Goal: Task Accomplishment & Management: Contribute content

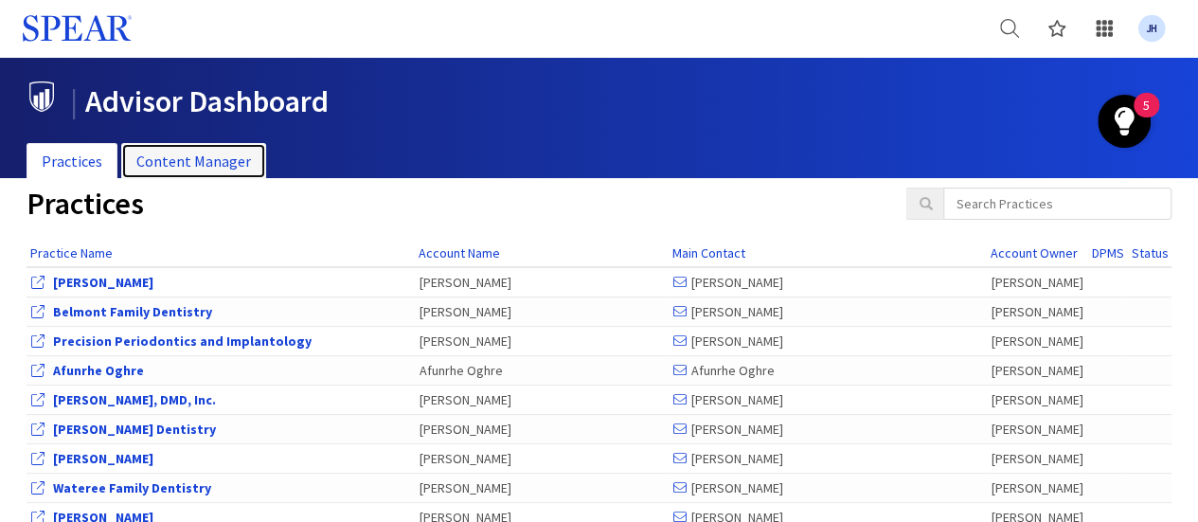
click at [229, 159] on link "Content Manager" at bounding box center [193, 161] width 145 height 37
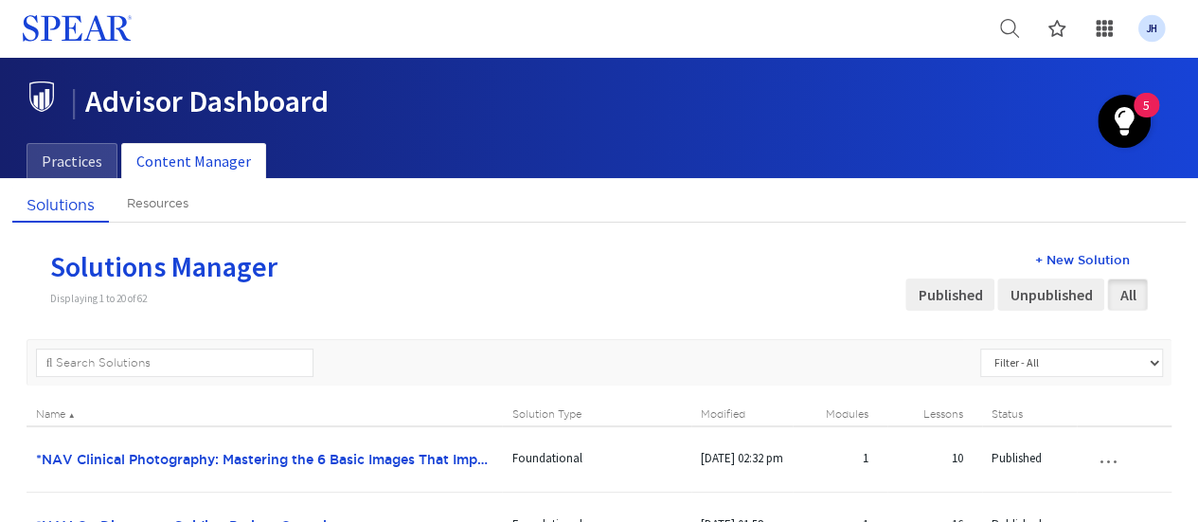
scroll to position [1741, 0]
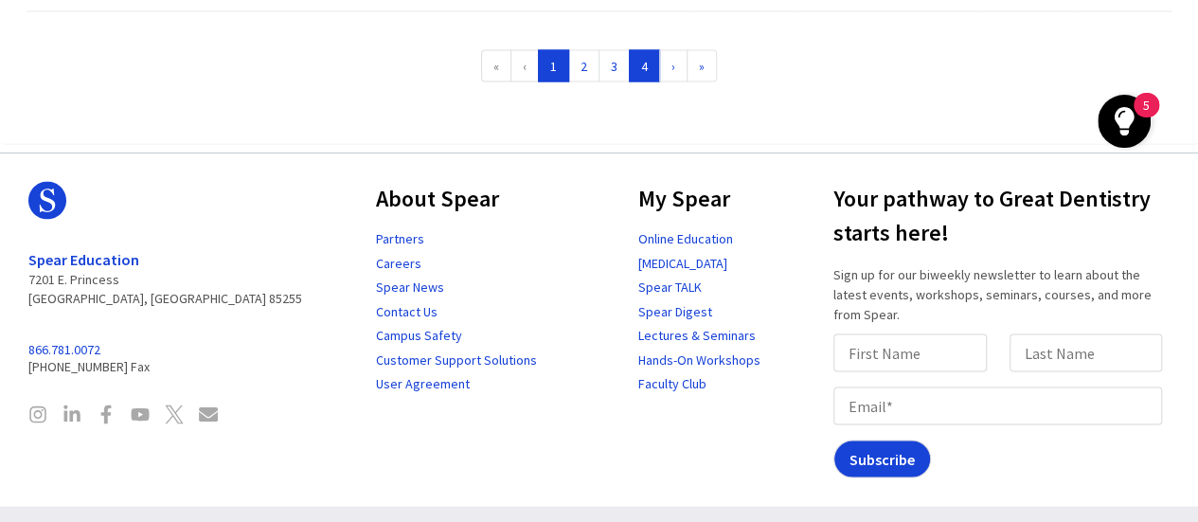
click at [645, 62] on link "4" at bounding box center [644, 65] width 31 height 32
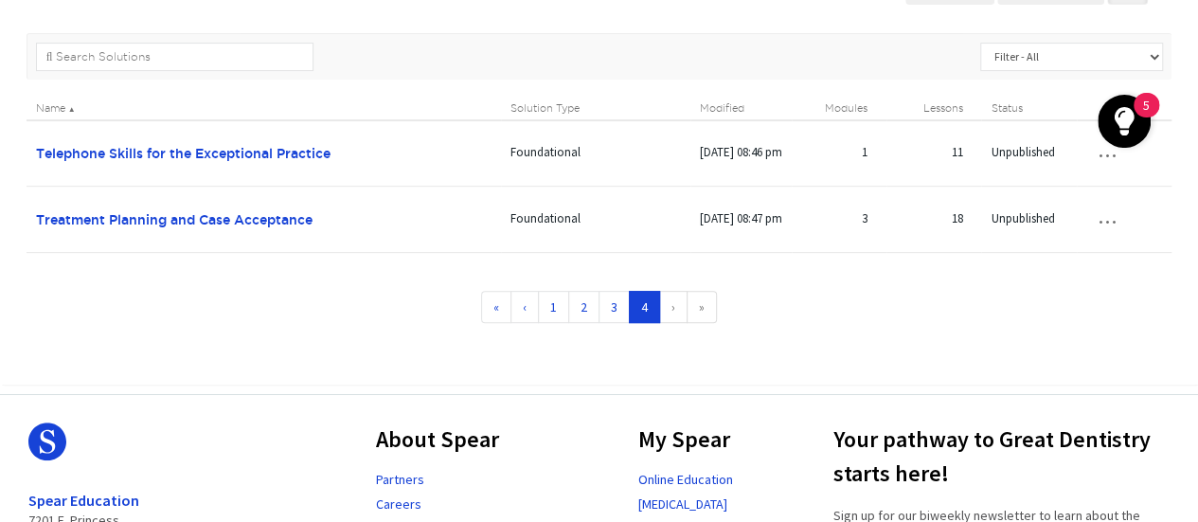
scroll to position [309, 0]
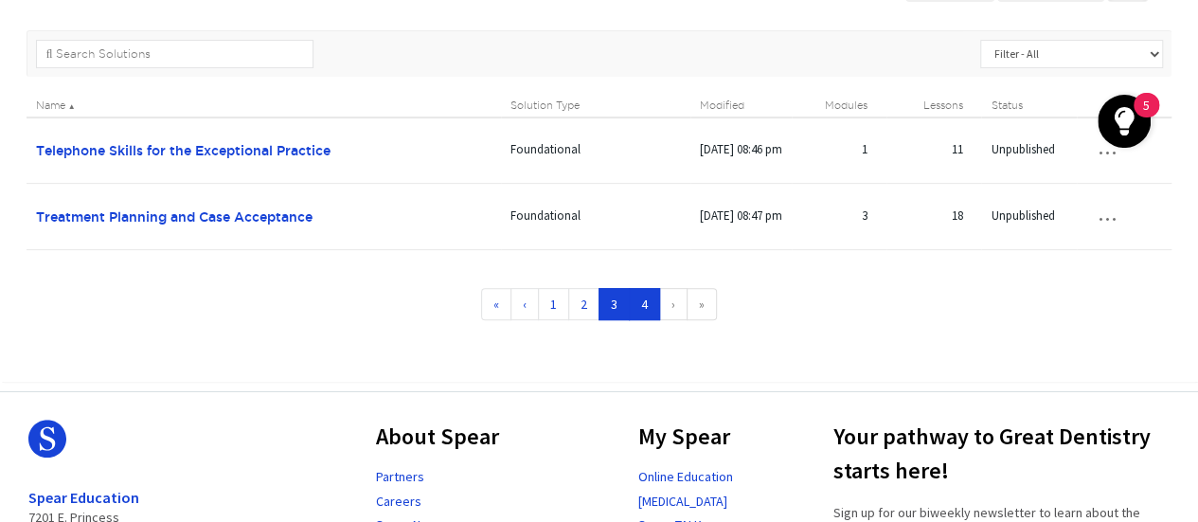
click at [614, 305] on link "3" at bounding box center [614, 304] width 31 height 32
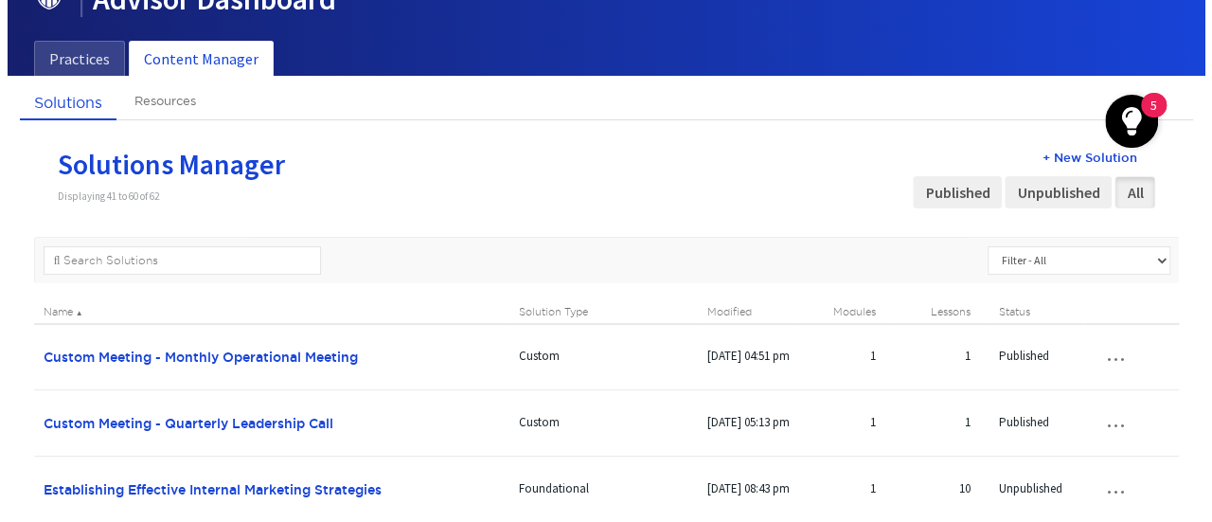
scroll to position [91, 0]
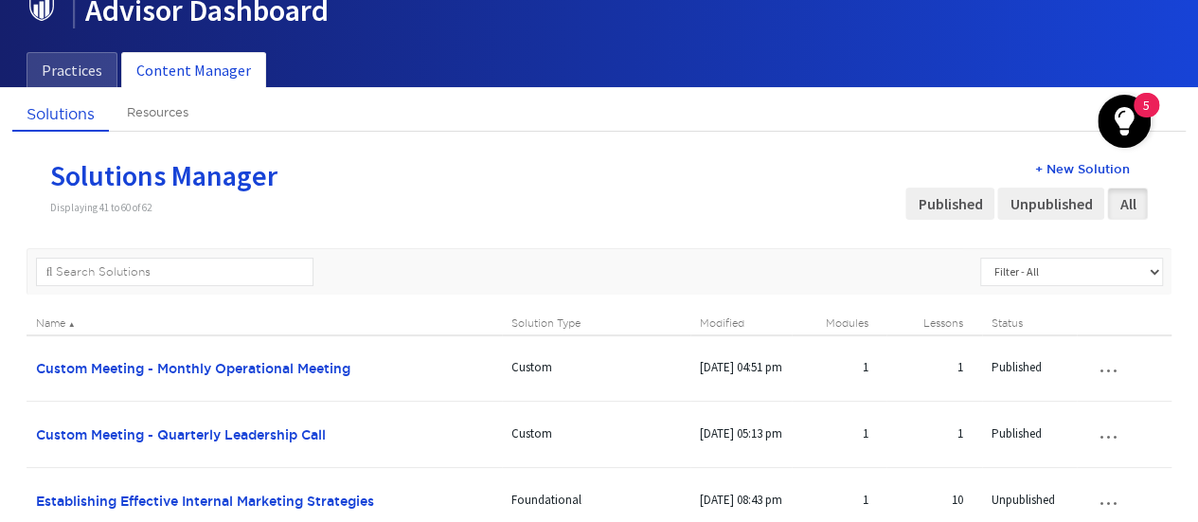
click at [1077, 166] on div "+ New Solution" at bounding box center [1026, 169] width 242 height 18
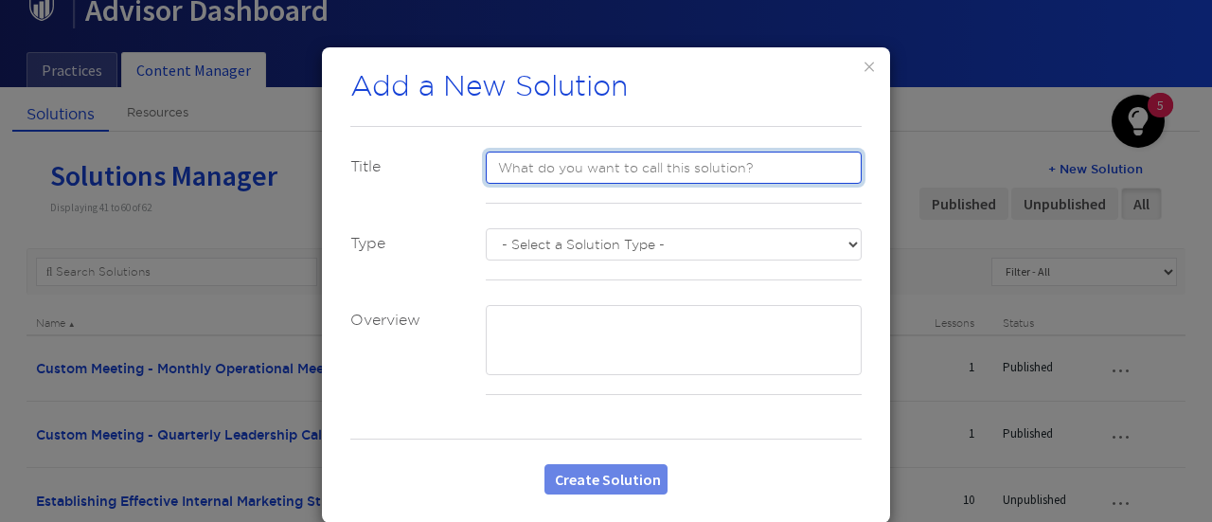
click at [502, 166] on input "text" at bounding box center [674, 168] width 377 height 32
type input "TEST"
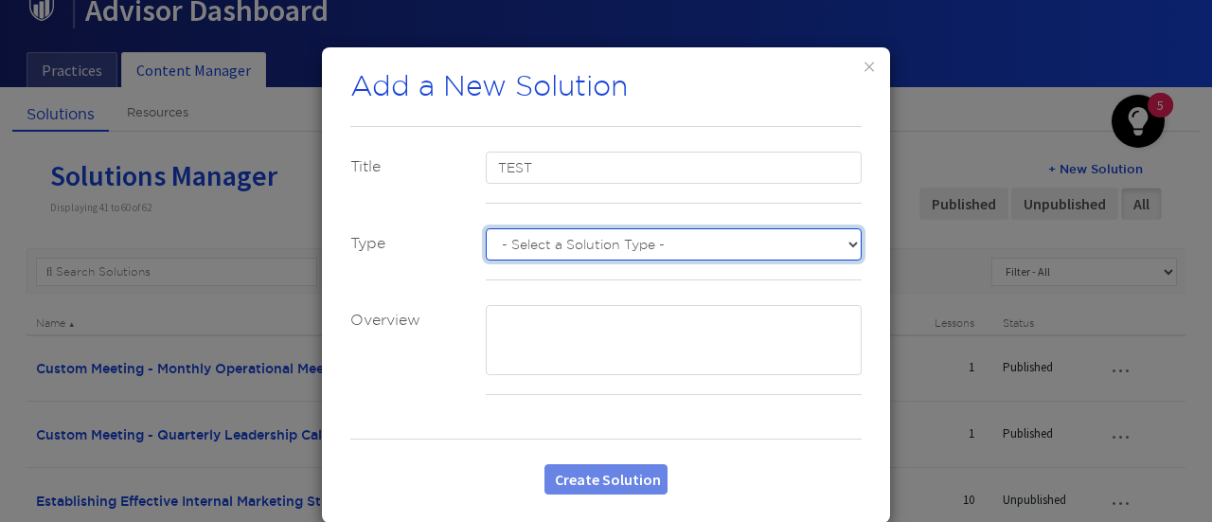
click at [545, 241] on select "- Select a Solution Type - Custom Advanced Foundational Sudden Impact" at bounding box center [674, 244] width 377 height 32
select select "number:1"
click at [486, 228] on select "- Select a Solution Type - Custom Advanced Foundational Sudden Impact" at bounding box center [674, 244] width 377 height 32
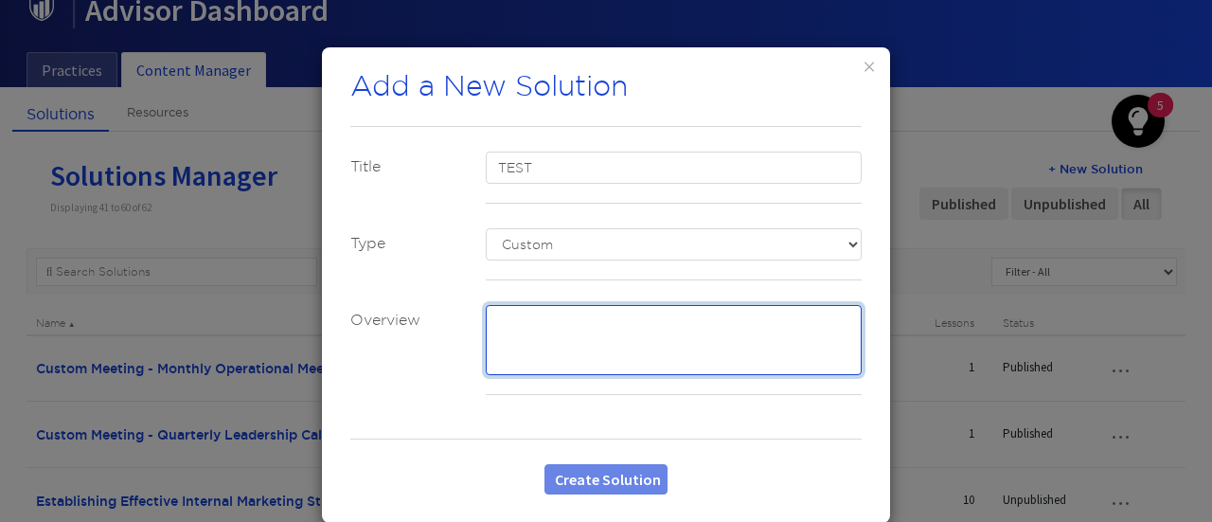
click at [523, 322] on textarea at bounding box center [674, 340] width 377 height 70
type textarea "TBD"
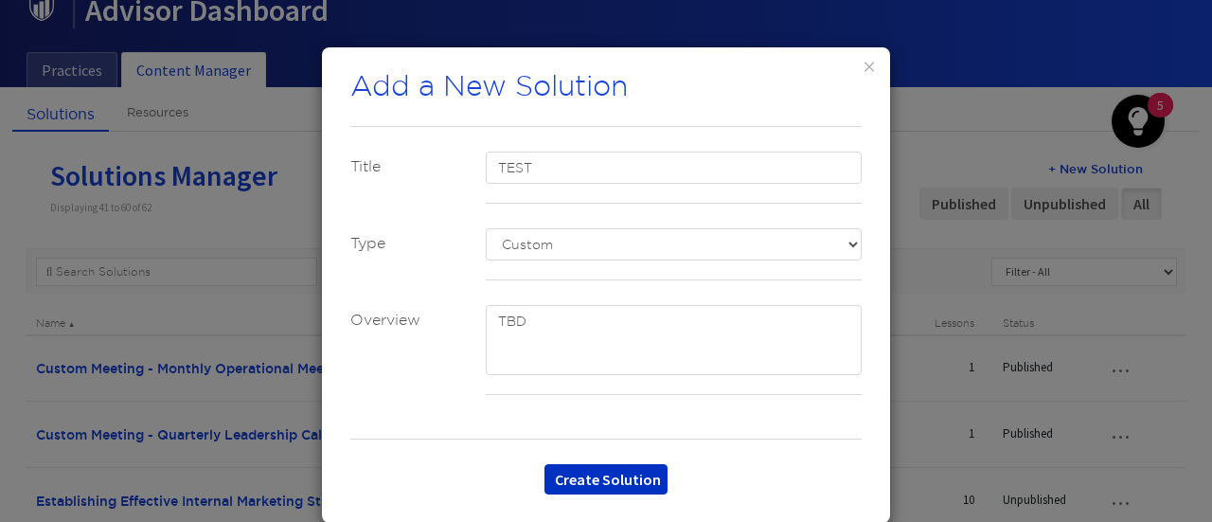
click at [638, 480] on button "Create Solution" at bounding box center [606, 479] width 123 height 30
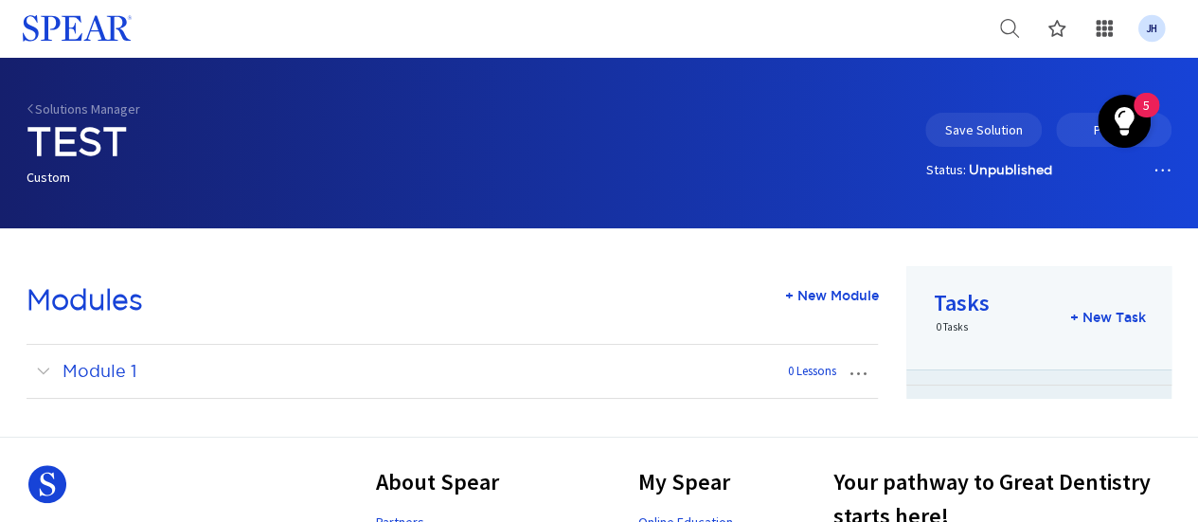
click at [856, 374] on button "…" at bounding box center [857, 371] width 42 height 30
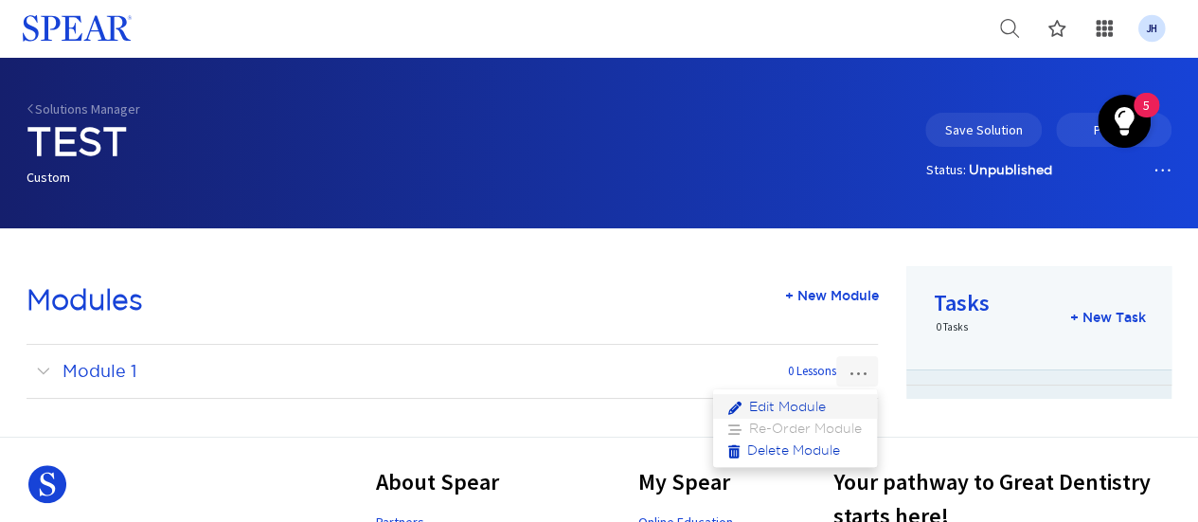
click at [797, 403] on link "Edit Module" at bounding box center [795, 406] width 164 height 25
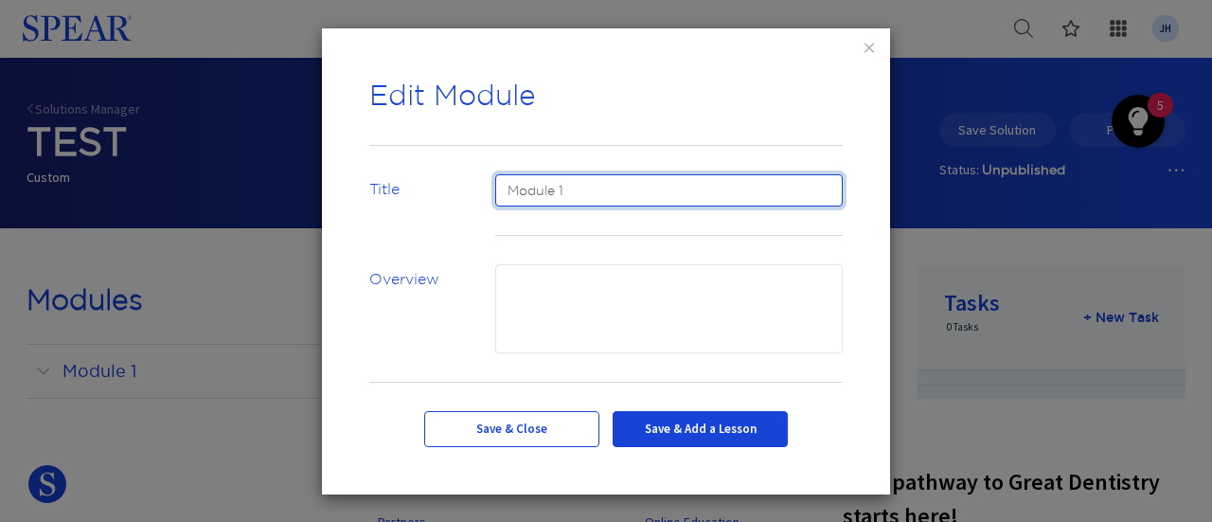
drag, startPoint x: 580, startPoint y: 192, endPoint x: 400, endPoint y: 188, distance: 180.0
click at [400, 188] on div "Title Module 1" at bounding box center [606, 219] width 502 height 90
type input "Test"
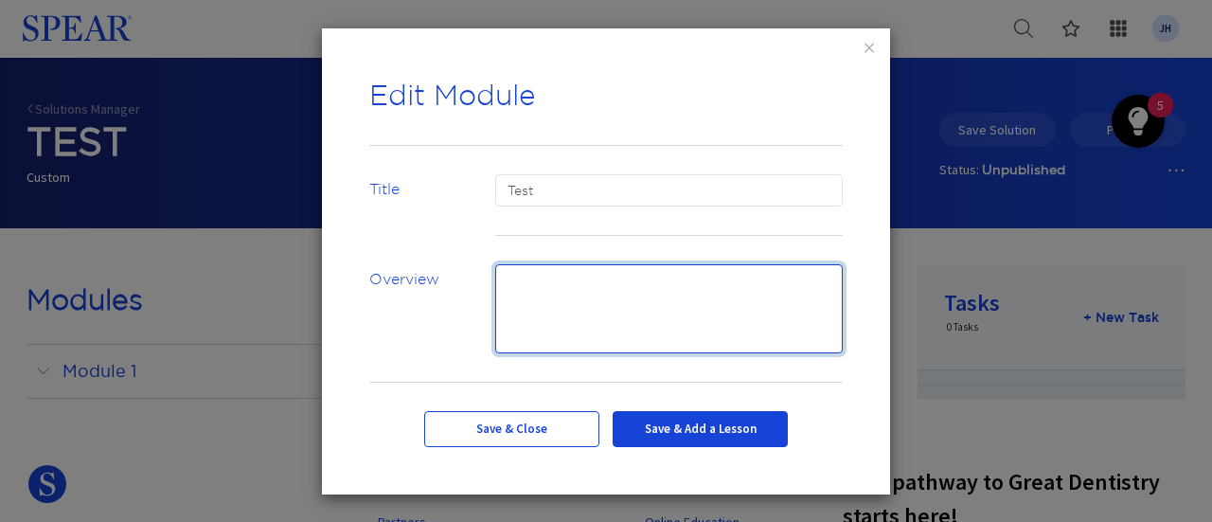
click at [612, 293] on textarea at bounding box center [669, 308] width 349 height 89
type textarea "TBD"
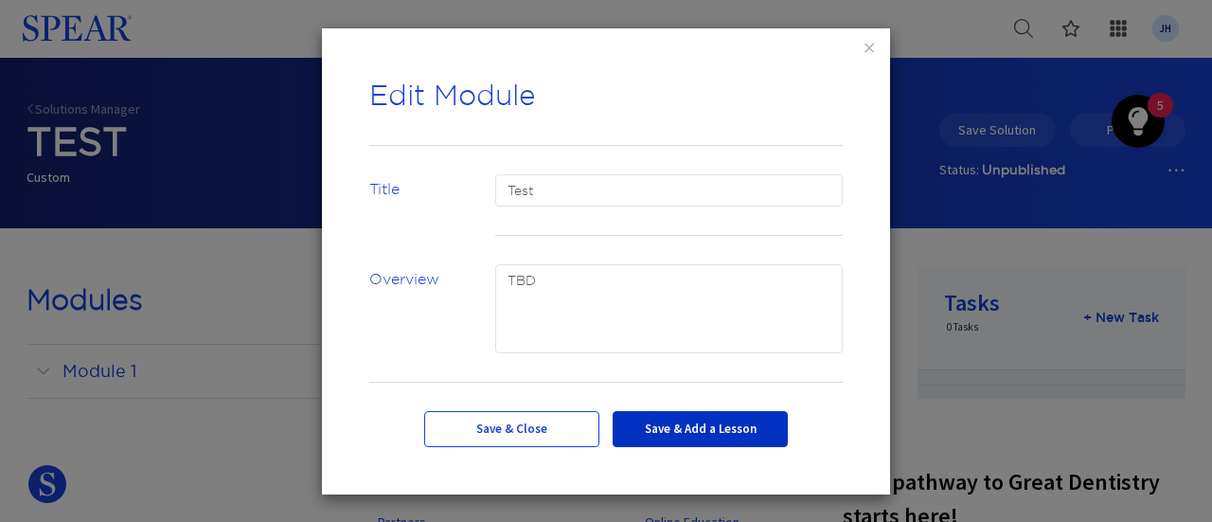
click at [749, 428] on button "Save & Add a Lesson" at bounding box center [700, 429] width 175 height 36
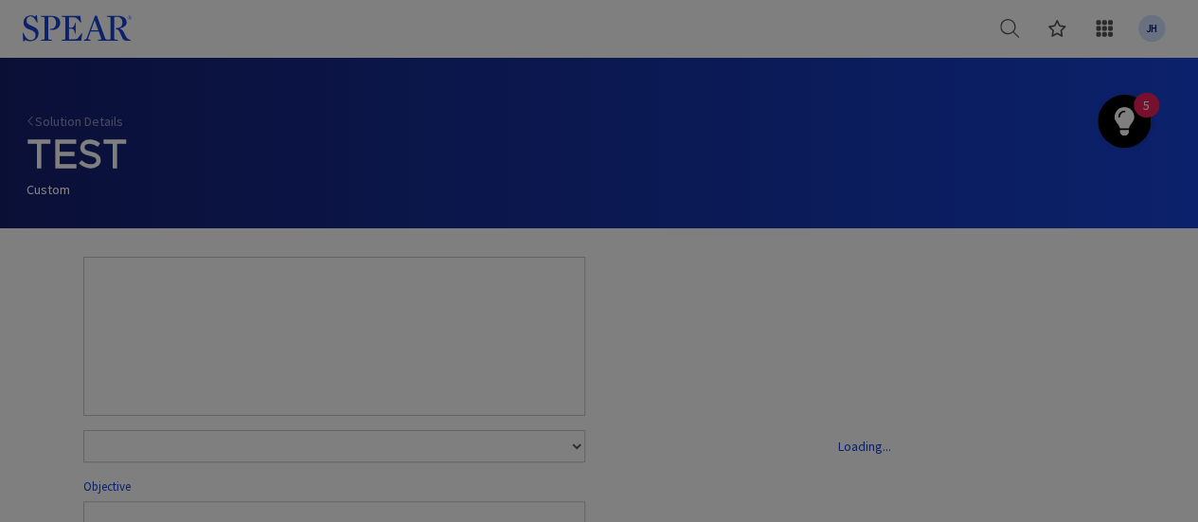
select select "number:1"
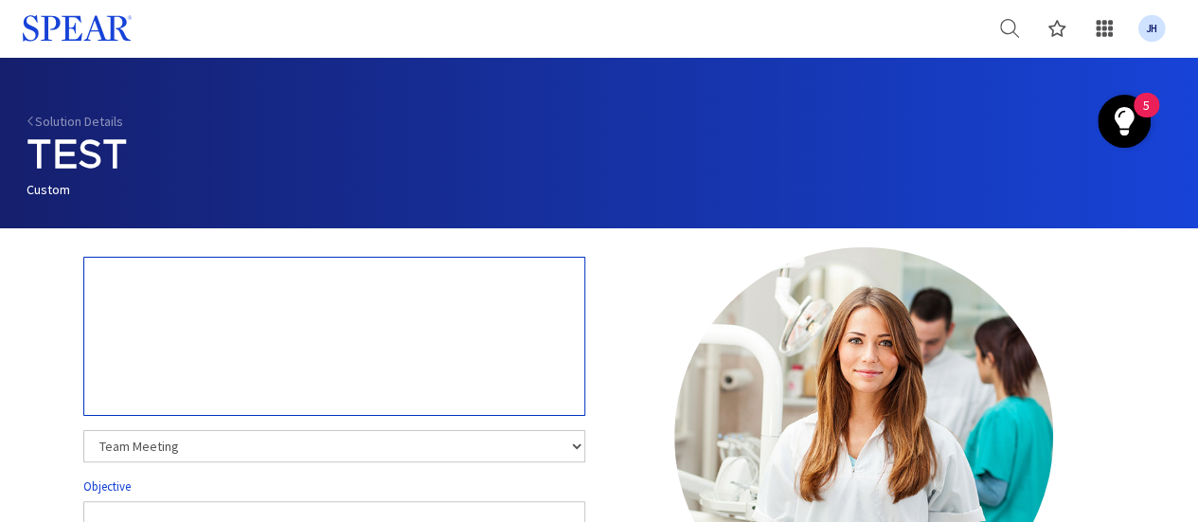
click at [203, 277] on textarea at bounding box center [334, 336] width 502 height 159
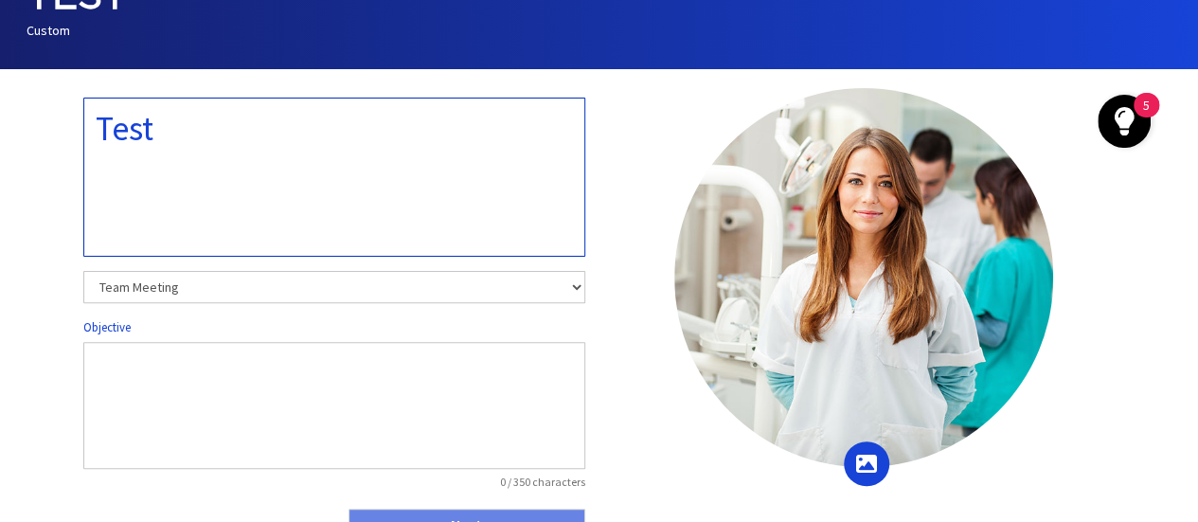
scroll to position [228, 0]
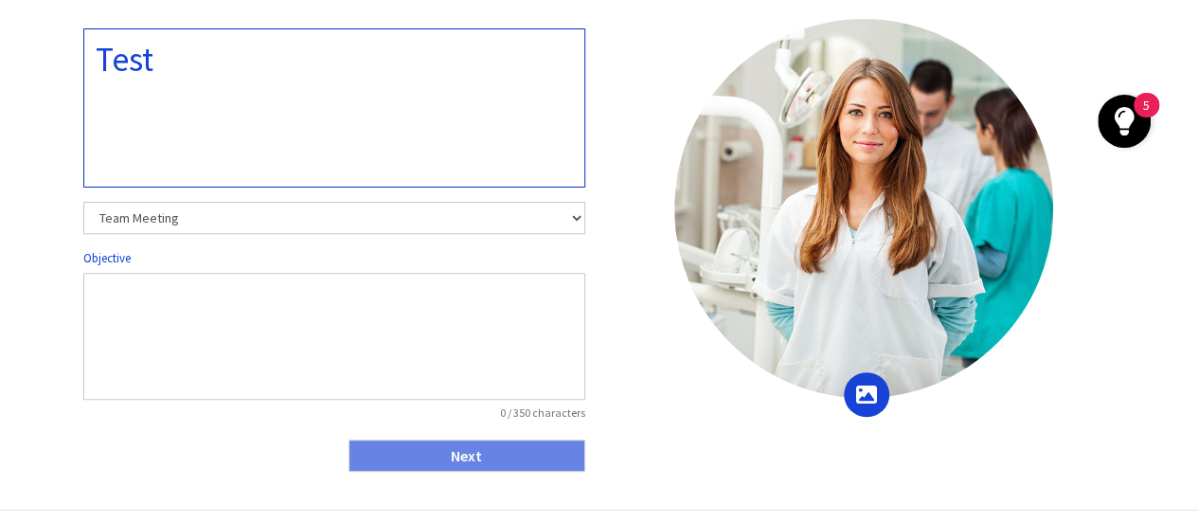
type textarea "Test"
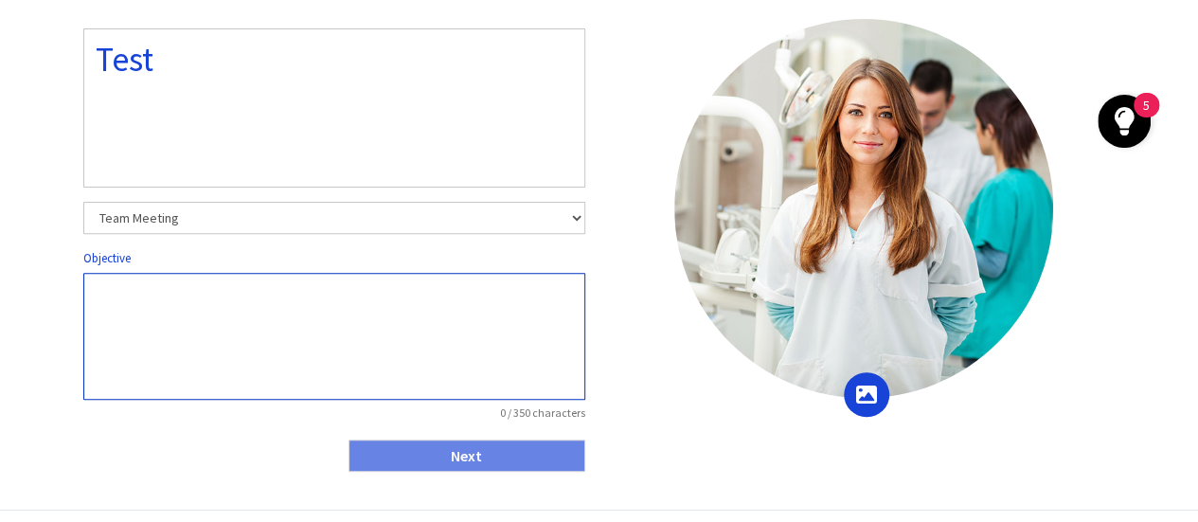
click at [159, 289] on textarea at bounding box center [334, 336] width 502 height 127
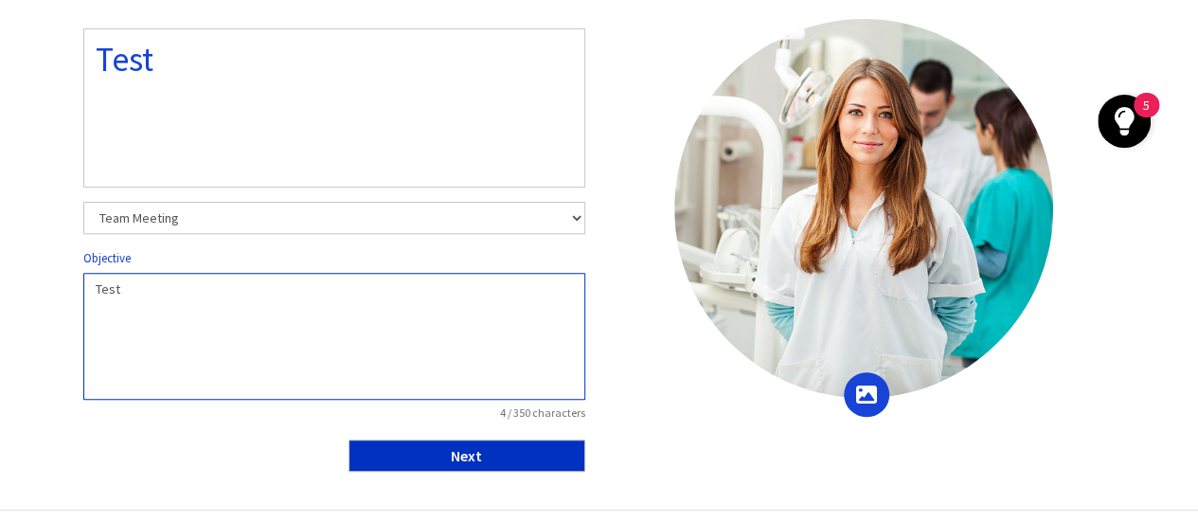
type textarea "Test"
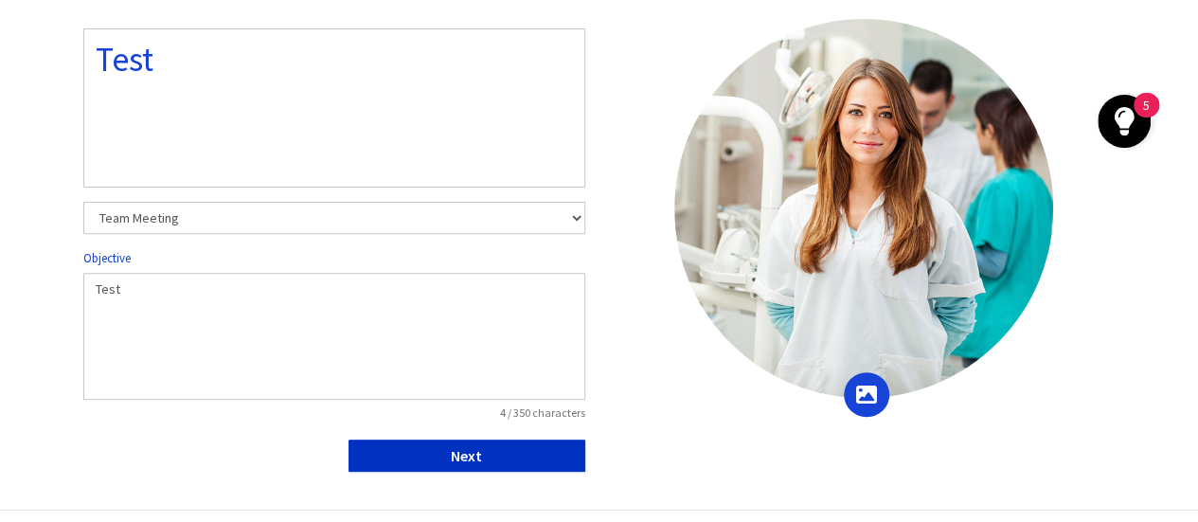
click at [544, 452] on button "Next" at bounding box center [467, 455] width 237 height 32
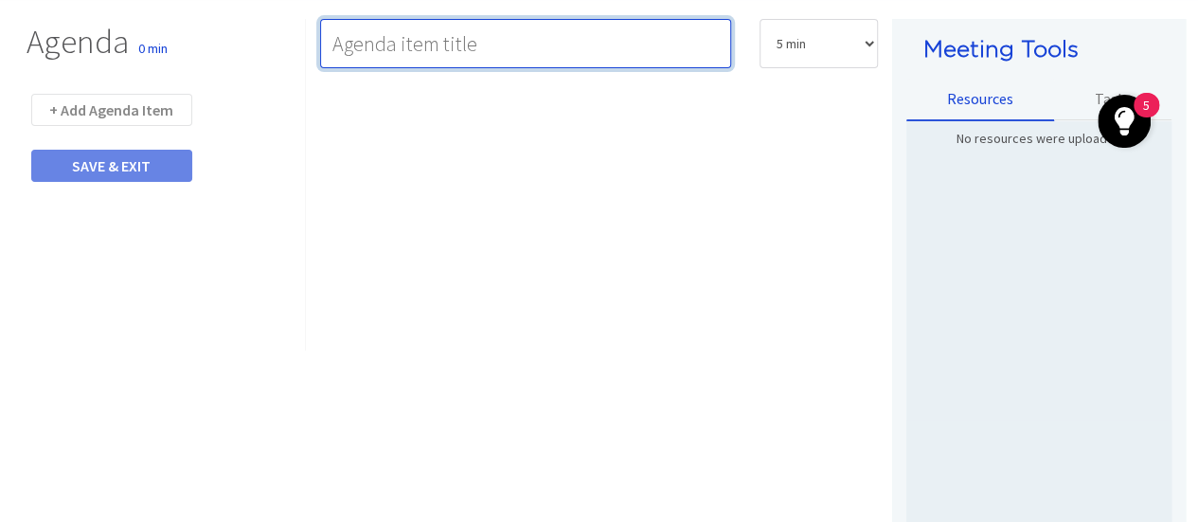
click at [455, 45] on input "text" at bounding box center [526, 43] width 412 height 49
type input "Test"
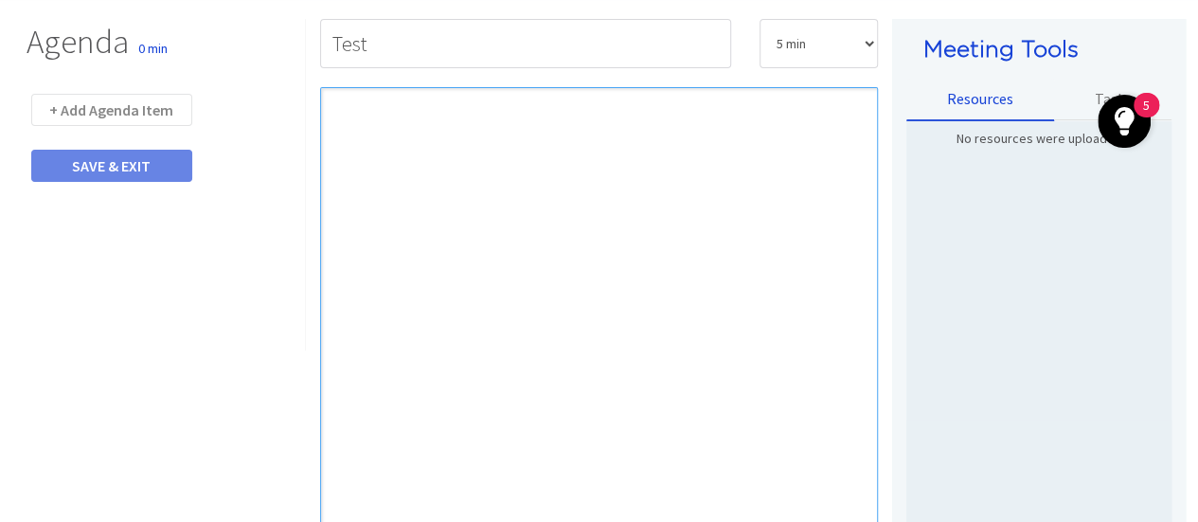
click at [542, 150] on div "Rich Text Editor, main" at bounding box center [599, 333] width 559 height 492
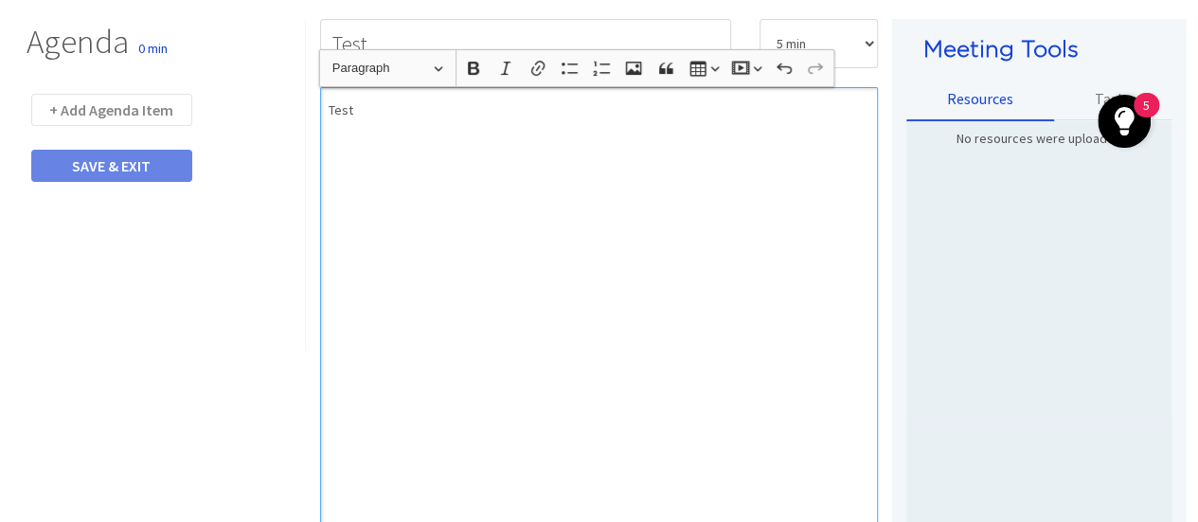
click at [599, 181] on div "Test" at bounding box center [599, 333] width 559 height 492
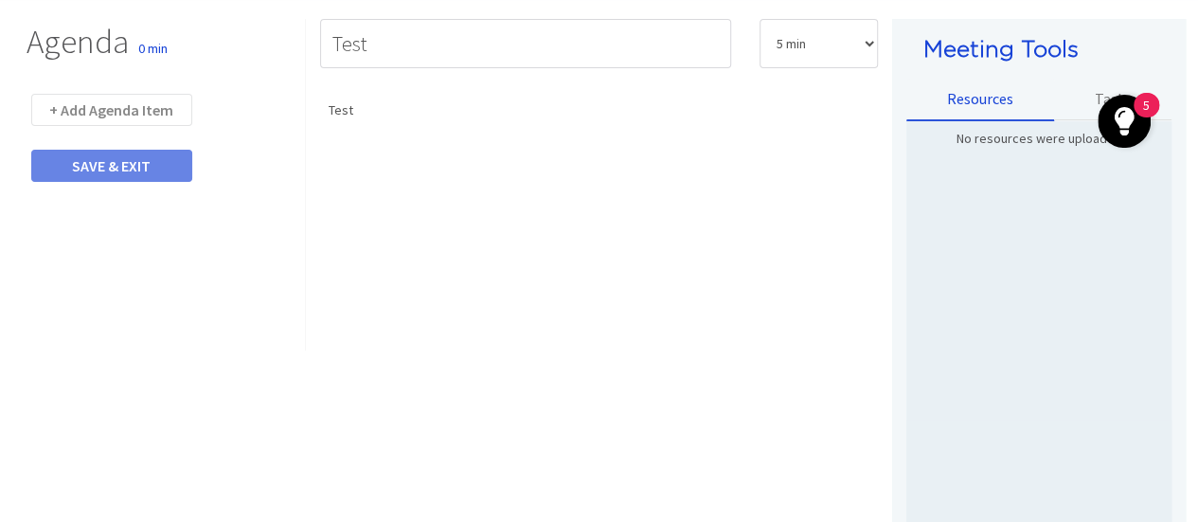
click at [1099, 97] on img "Open Resource Center, 5 new notifications" at bounding box center [1124, 121] width 53 height 53
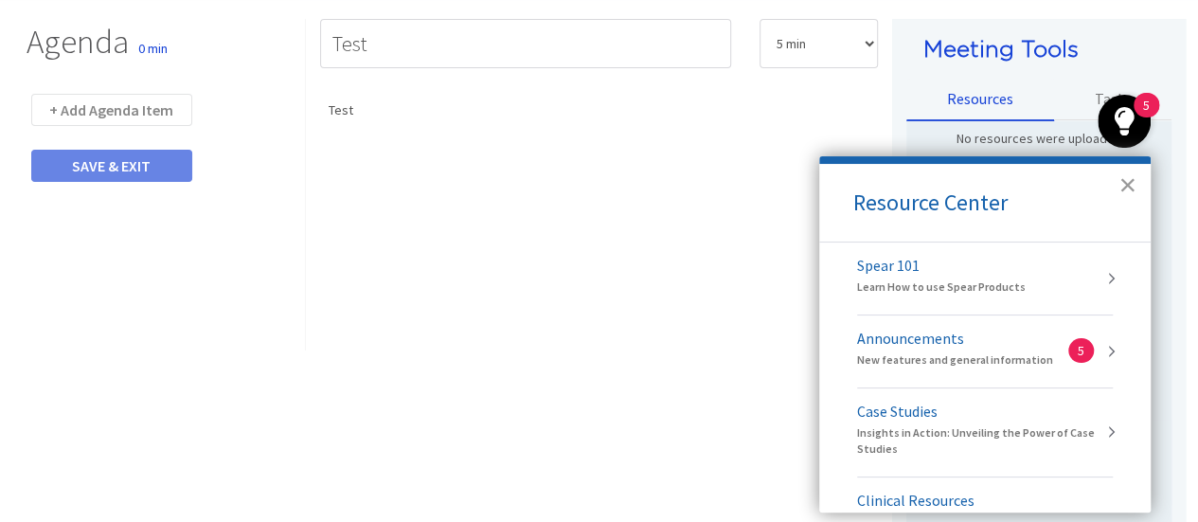
click at [1129, 188] on button "×" at bounding box center [1127, 185] width 18 height 30
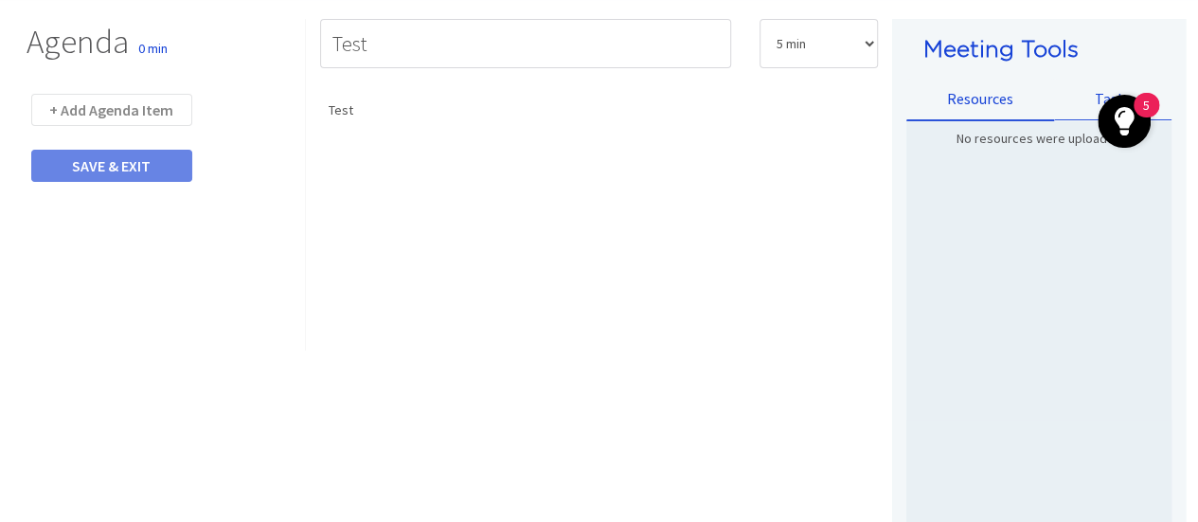
click at [1098, 98] on img "Open Resource Center, 5 new notifications" at bounding box center [1124, 121] width 53 height 53
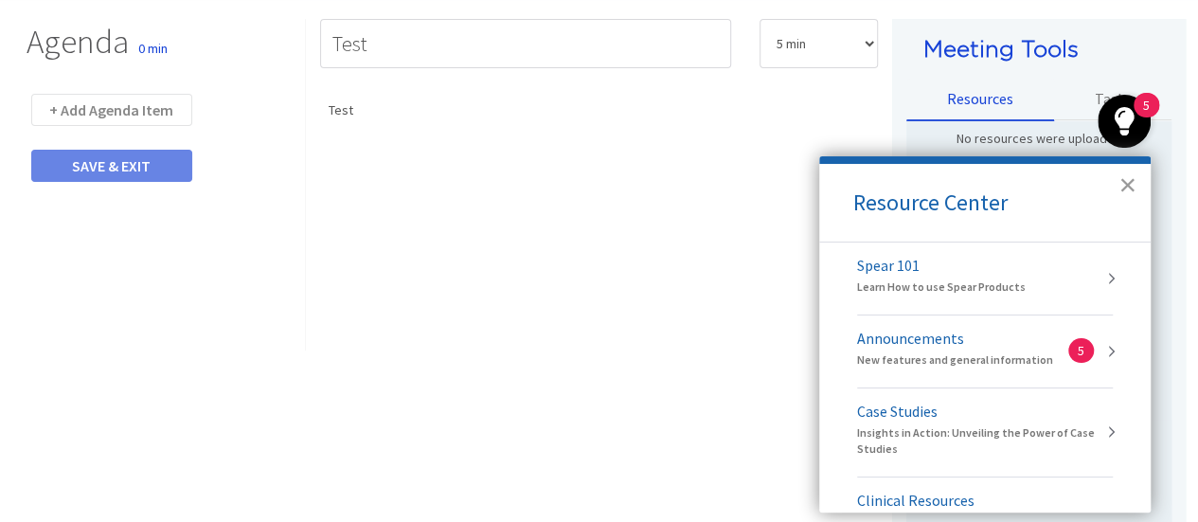
click at [1123, 188] on button "×" at bounding box center [1127, 185] width 18 height 30
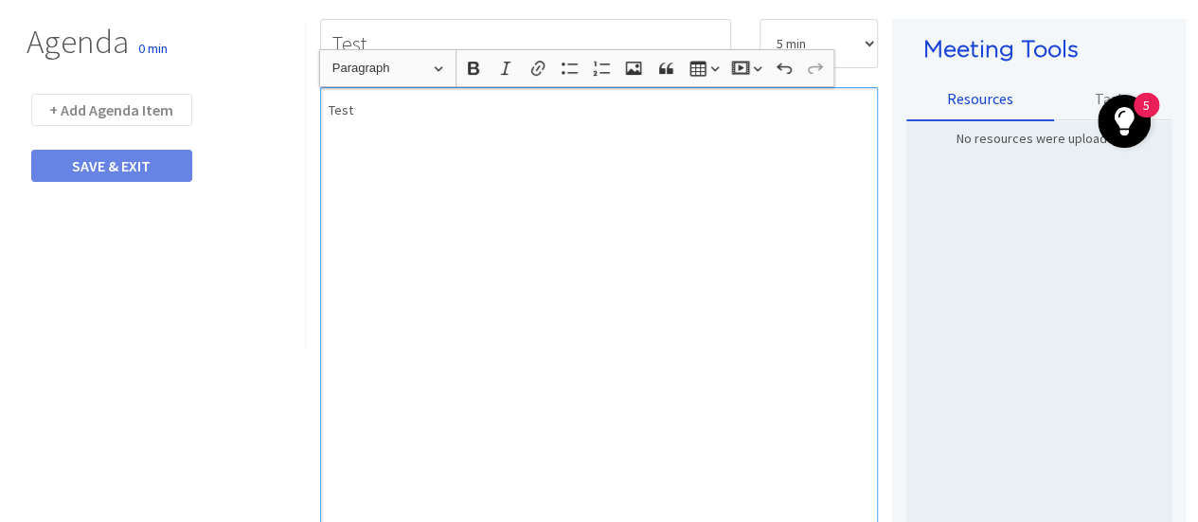
drag, startPoint x: 631, startPoint y: 251, endPoint x: 658, endPoint y: 243, distance: 28.5
click at [631, 250] on div "Test" at bounding box center [599, 333] width 559 height 492
click at [131, 108] on button "+ Add Agenda Item" at bounding box center [111, 110] width 161 height 32
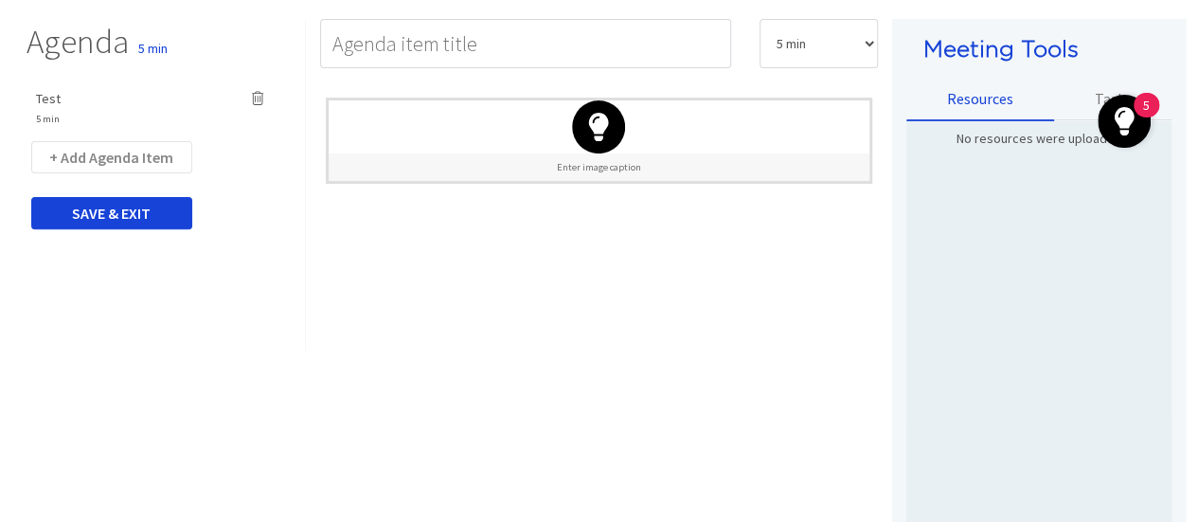
drag, startPoint x: 1103, startPoint y: 243, endPoint x: 1101, endPoint y: 234, distance: 9.7
click at [1104, 238] on div "No resources were uploaded" at bounding box center [1039, 350] width 237 height 459
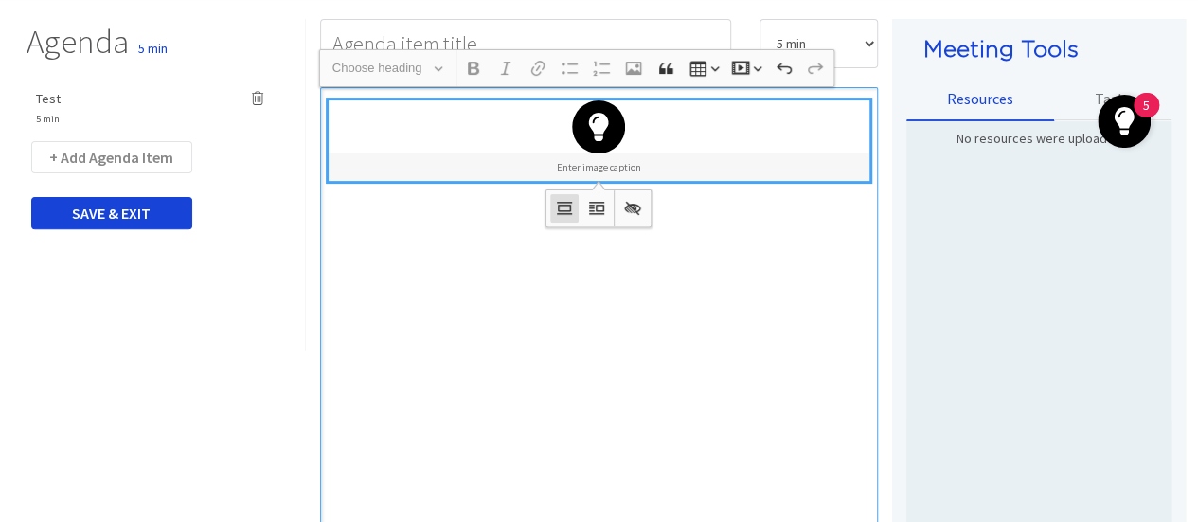
drag, startPoint x: 602, startPoint y: 126, endPoint x: 1250, endPoint y: 321, distance: 676.5
click at [1197, 321] on html "Search Favorites Spear Products My Profile JH Search Spear All Education Events…" at bounding box center [599, 396] width 1198 height 1249
drag, startPoint x: 652, startPoint y: 313, endPoint x: 643, endPoint y: 291, distance: 23.4
click at [653, 304] on div "image widget" at bounding box center [599, 333] width 559 height 492
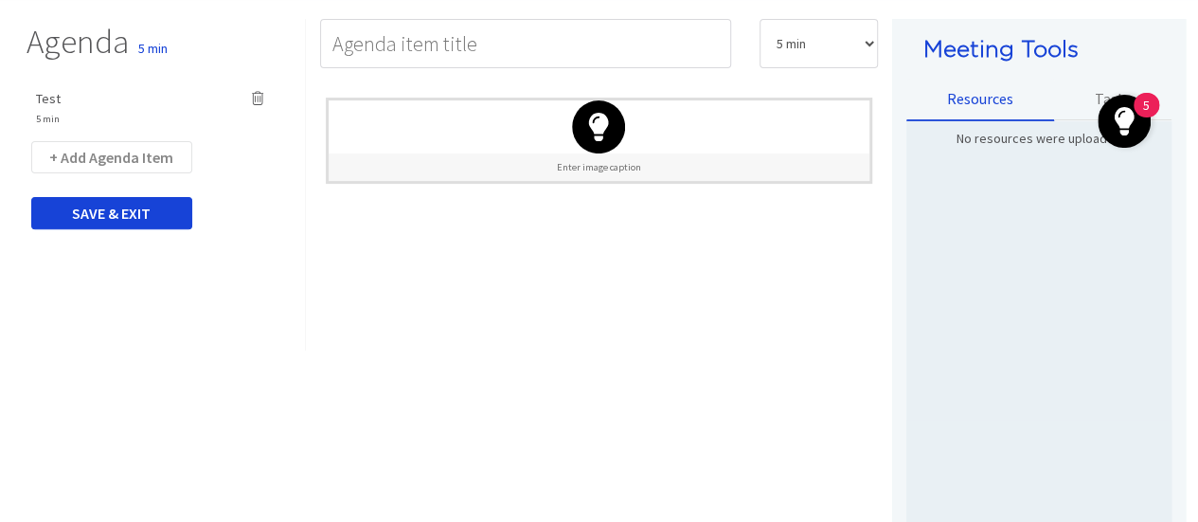
click at [1151, 99] on div "5" at bounding box center [1147, 105] width 26 height 25
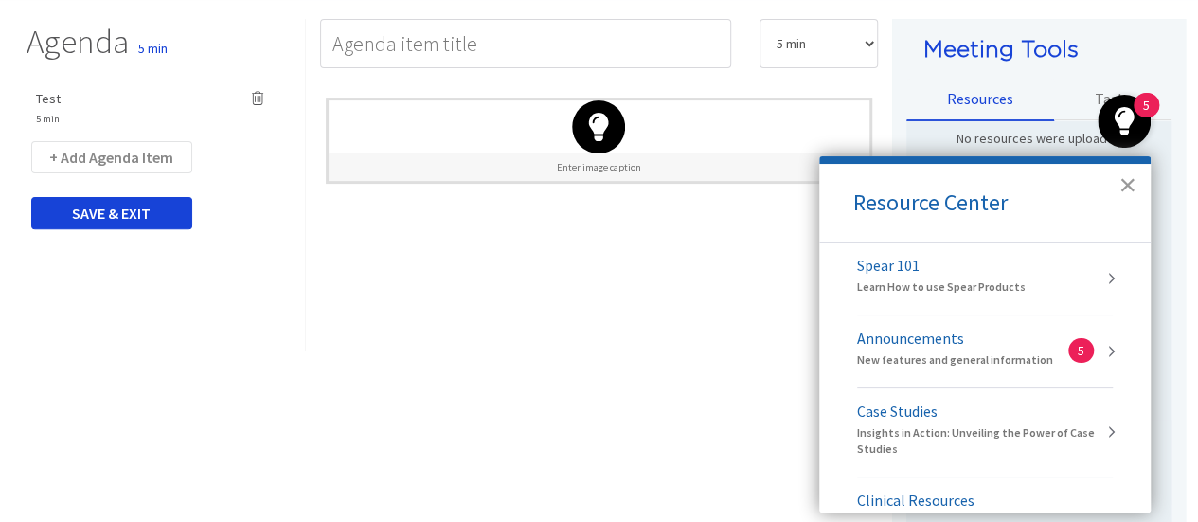
click at [1129, 181] on button "×" at bounding box center [1127, 185] width 18 height 30
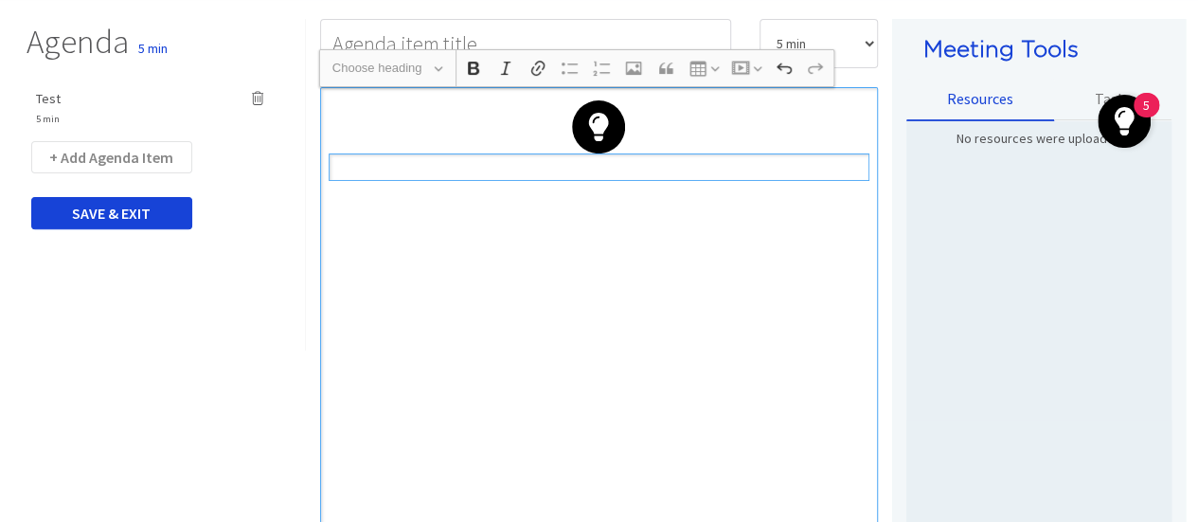
drag, startPoint x: 1128, startPoint y: 112, endPoint x: 563, endPoint y: 209, distance: 573.7
click at [671, 289] on div "Rich Text Editor, main" at bounding box center [599, 333] width 559 height 492
click at [42, 93] on span "Test" at bounding box center [48, 98] width 25 height 17
type input "Test"
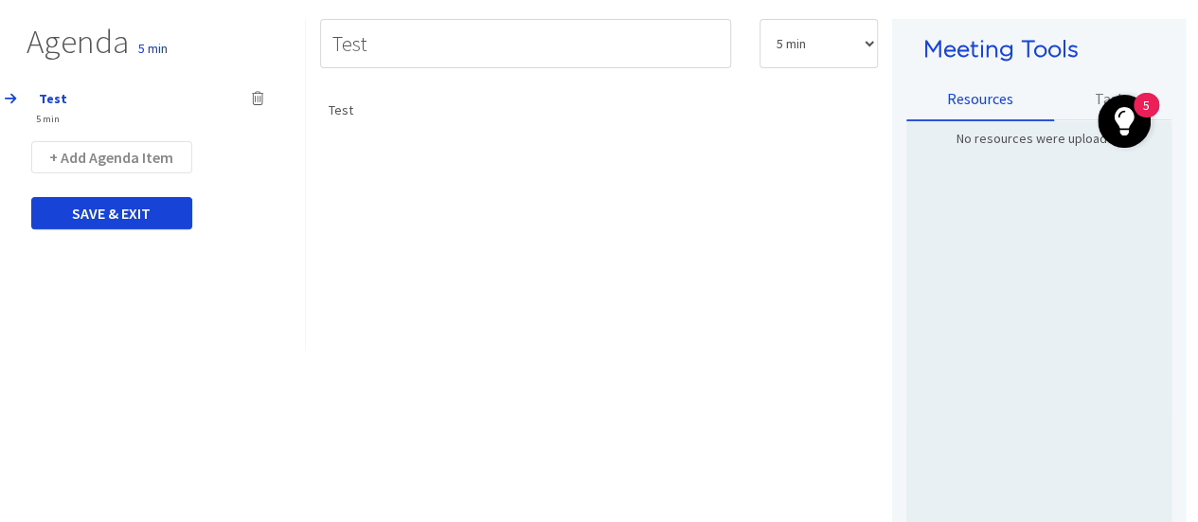
click at [256, 94] on icon at bounding box center [257, 98] width 11 height 13
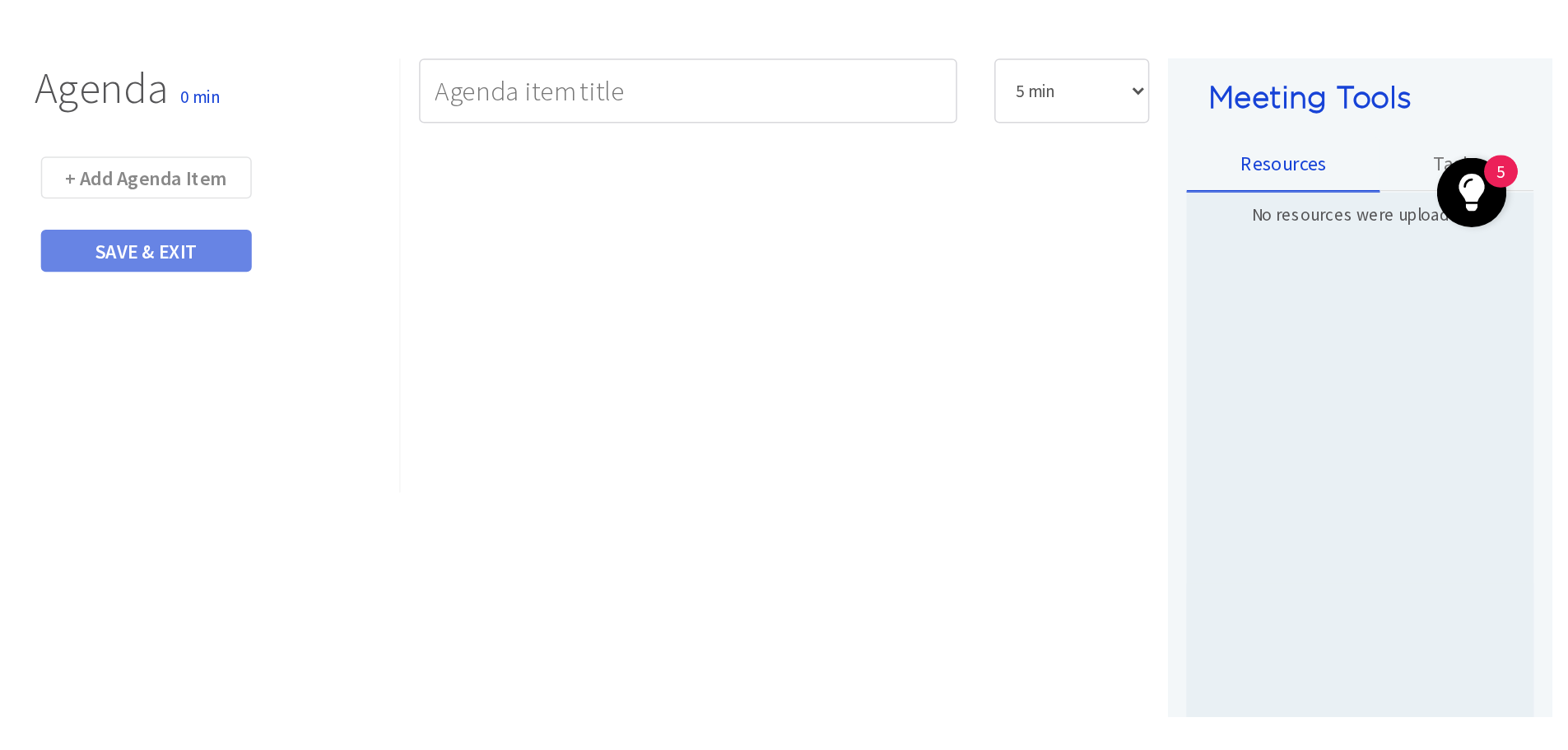
scroll to position [198, 0]
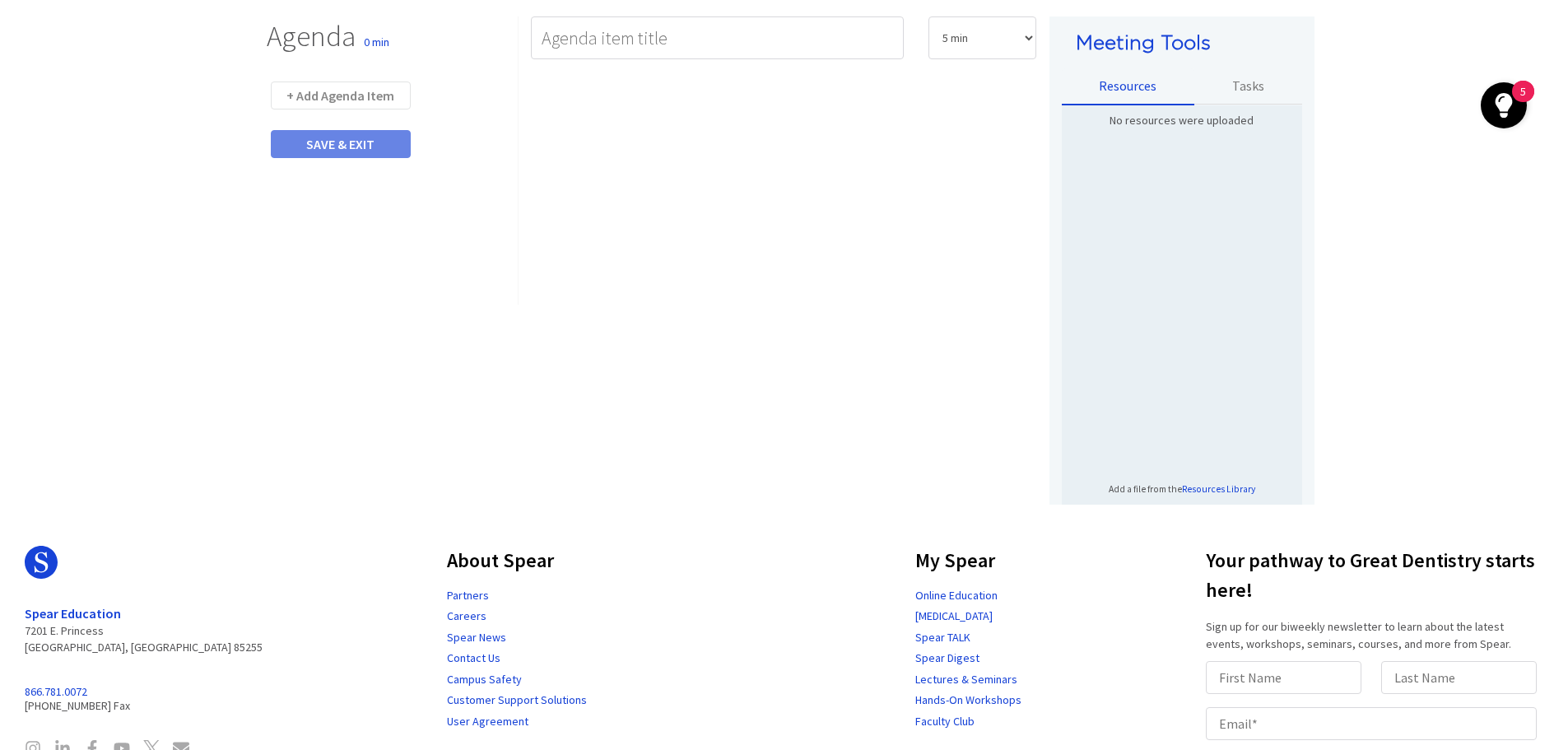
click at [1040, 95] on div "5" at bounding box center [1523, 102] width 6 height 22
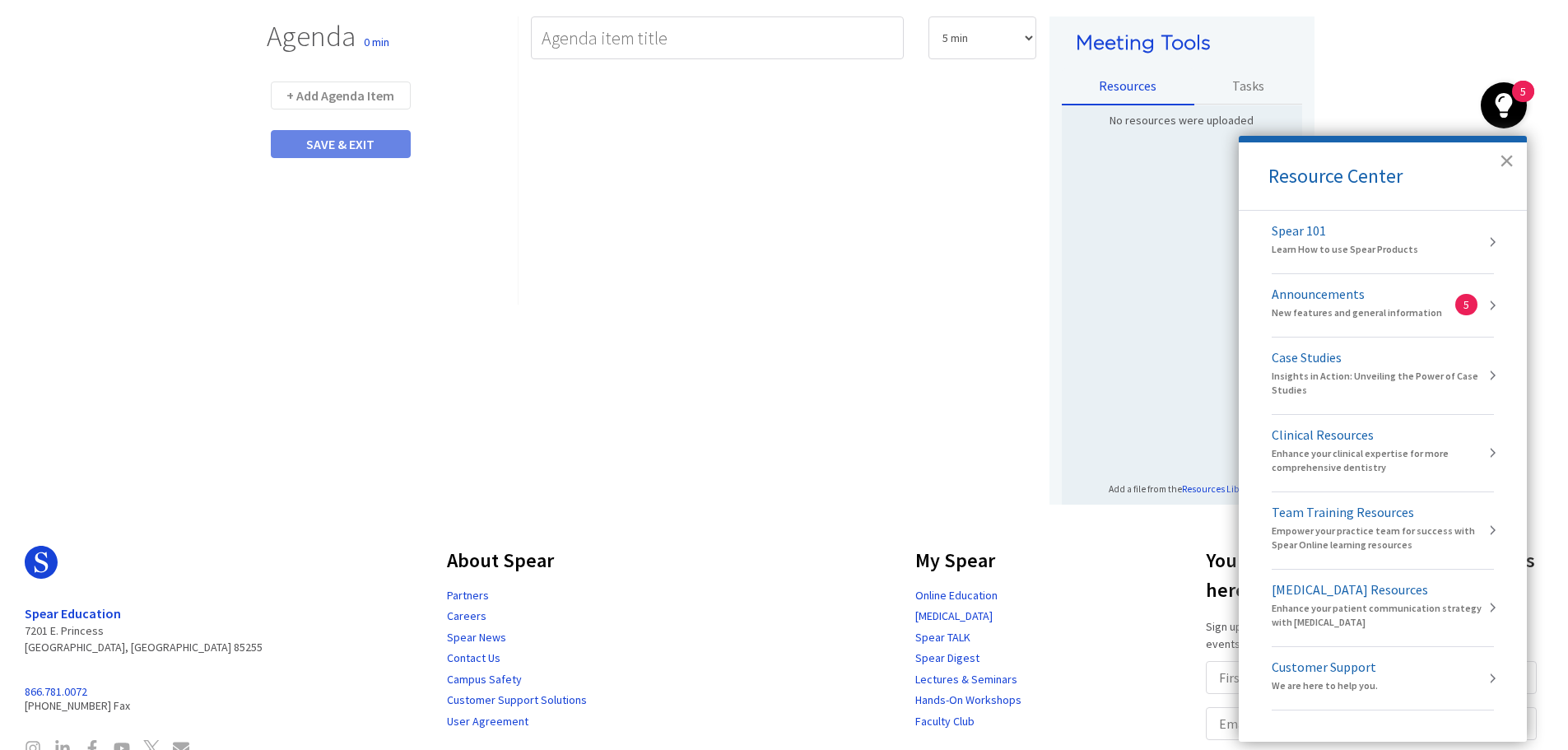
click at [1040, 155] on button "×" at bounding box center [1507, 161] width 16 height 26
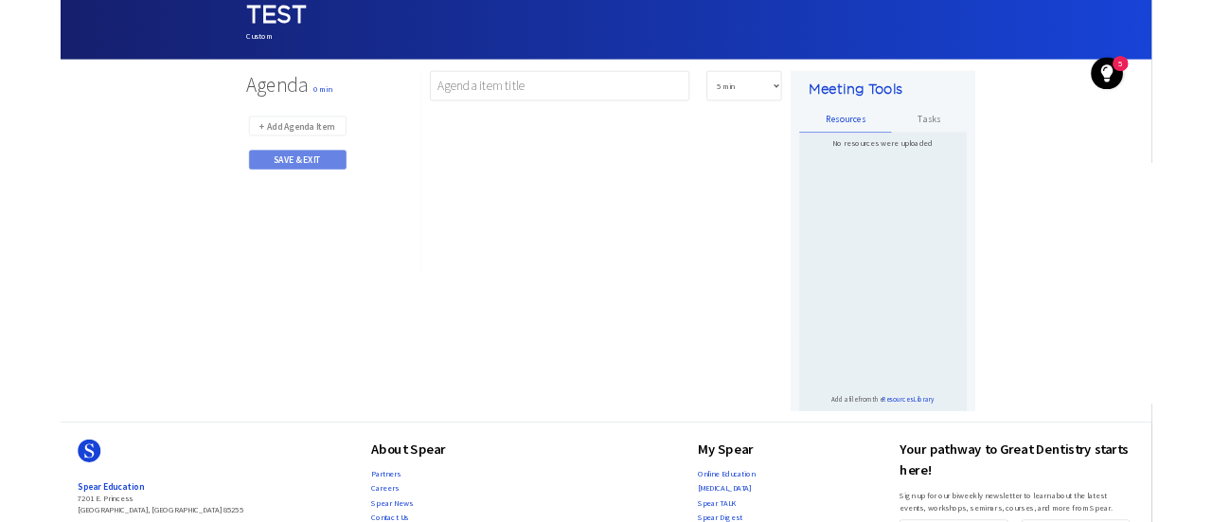
scroll to position [0, 0]
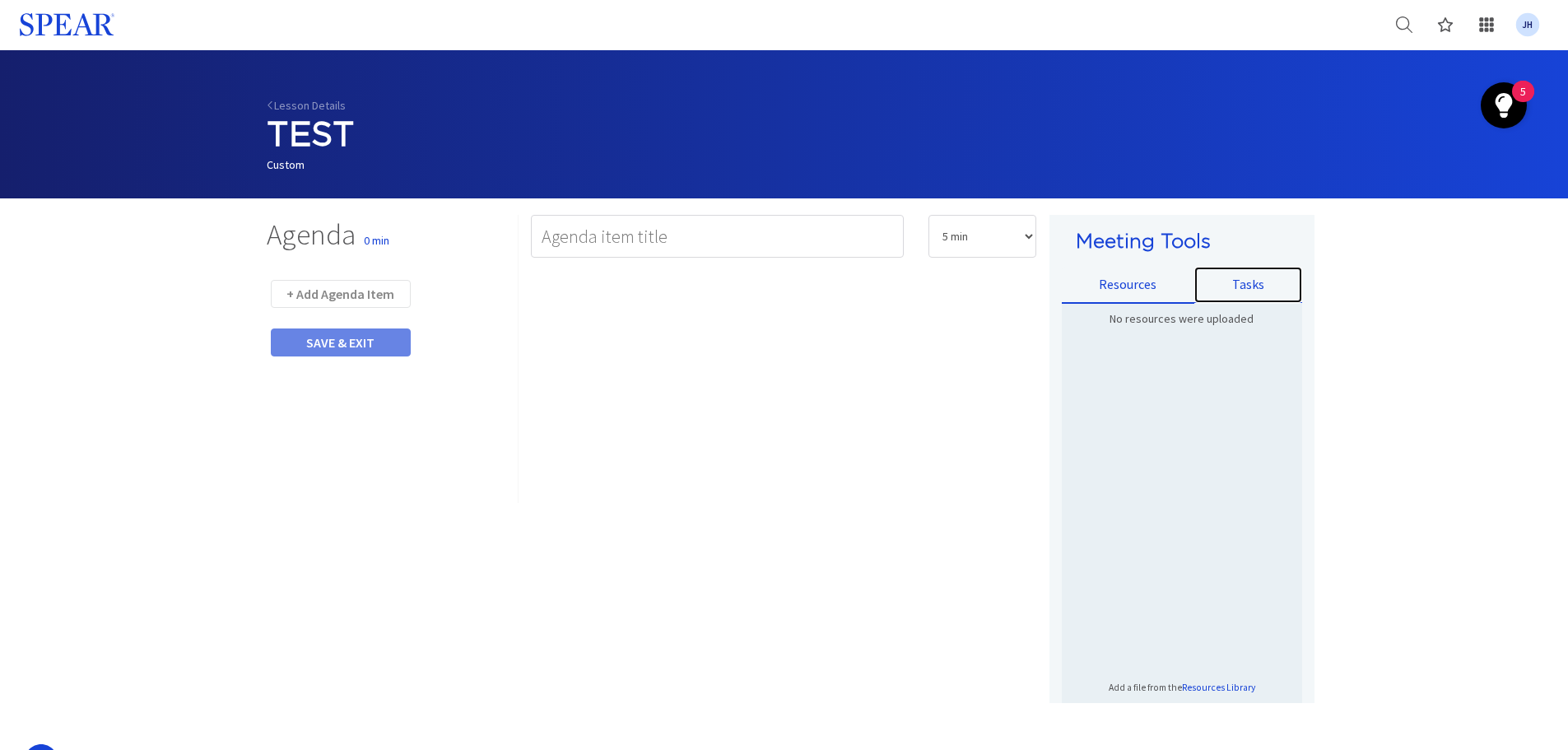
click at [1040, 286] on link "Tasks" at bounding box center [1248, 285] width 108 height 37
click at [1040, 453] on button "+ Add a Task" at bounding box center [1182, 687] width 241 height 33
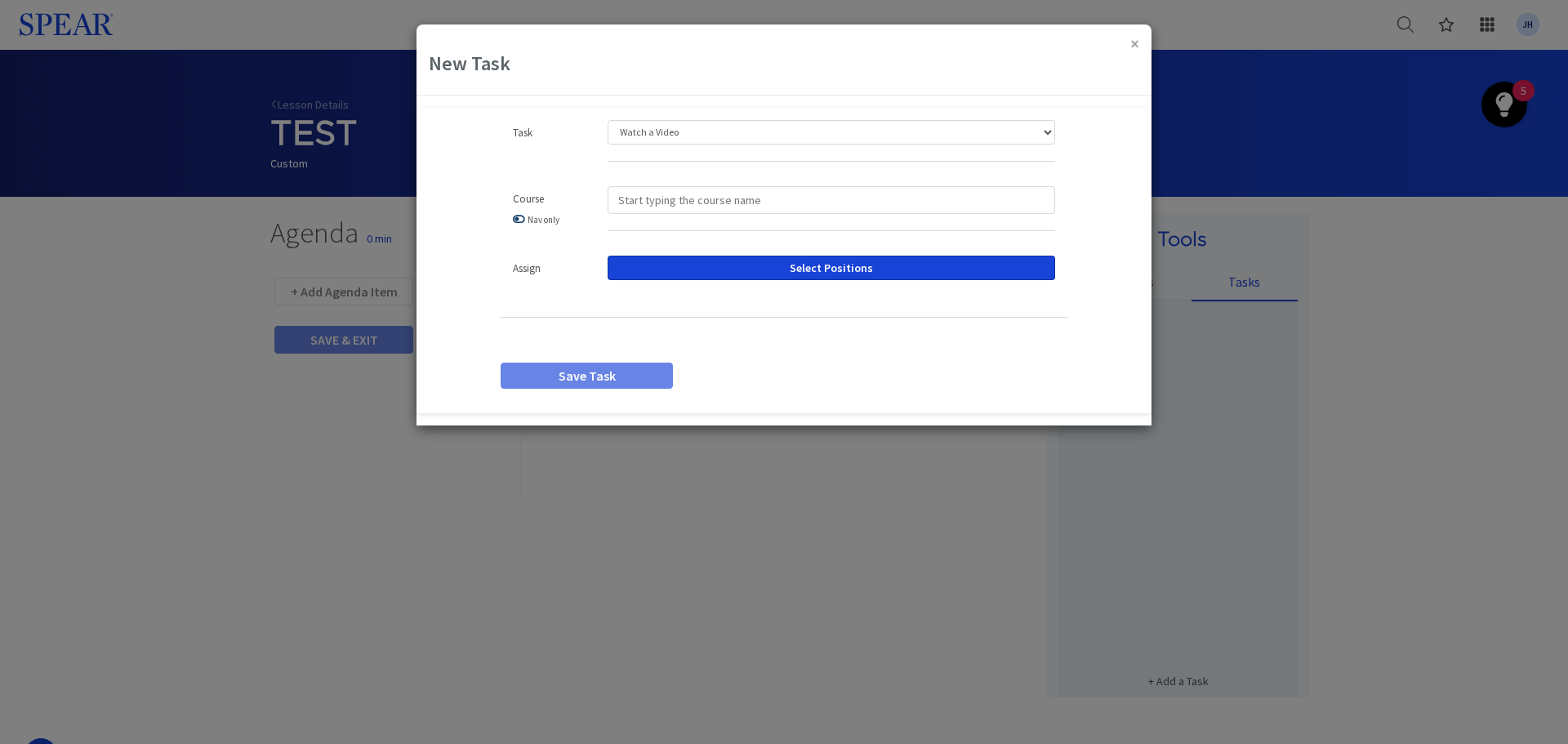
click at [521, 221] on link at bounding box center [519, 219] width 12 height 10
click at [996, 195] on input "search" at bounding box center [831, 200] width 448 height 28
click at [776, 199] on input "search" at bounding box center [831, 200] width 448 height 28
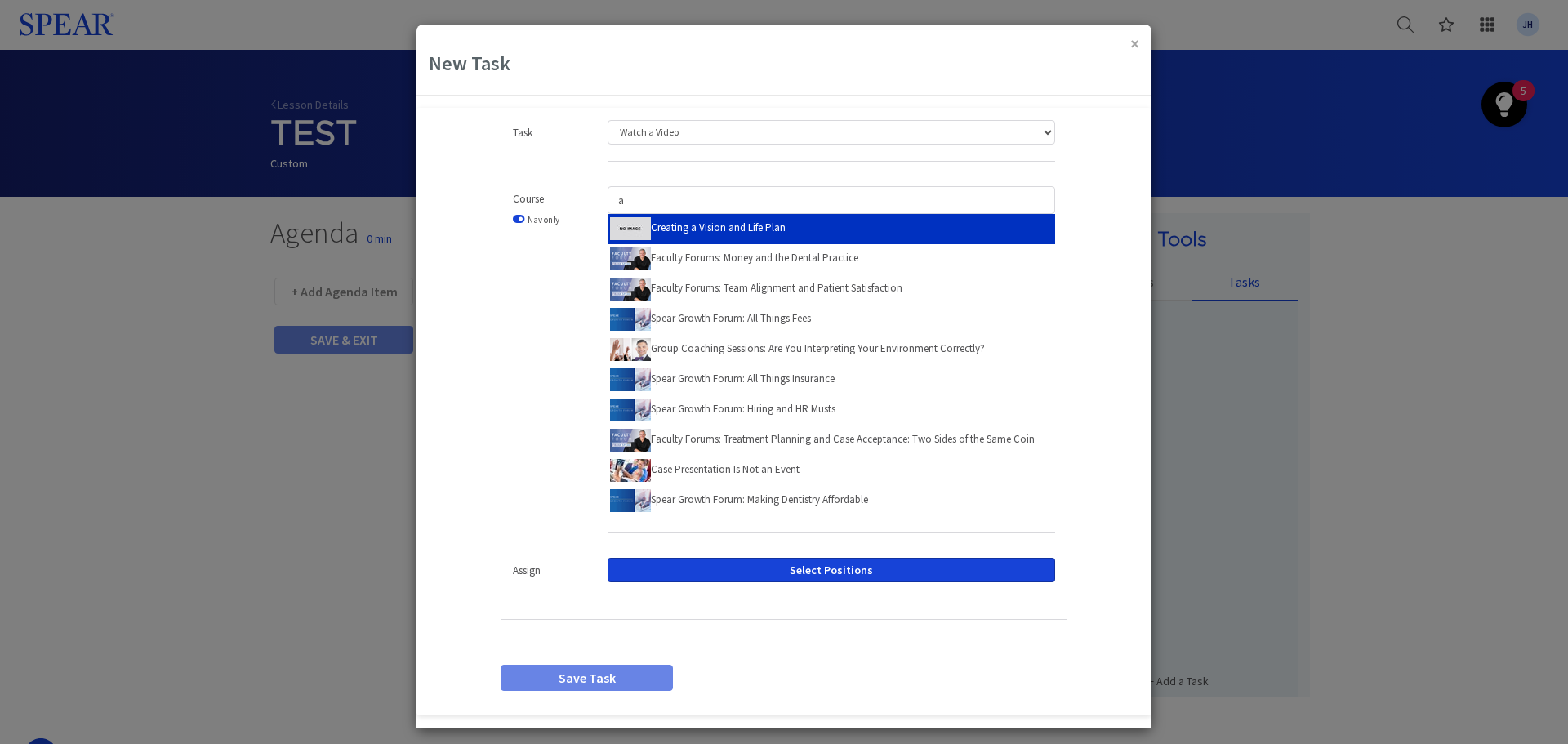
click at [708, 228] on label "Creating a Vision and Life Plan" at bounding box center [698, 227] width 176 height 25
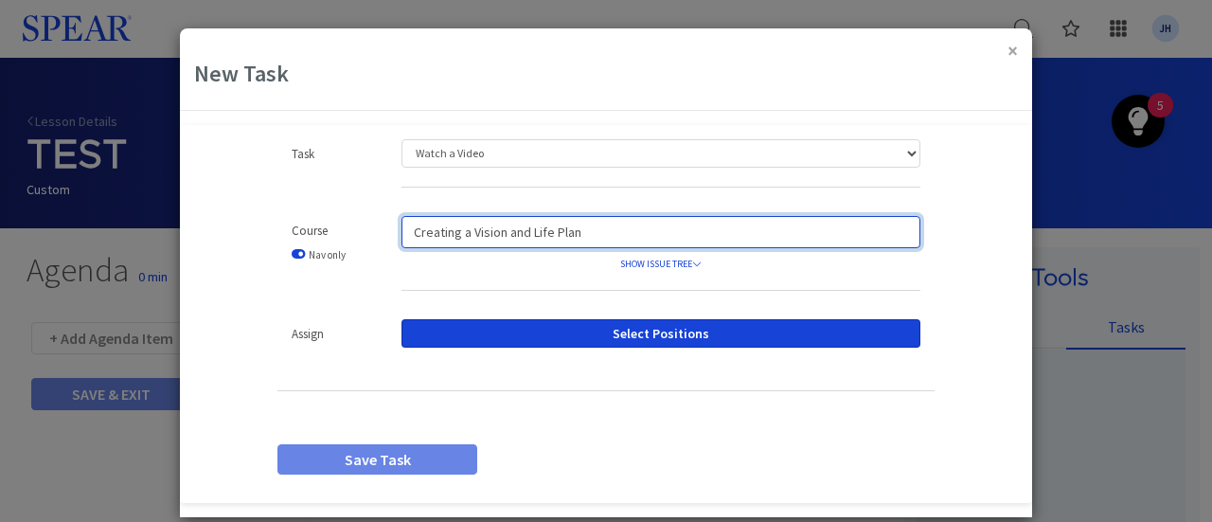
click at [778, 231] on input "Creating a Vision and Life Plan" at bounding box center [661, 232] width 519 height 32
drag, startPoint x: 602, startPoint y: 229, endPoint x: 364, endPoint y: 224, distance: 238.7
click at [364, 224] on div "Course Nav only Creating a Vision and Life Plan SHOW ISSUE TREE Creating a Visi…" at bounding box center [606, 263] width 686 height 94
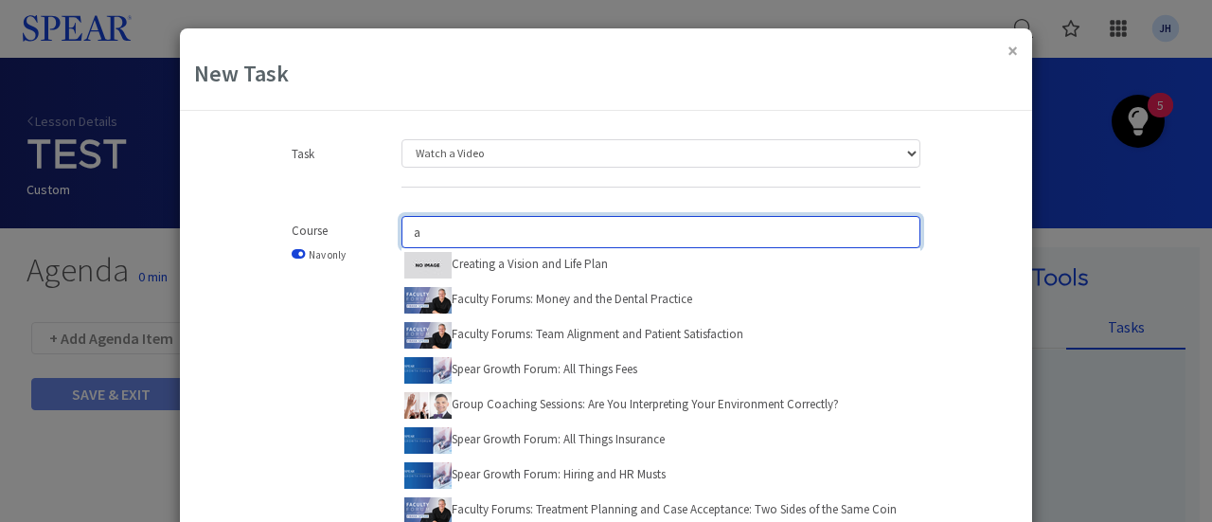
type input "a"
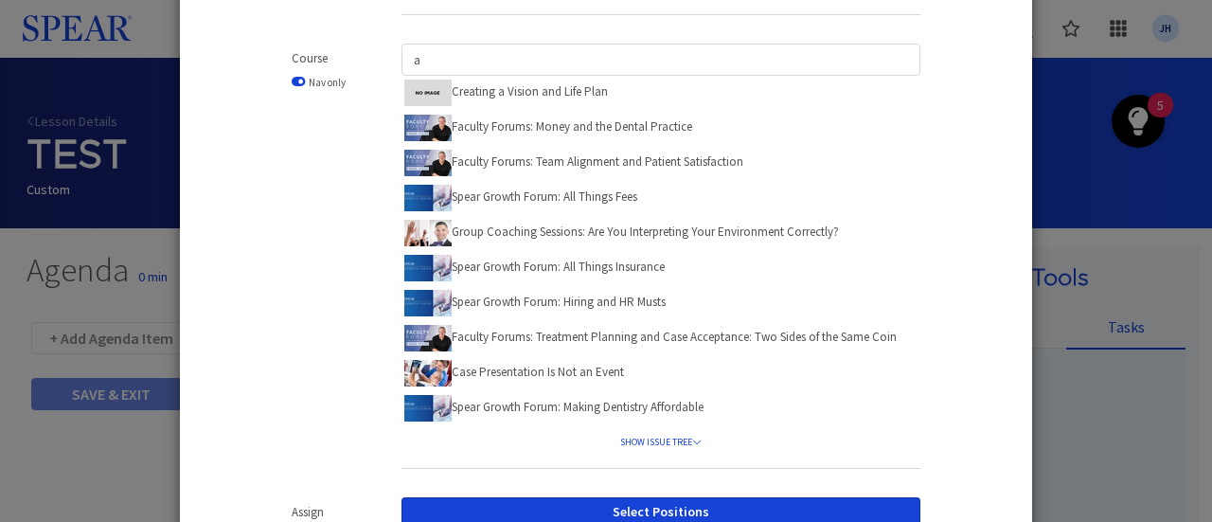
scroll to position [188, 0]
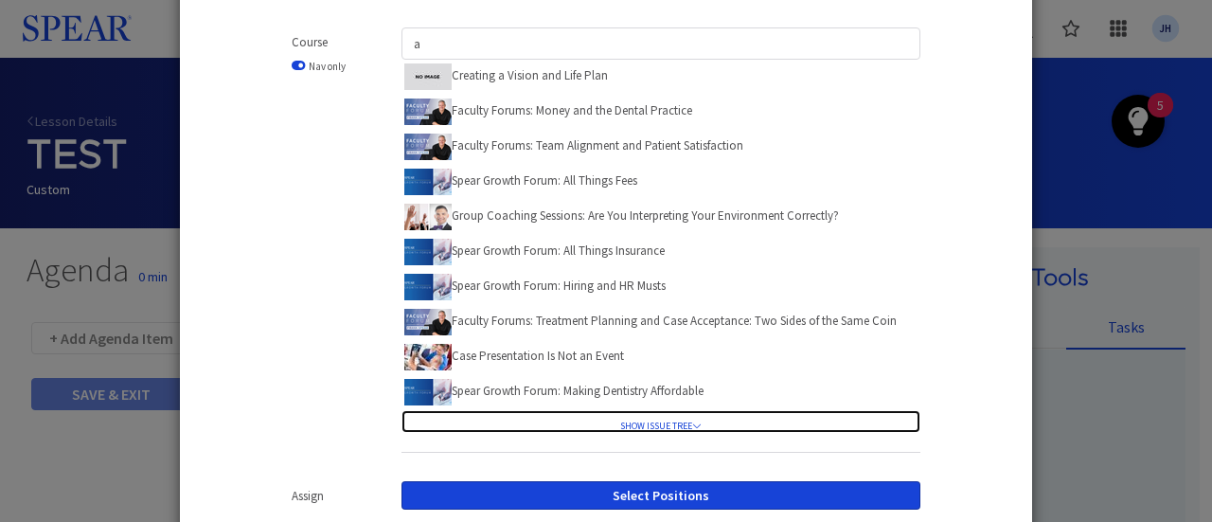
click at [692, 424] on icon at bounding box center [696, 424] width 9 height 9
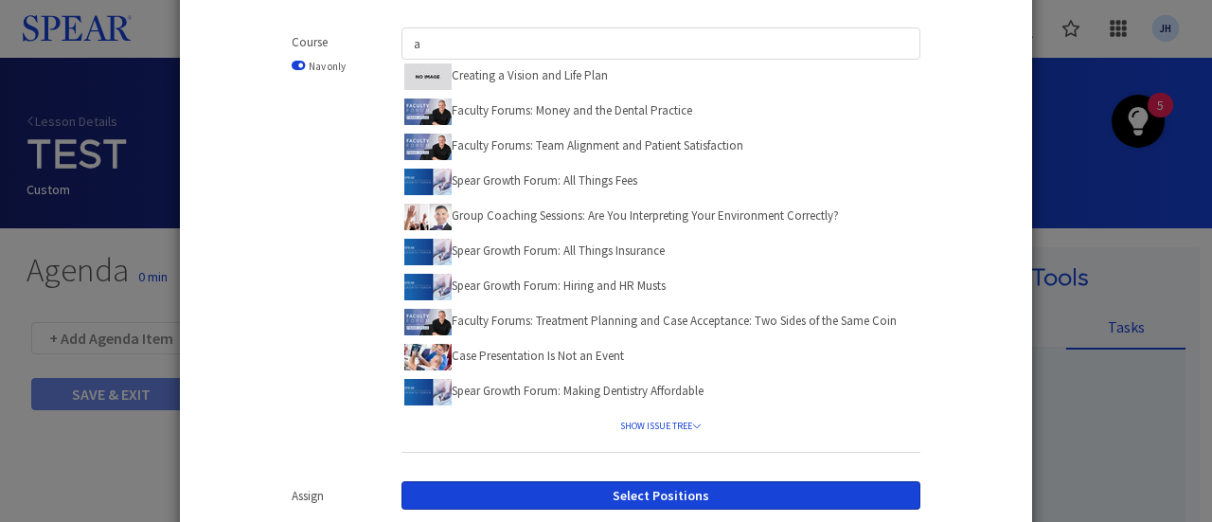
scroll to position [371, 0]
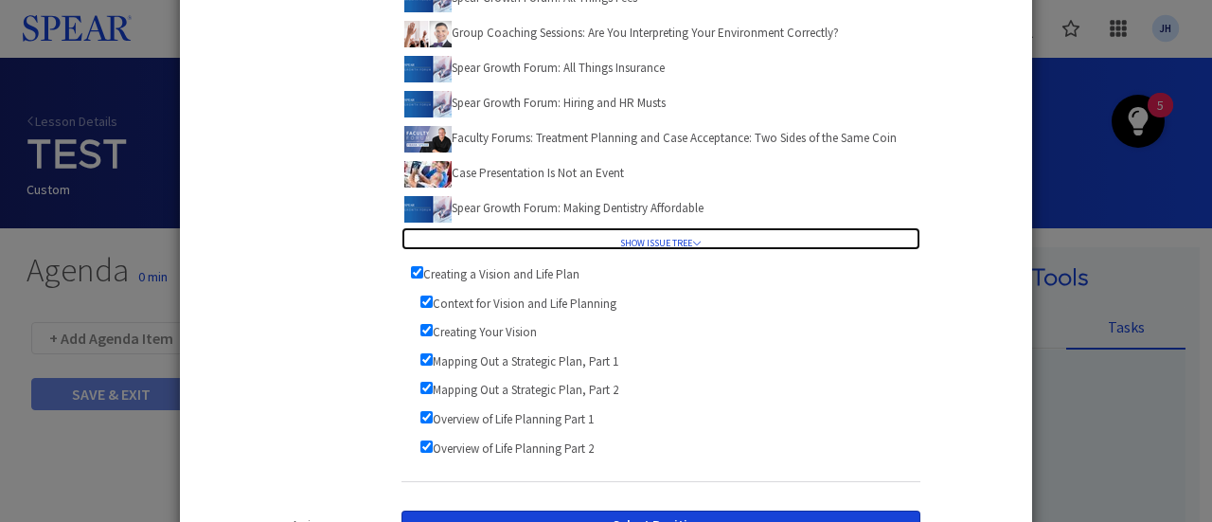
click at [683, 242] on link "SHOW ISSUE TREE" at bounding box center [661, 238] width 519 height 23
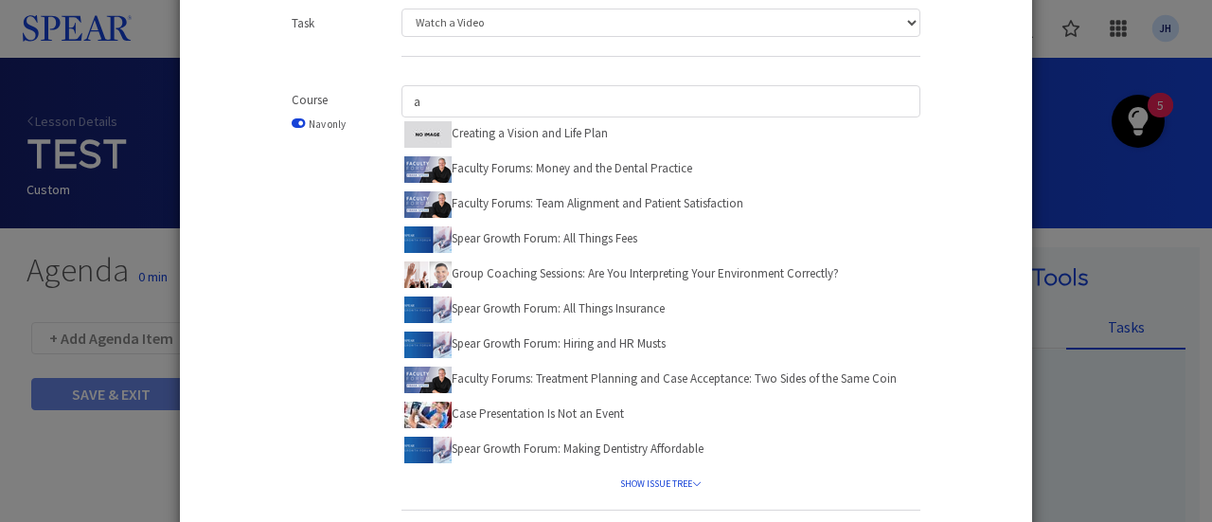
scroll to position [131, 0]
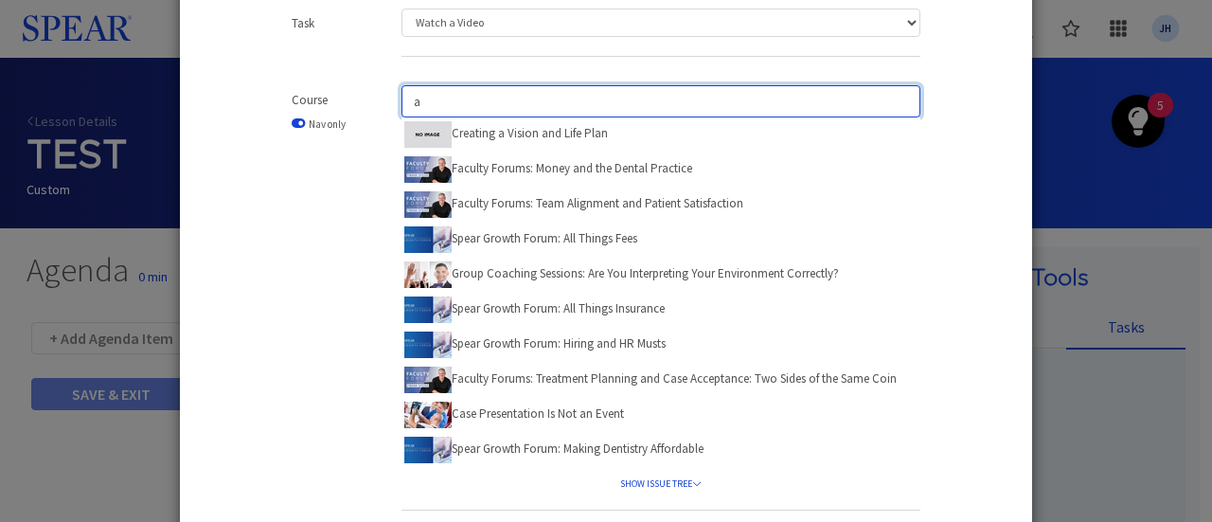
drag, startPoint x: 422, startPoint y: 92, endPoint x: 368, endPoint y: 94, distance: 54.0
click at [368, 94] on div "Course Nav only a Creating a Vision and Life Plan Faculty Forums: Money and the…" at bounding box center [606, 307] width 686 height 444
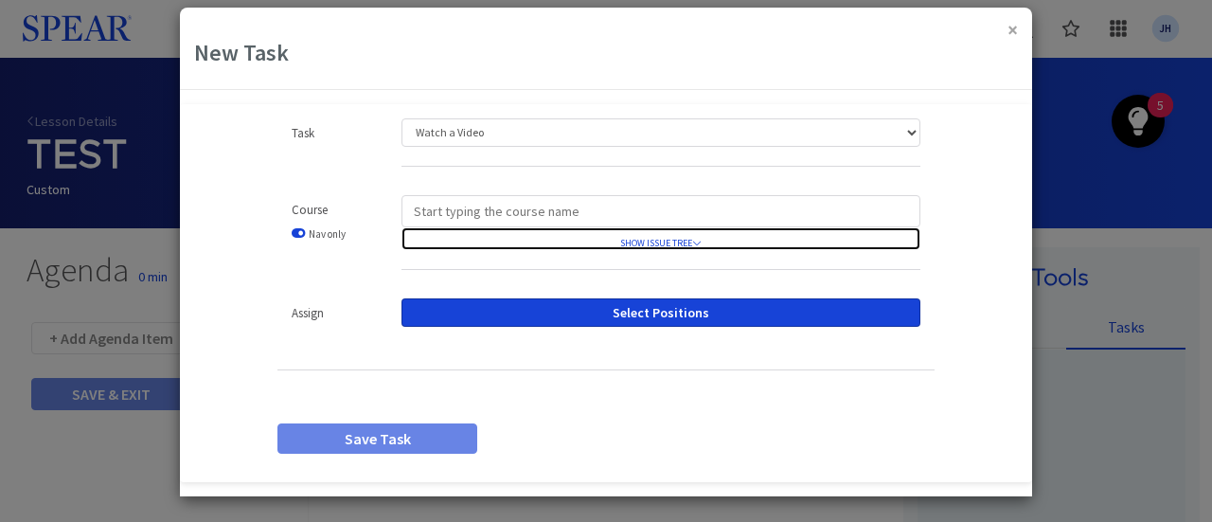
click at [692, 241] on icon at bounding box center [696, 242] width 9 height 9
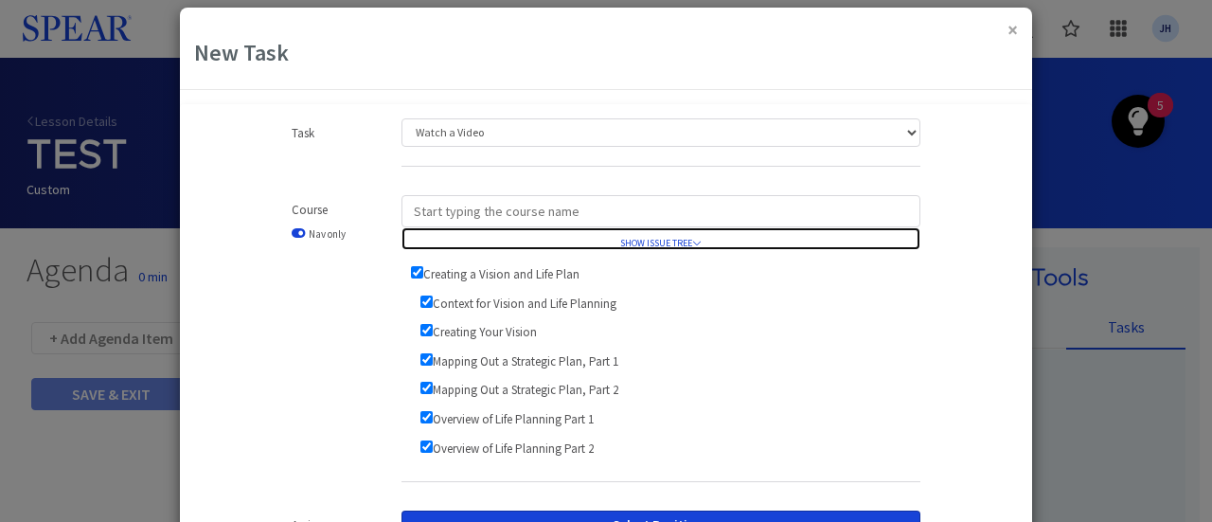
click at [698, 241] on link "SHOW ISSUE TREE" at bounding box center [661, 238] width 519 height 23
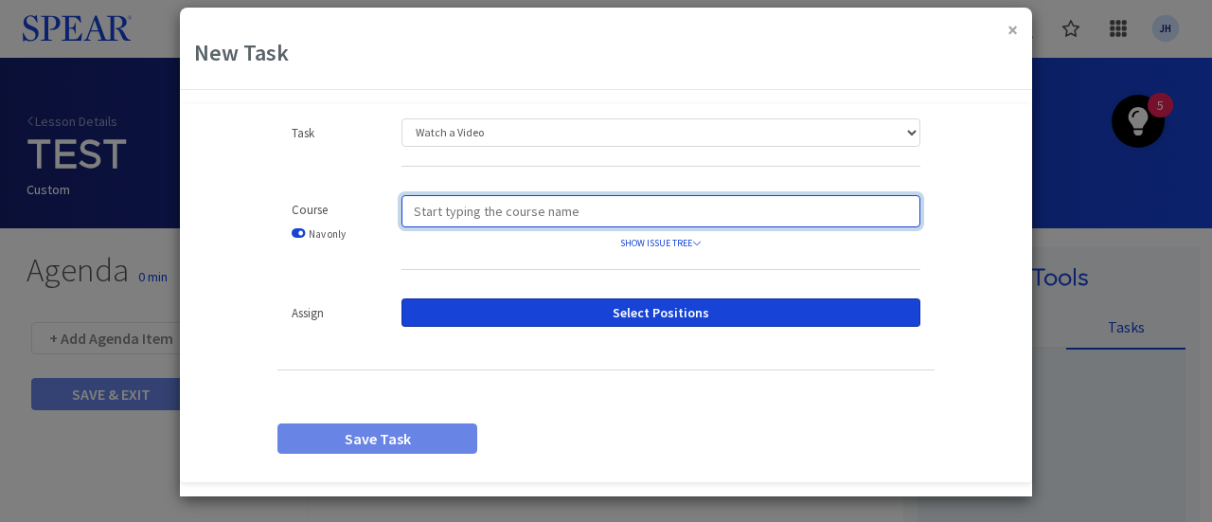
click at [413, 211] on input "search" at bounding box center [661, 211] width 519 height 32
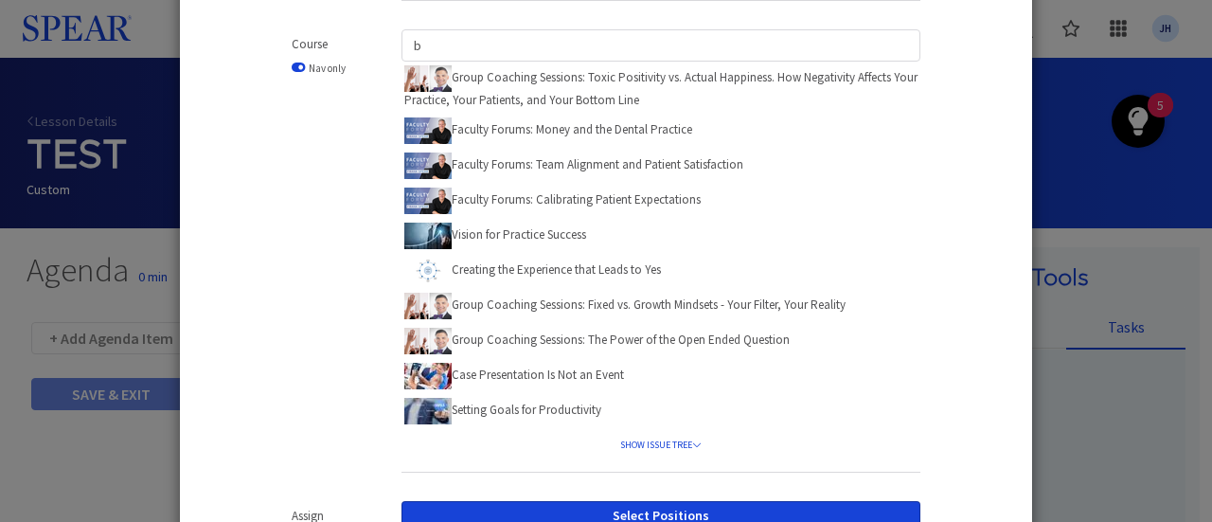
scroll to position [203, 0]
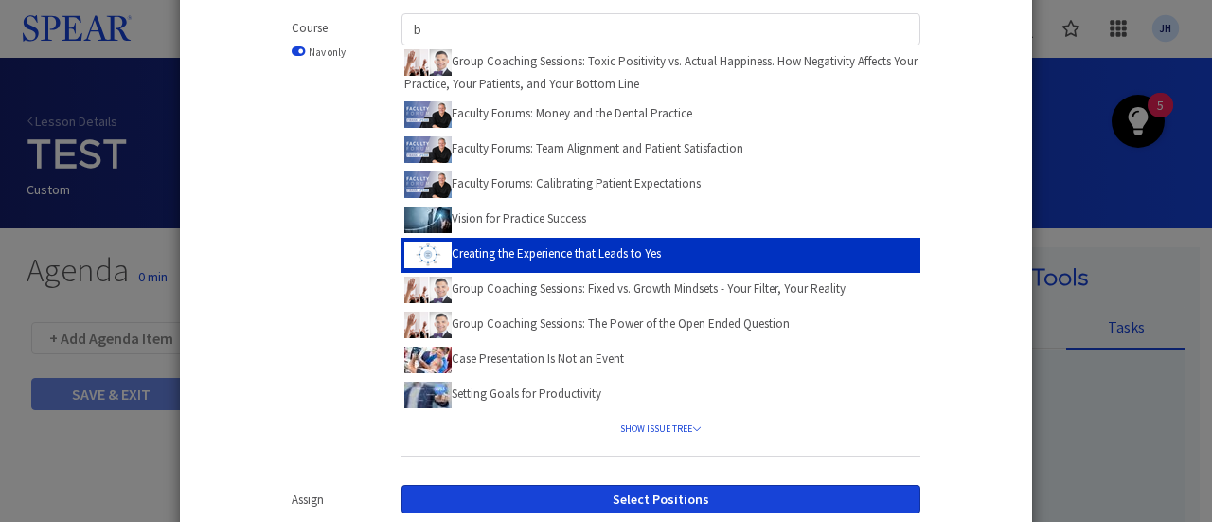
click at [508, 249] on label "Creating the Experience that Leads to Yes" at bounding box center [532, 253] width 257 height 29
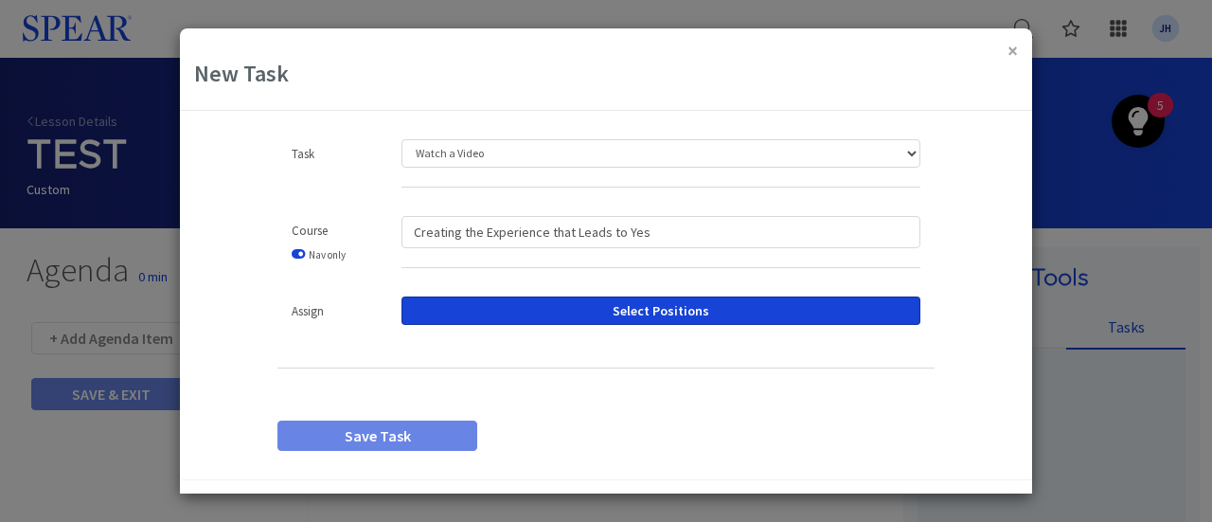
scroll to position [0, 0]
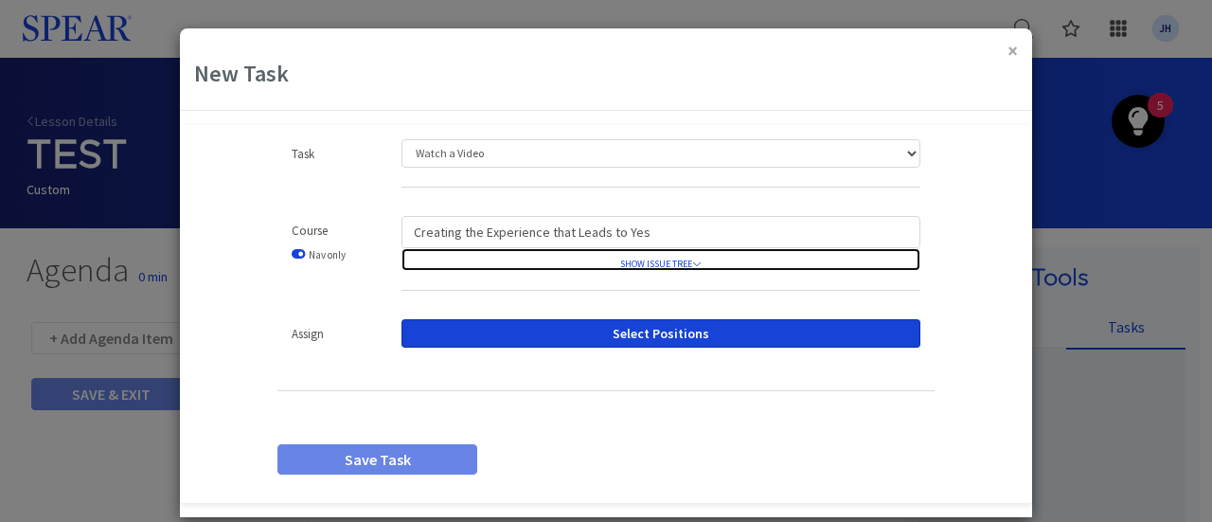
click at [693, 262] on icon at bounding box center [696, 263] width 9 height 9
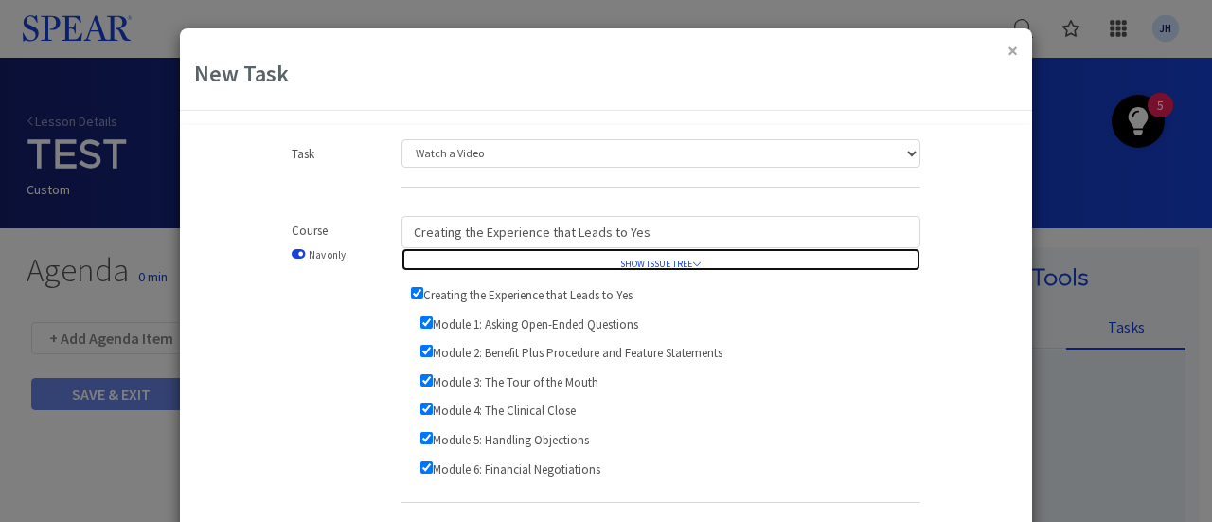
click at [693, 262] on icon at bounding box center [696, 263] width 9 height 9
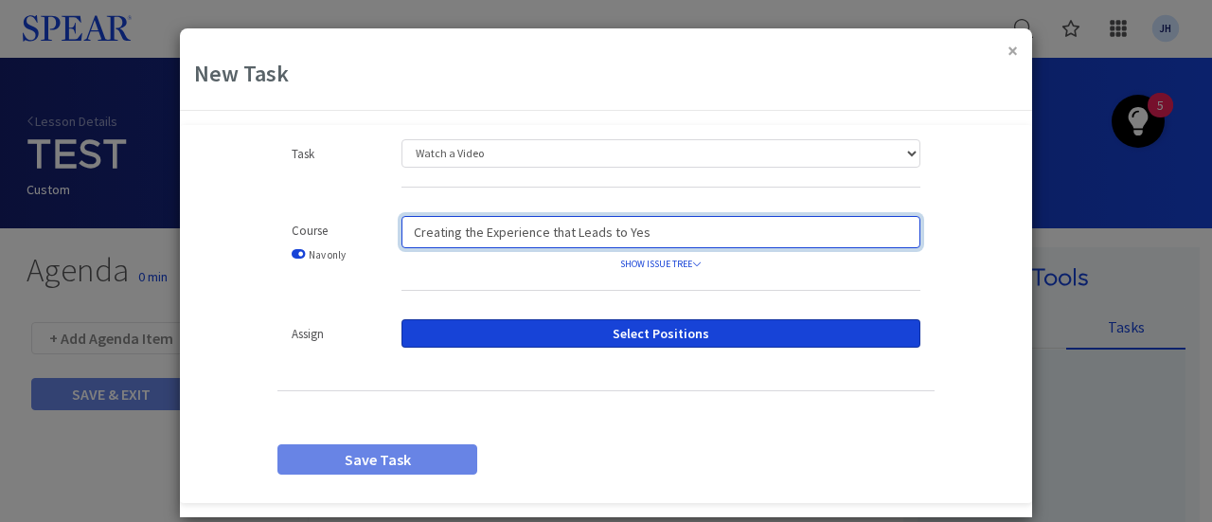
drag, startPoint x: 652, startPoint y: 235, endPoint x: 361, endPoint y: 241, distance: 290.8
click at [361, 241] on div "Course Nav only Creating the Experience that Leads to Yes SHOW ISSUE TREE Creat…" at bounding box center [606, 263] width 686 height 94
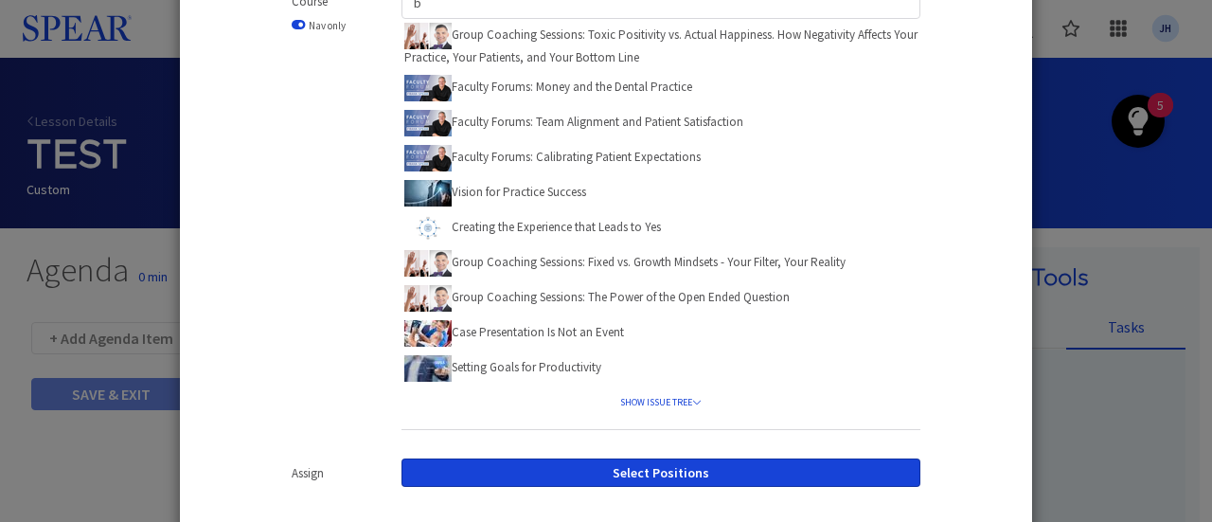
scroll to position [239, 0]
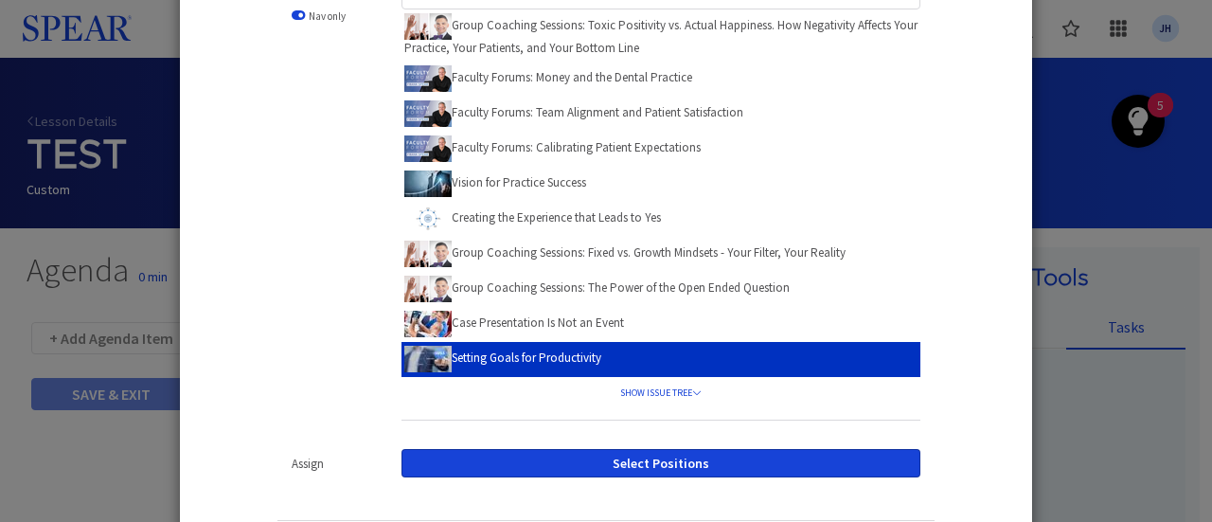
click at [494, 354] on label "Setting Goals for Productivity" at bounding box center [502, 357] width 197 height 29
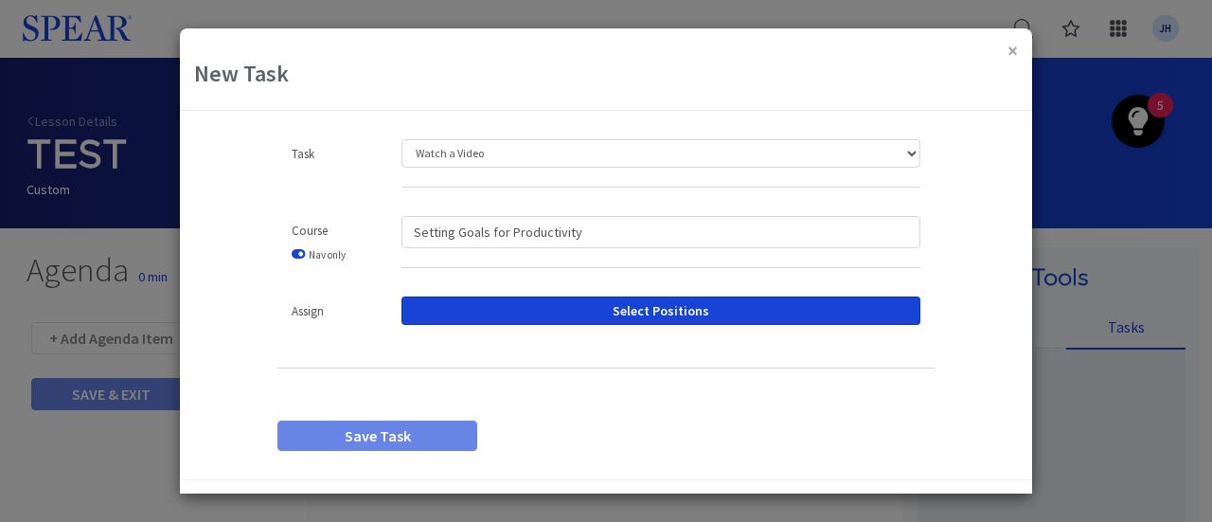
scroll to position [0, 0]
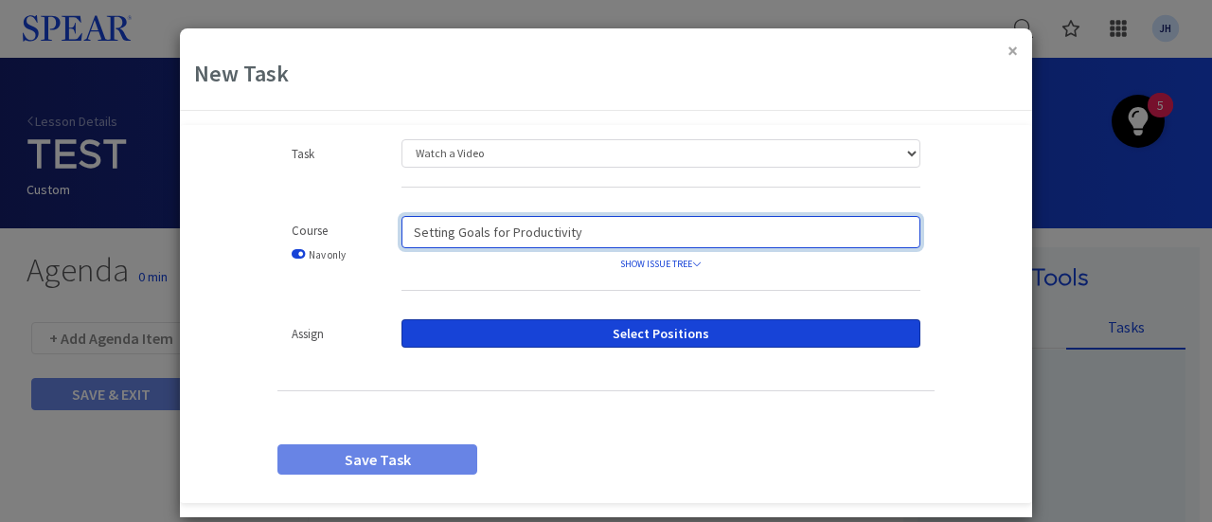
drag, startPoint x: 570, startPoint y: 236, endPoint x: 382, endPoint y: 238, distance: 188.5
click at [387, 238] on div "Setting Goals for Productivity SHOW ISSUE TREE Setting Goals for Productivity D…" at bounding box center [660, 263] width 547 height 94
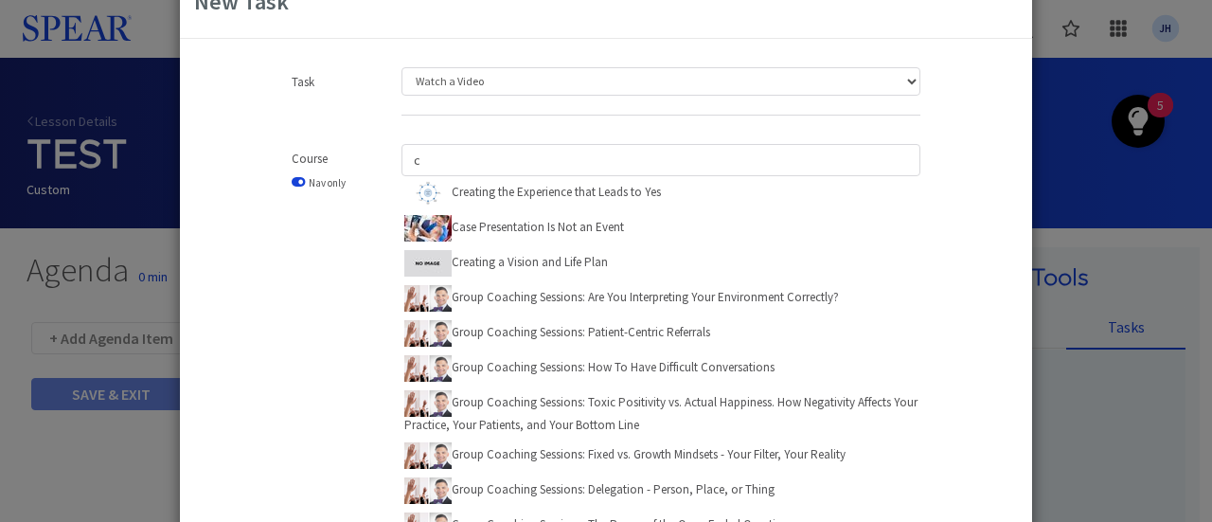
scroll to position [70, 0]
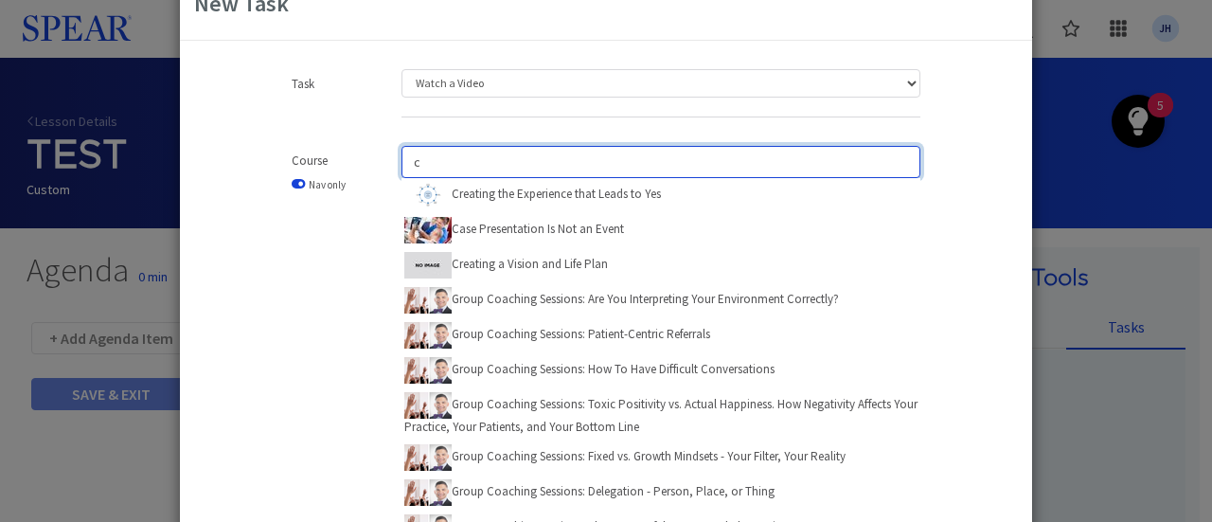
drag, startPoint x: 457, startPoint y: 165, endPoint x: 359, endPoint y: 168, distance: 98.5
click at [359, 168] on div "Course Nav only c Creating the Experience that Leads to Yes Case Presentation I…" at bounding box center [606, 377] width 686 height 462
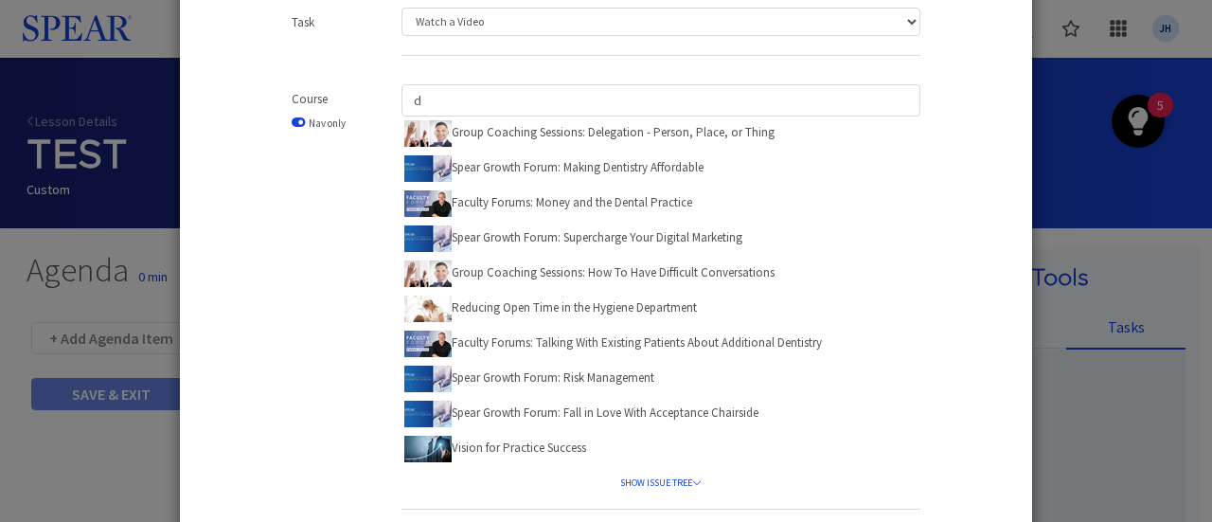
scroll to position [131, 0]
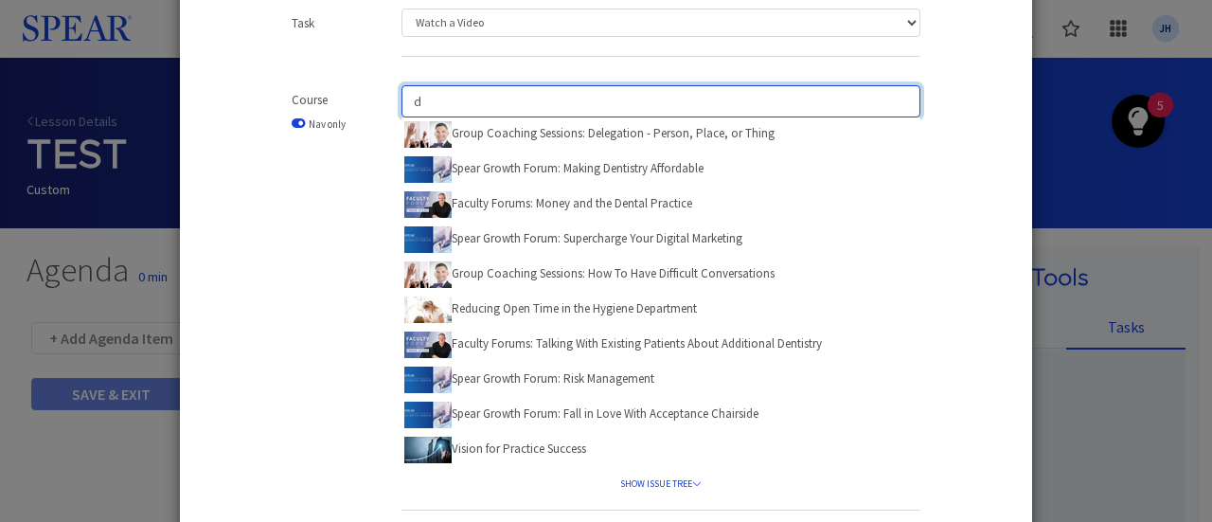
drag, startPoint x: 434, startPoint y: 96, endPoint x: 376, endPoint y: 98, distance: 57.8
click at [376, 98] on div "Course Nav only d Group Coaching Sessions: Delegation - Person, Place, or Thing…" at bounding box center [606, 307] width 686 height 444
type input "e"
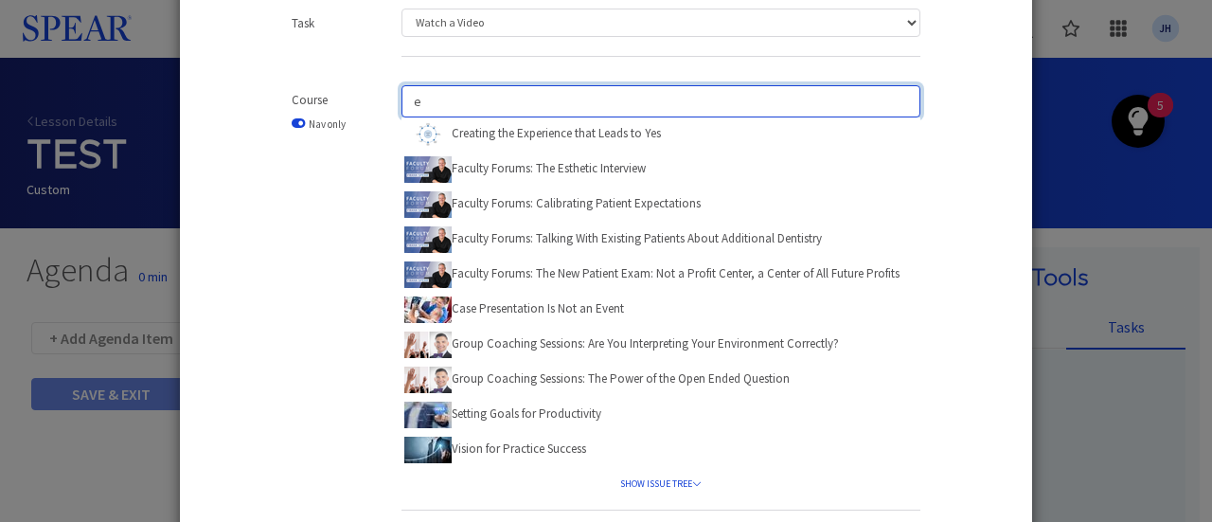
drag, startPoint x: 447, startPoint y: 98, endPoint x: 371, endPoint y: 102, distance: 75.9
click at [371, 102] on div "Course Nav only e Creating the Experience that Leads to Yes Faculty Forums: The…" at bounding box center [606, 307] width 686 height 444
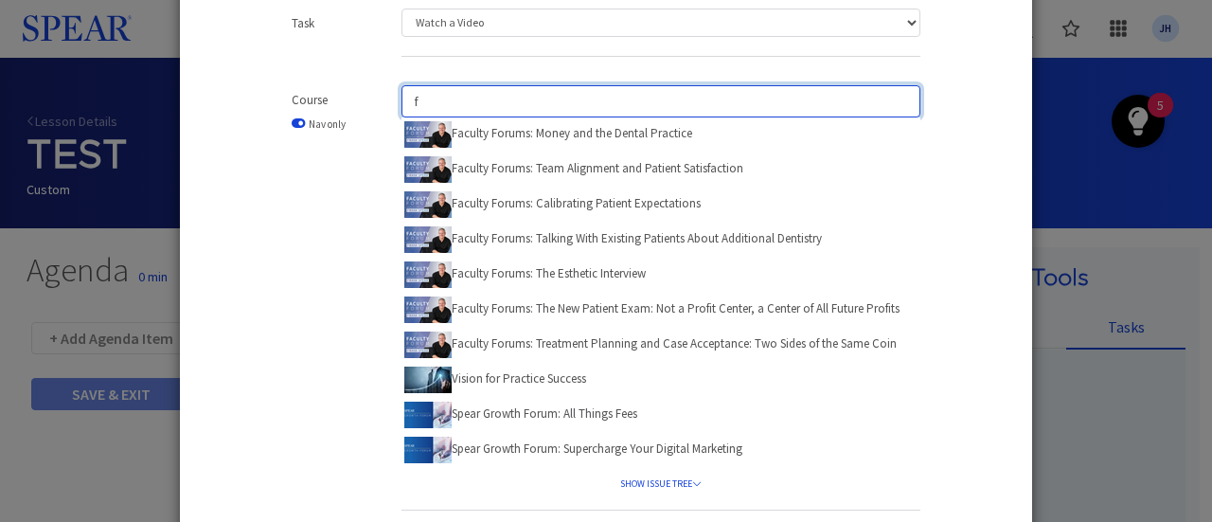
drag, startPoint x: 432, startPoint y: 100, endPoint x: 362, endPoint y: 103, distance: 70.1
click at [362, 103] on div "Course Nav only f Faculty Forums: Money and the Dental Practice Faculty Forums:…" at bounding box center [606, 307] width 686 height 444
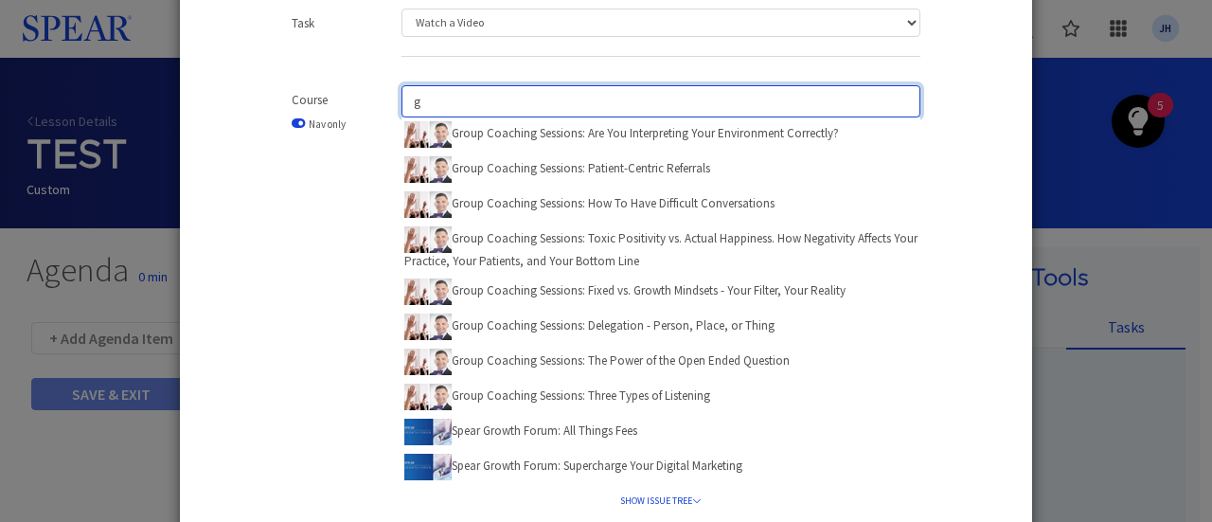
drag, startPoint x: 435, startPoint y: 100, endPoint x: 403, endPoint y: 109, distance: 32.4
click at [403, 109] on input "g" at bounding box center [661, 101] width 519 height 32
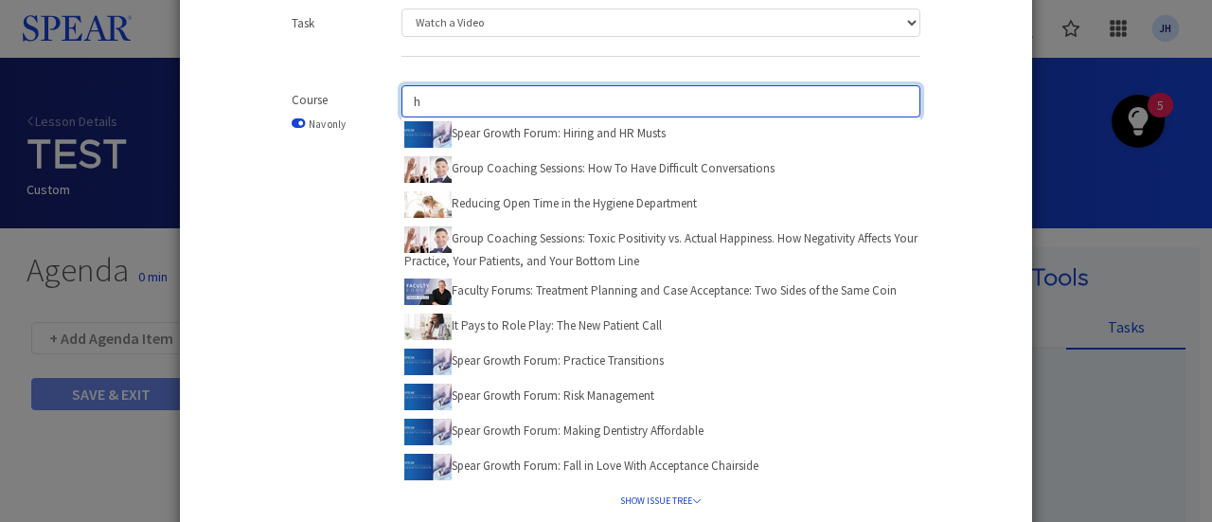
drag, startPoint x: 428, startPoint y: 97, endPoint x: 381, endPoint y: 96, distance: 47.4
click at [387, 96] on div "h Spear Growth Forum: Hiring and HR Musts Group Coaching Sessions: How To Have …" at bounding box center [660, 316] width 547 height 462
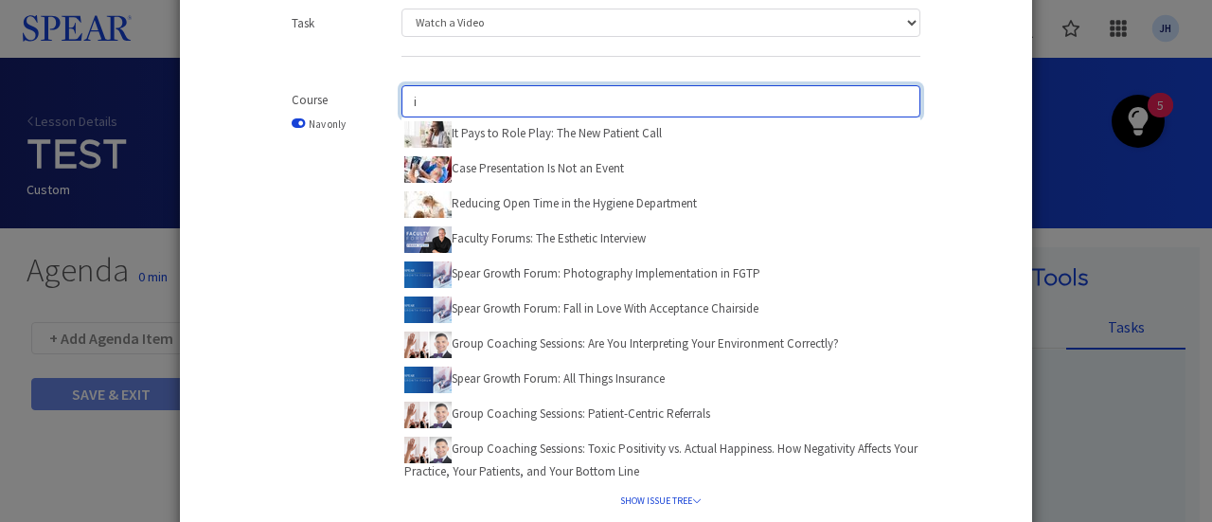
drag, startPoint x: 438, startPoint y: 100, endPoint x: 364, endPoint y: 100, distance: 73.9
click at [364, 100] on div "Course Nav only i It Pays to Role Play: The New Patient Call Case Presentation …" at bounding box center [606, 316] width 686 height 462
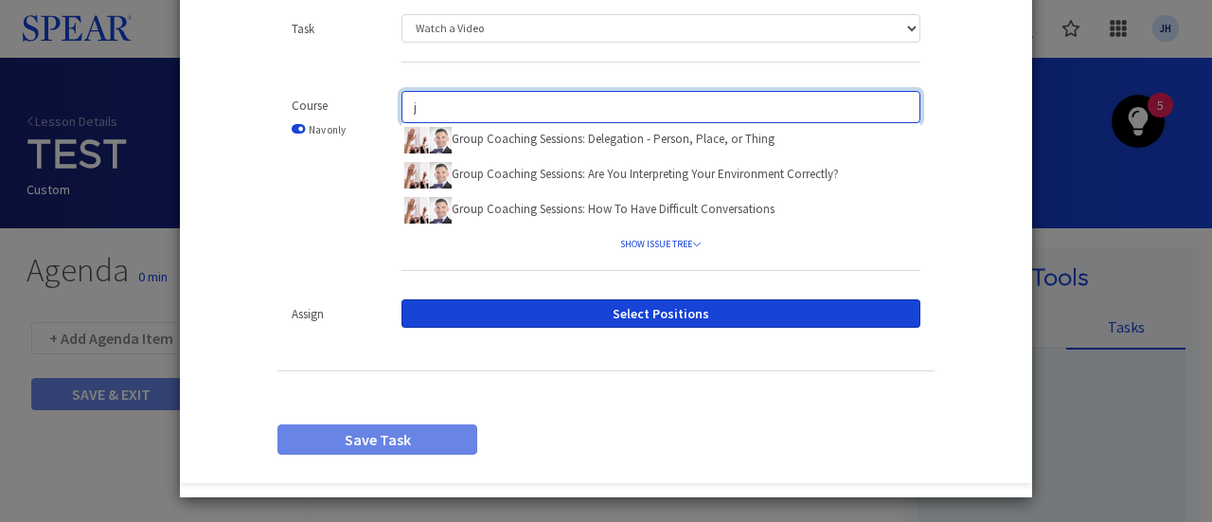
drag, startPoint x: 442, startPoint y: 112, endPoint x: 345, endPoint y: 107, distance: 97.7
click at [345, 107] on div "Course Nav only j Group Coaching Sessions: Delegation - Person, Place, or Thing…" at bounding box center [606, 190] width 686 height 199
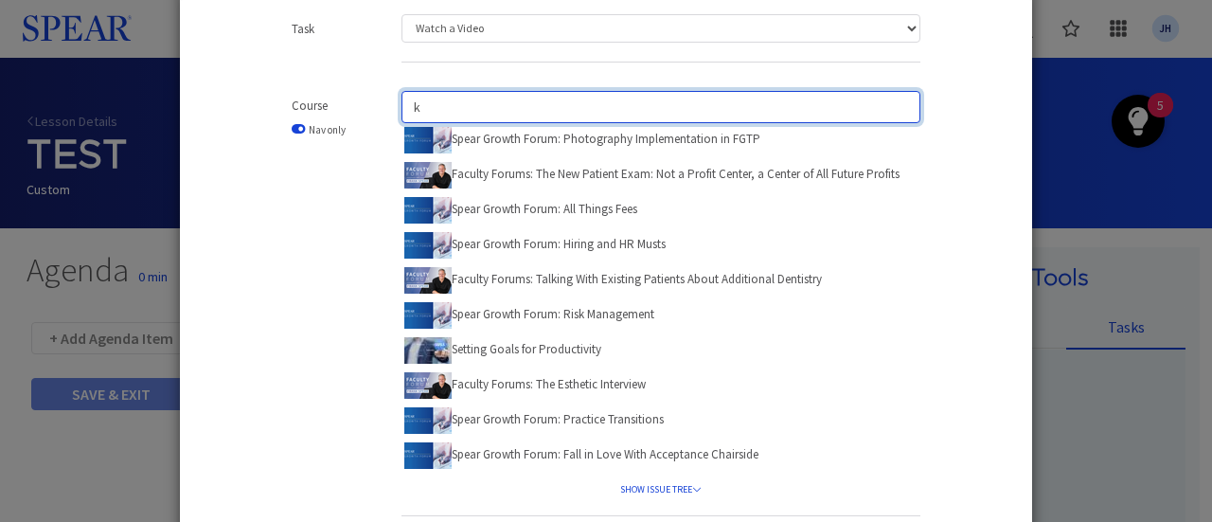
scroll to position [131, 0]
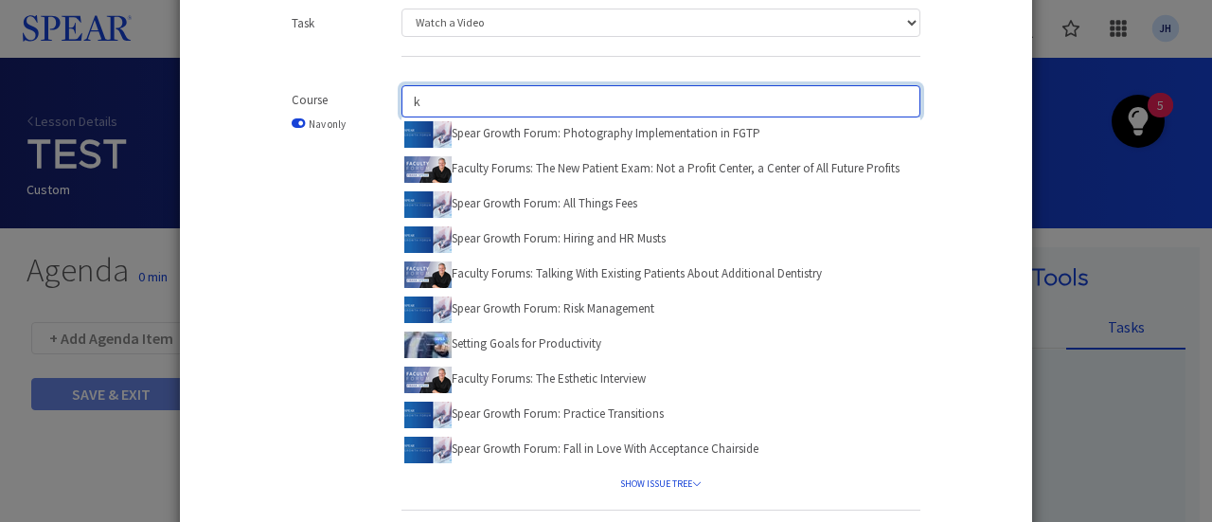
drag, startPoint x: 432, startPoint y: 98, endPoint x: 359, endPoint y: 99, distance: 72.9
click at [359, 99] on div "Course Nav only k Spear Growth Forum: Photography Implementation in FGTP Facult…" at bounding box center [606, 307] width 686 height 444
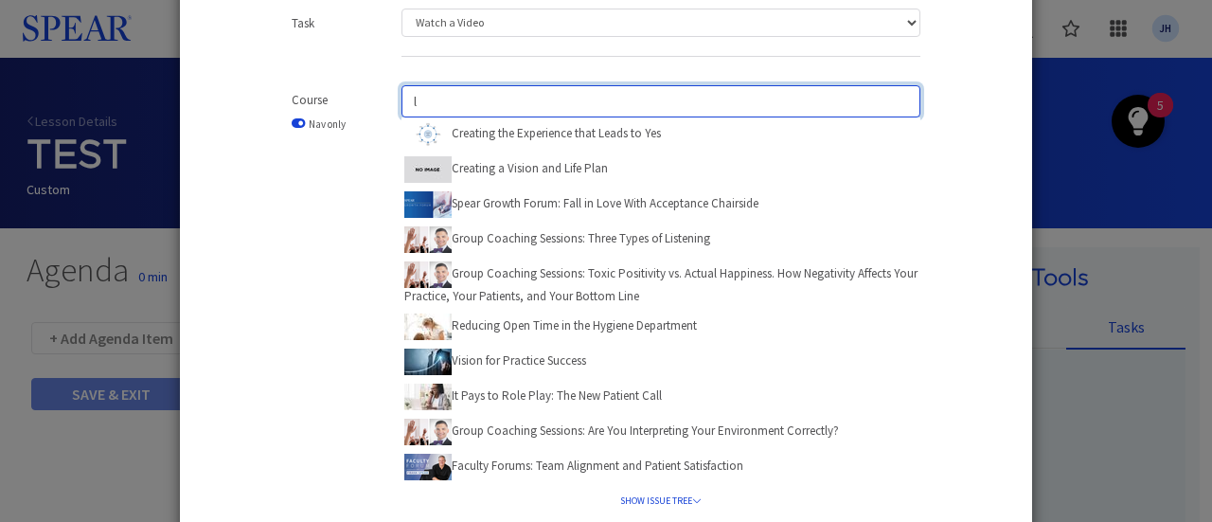
drag, startPoint x: 400, startPoint y: 101, endPoint x: 372, endPoint y: 103, distance: 27.5
click at [372, 103] on div "Course Nav only l Creating the Experience that Leads to Yes Creating a Vision a…" at bounding box center [606, 316] width 686 height 462
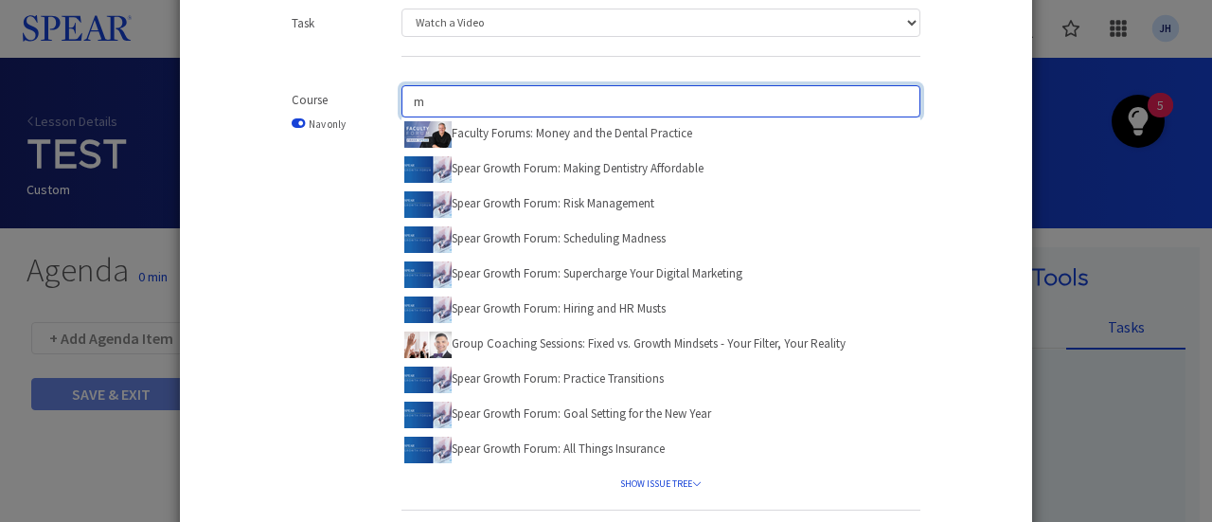
drag, startPoint x: 453, startPoint y: 101, endPoint x: 347, endPoint y: 93, distance: 106.4
click at [347, 93] on div "Course Nav only m Faculty Forums: Money and the Dental Practice Spear Growth Fo…" at bounding box center [606, 307] width 686 height 444
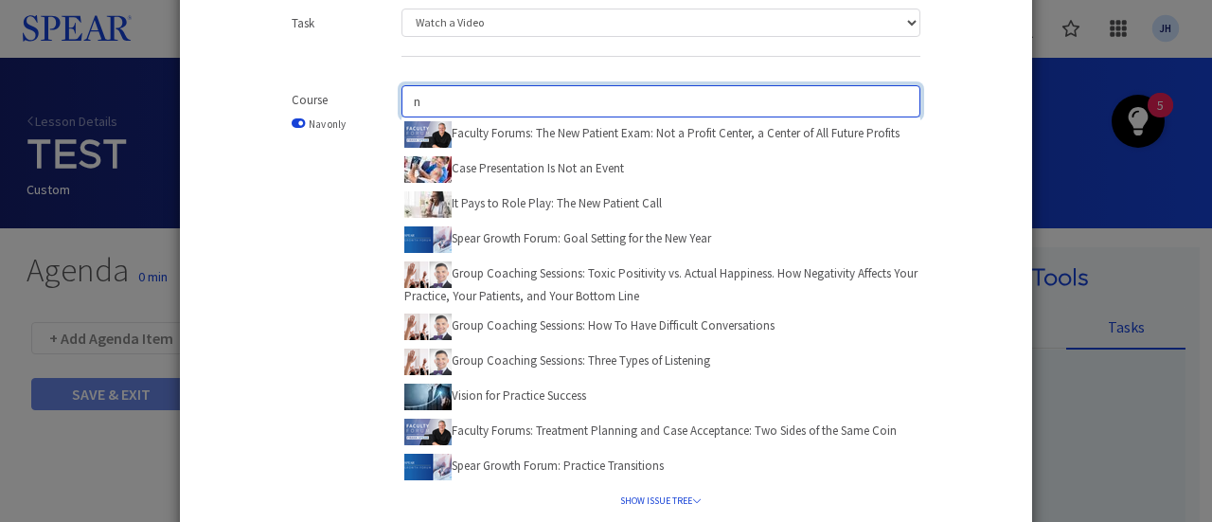
drag, startPoint x: 424, startPoint y: 105, endPoint x: 377, endPoint y: 105, distance: 47.4
click at [377, 105] on div "Course Nav only n Faculty Forums: The New Patient Exam: Not a Profit Center, a …" at bounding box center [606, 316] width 686 height 462
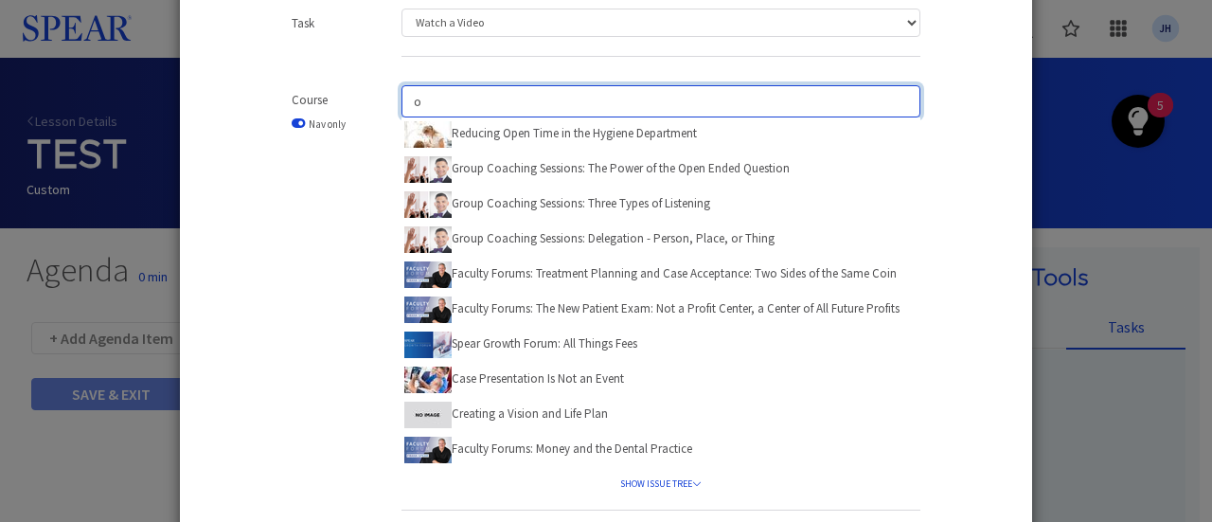
drag, startPoint x: 433, startPoint y: 101, endPoint x: 375, endPoint y: 103, distance: 57.8
click at [375, 103] on div "Course Nav only o Reducing Open Time in the Hygiene Department Group Coaching S…" at bounding box center [606, 307] width 686 height 444
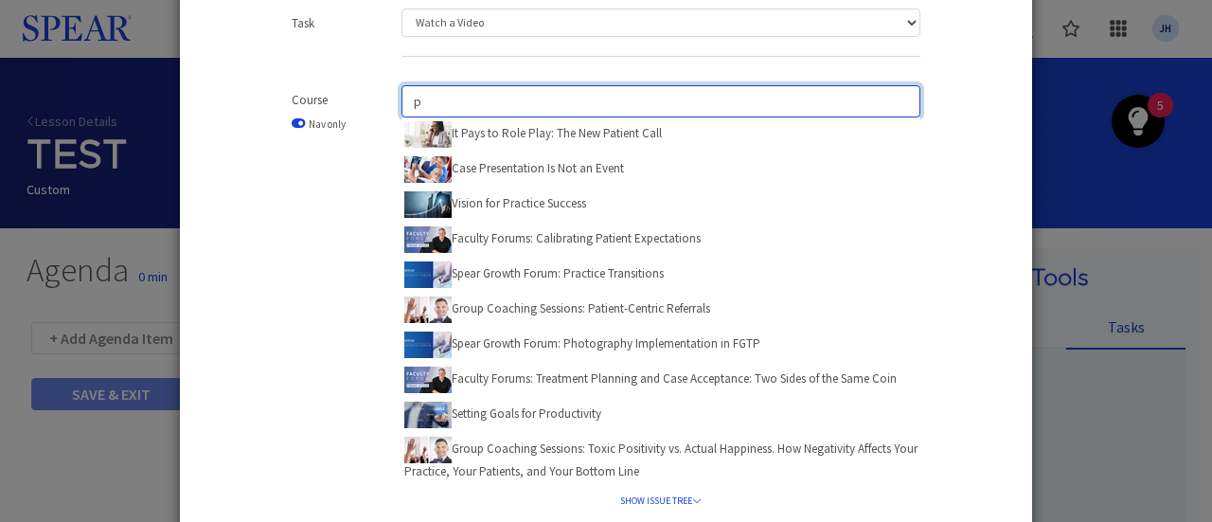
drag, startPoint x: 434, startPoint y: 103, endPoint x: 369, endPoint y: 102, distance: 64.4
click at [371, 105] on div "Course Nav only p It Pays to Role Play: The New Patient Call Case Presentation …" at bounding box center [606, 316] width 686 height 462
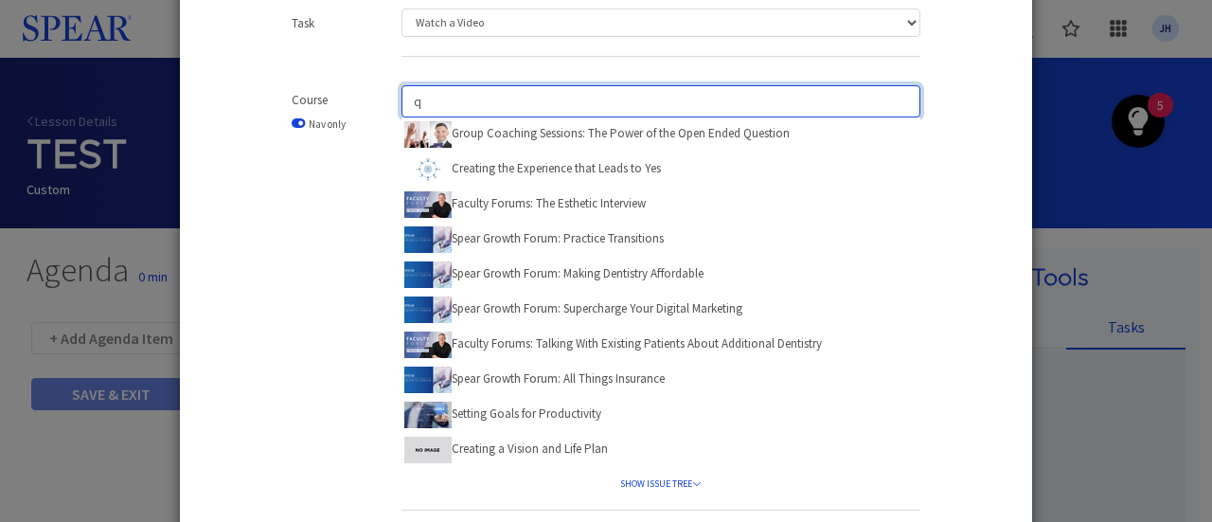
drag, startPoint x: 439, startPoint y: 107, endPoint x: 384, endPoint y: 109, distance: 55.0
click at [387, 109] on div "q Group Coaching Sessions: The Power of the Open Ended Question Creating the Ex…" at bounding box center [660, 307] width 547 height 444
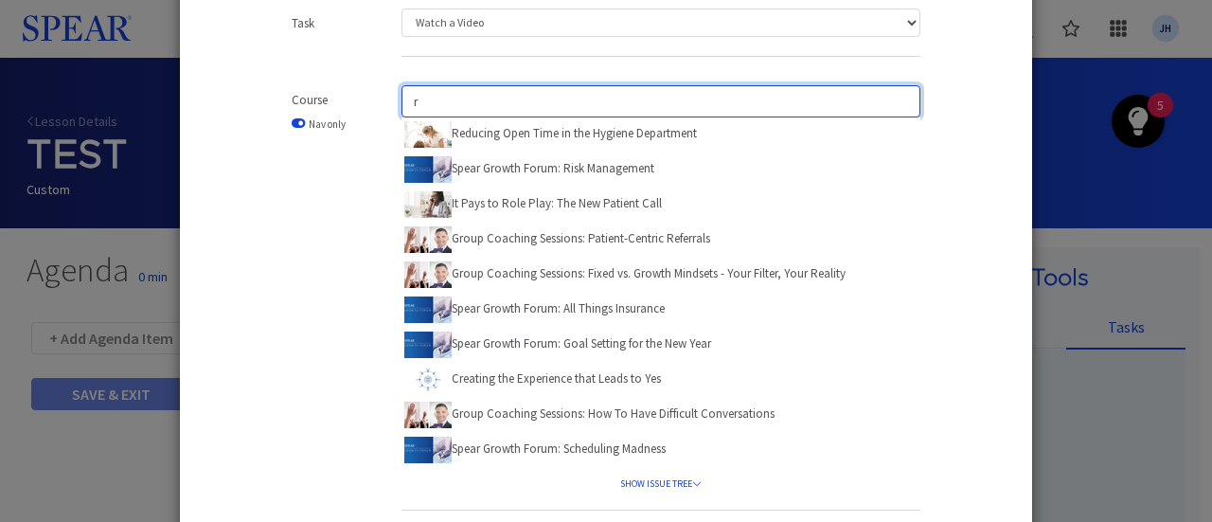
drag, startPoint x: 435, startPoint y: 107, endPoint x: 362, endPoint y: 107, distance: 72.9
click at [362, 107] on div "Course Nav only r Reducing Open Time in the Hygiene Department Spear Growth For…" at bounding box center [606, 307] width 686 height 444
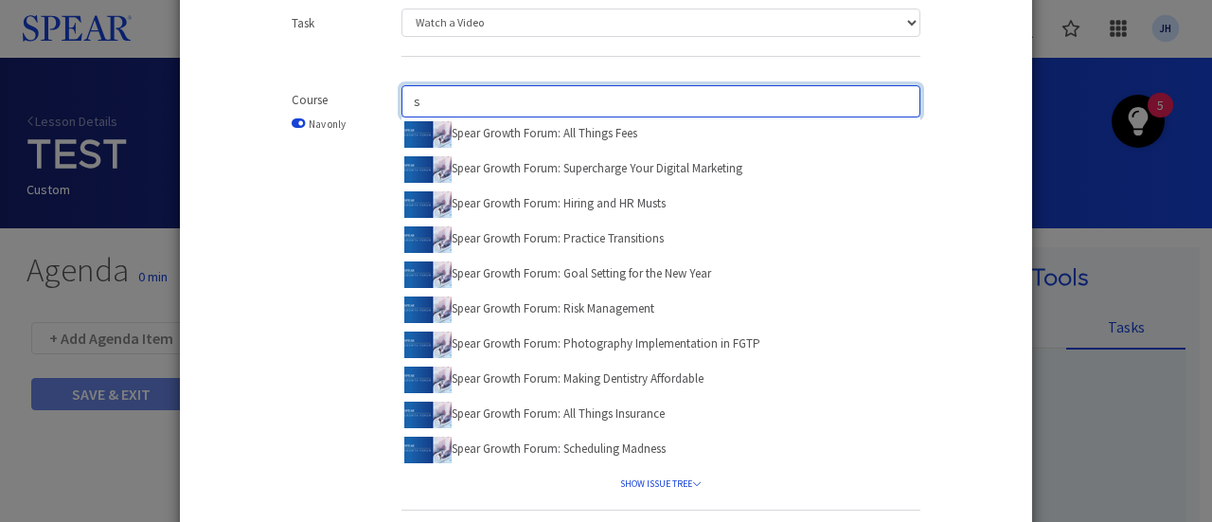
drag, startPoint x: 433, startPoint y: 104, endPoint x: 384, endPoint y: 105, distance: 49.3
click at [387, 105] on div "s Spear Growth Forum: All Things Fees Spear Growth Forum: Supercharge Your Digi…" at bounding box center [660, 307] width 547 height 444
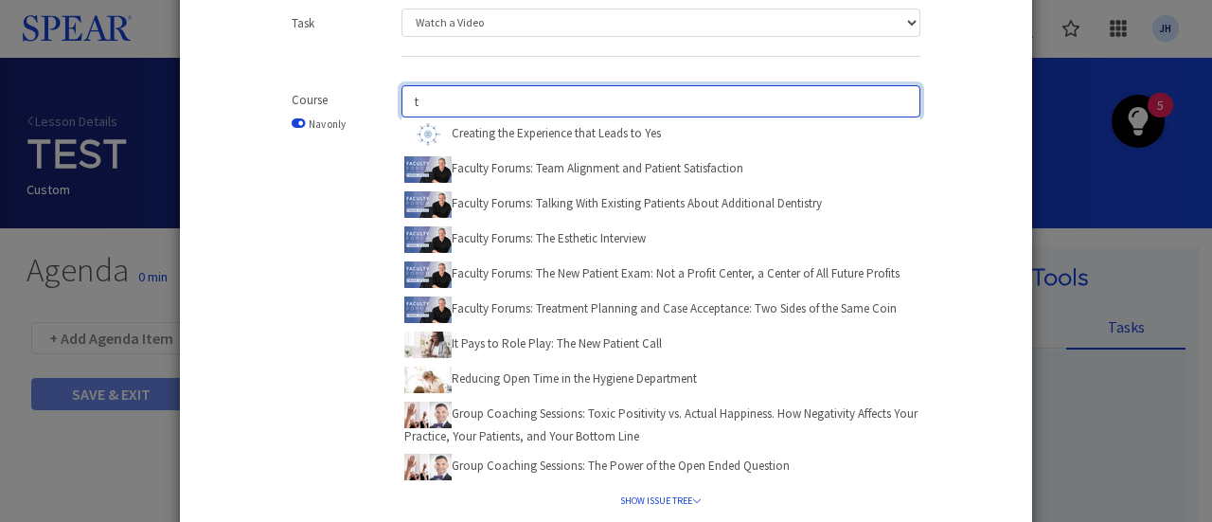
drag, startPoint x: 456, startPoint y: 101, endPoint x: 391, endPoint y: 105, distance: 64.5
click at [391, 105] on div "t Creating the Experience that Leads to Yes Faculty Forums: Team Alignment and …" at bounding box center [660, 316] width 547 height 462
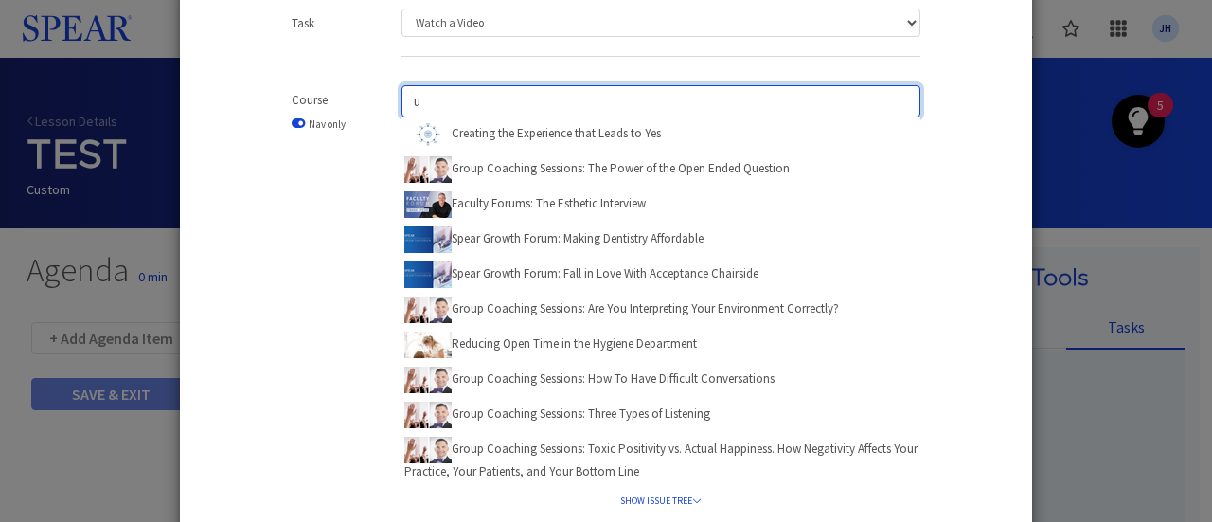
drag, startPoint x: 430, startPoint y: 102, endPoint x: 386, endPoint y: 104, distance: 43.6
click at [387, 104] on div "u Creating the Experience that Leads to Yes Group Coaching Sessions: The Power …" at bounding box center [660, 316] width 547 height 462
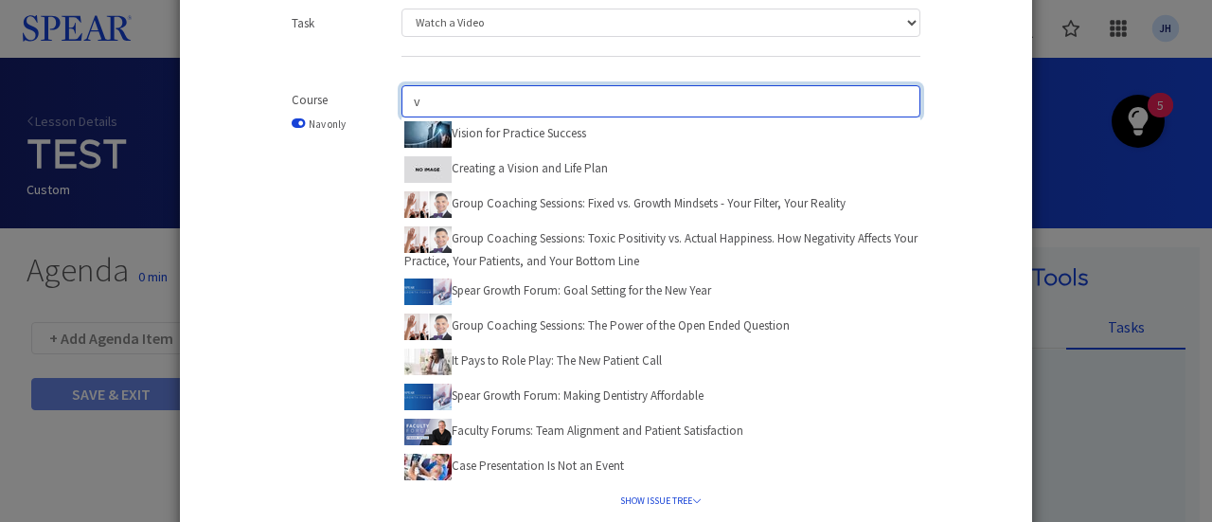
drag, startPoint x: 436, startPoint y: 98, endPoint x: 366, endPoint y: 97, distance: 70.1
click at [366, 97] on div "Course Nav only v Vision for Practice Success Creating a Vision and Life Plan G…" at bounding box center [606, 316] width 686 height 462
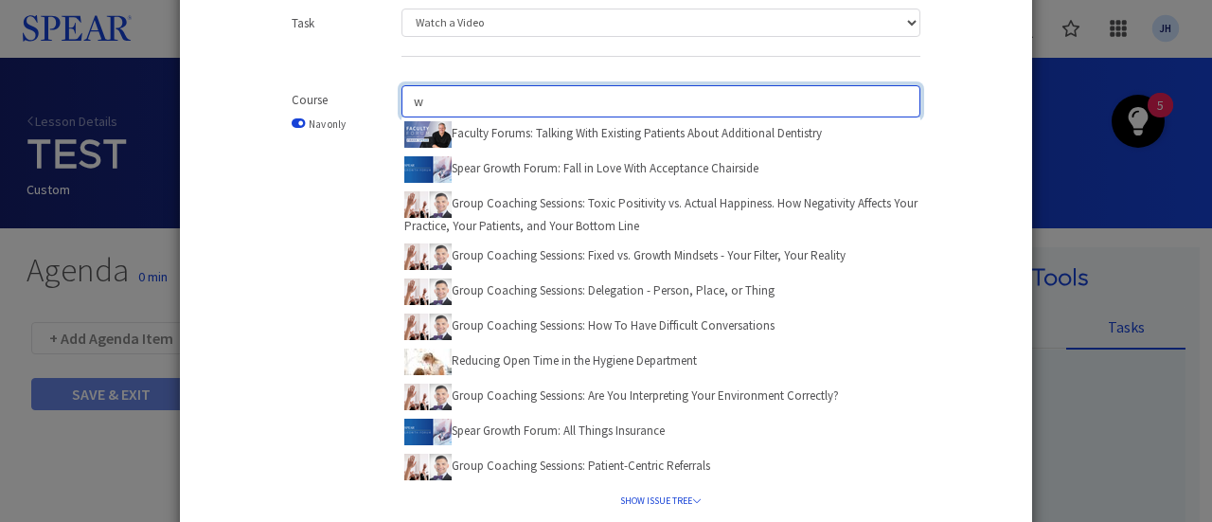
click at [367, 102] on div "Course Nav only w Faculty Forums: Talking With Existing Patients About Addition…" at bounding box center [606, 316] width 686 height 462
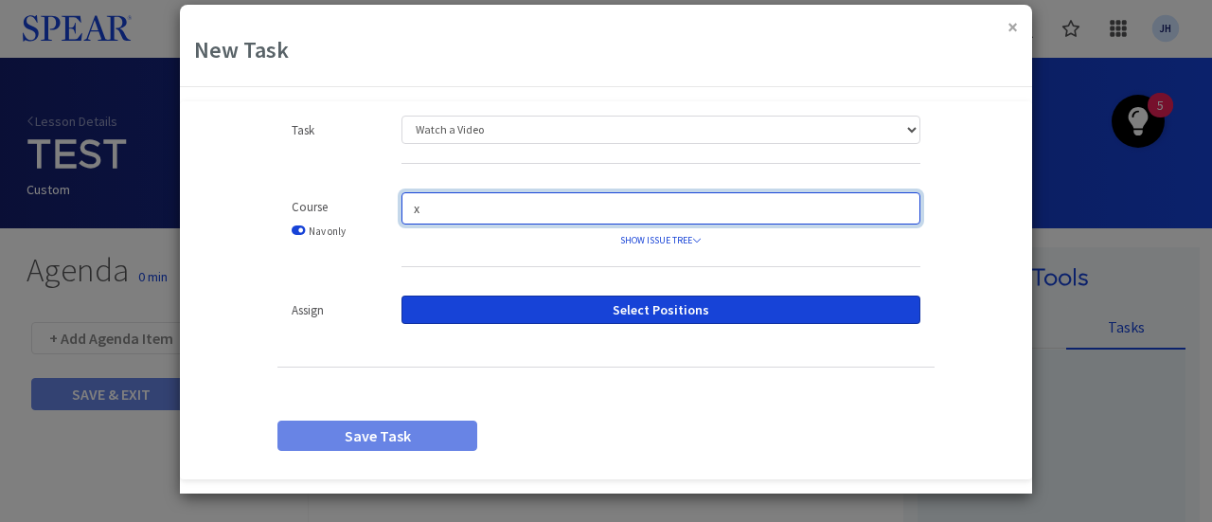
scroll to position [21, 0]
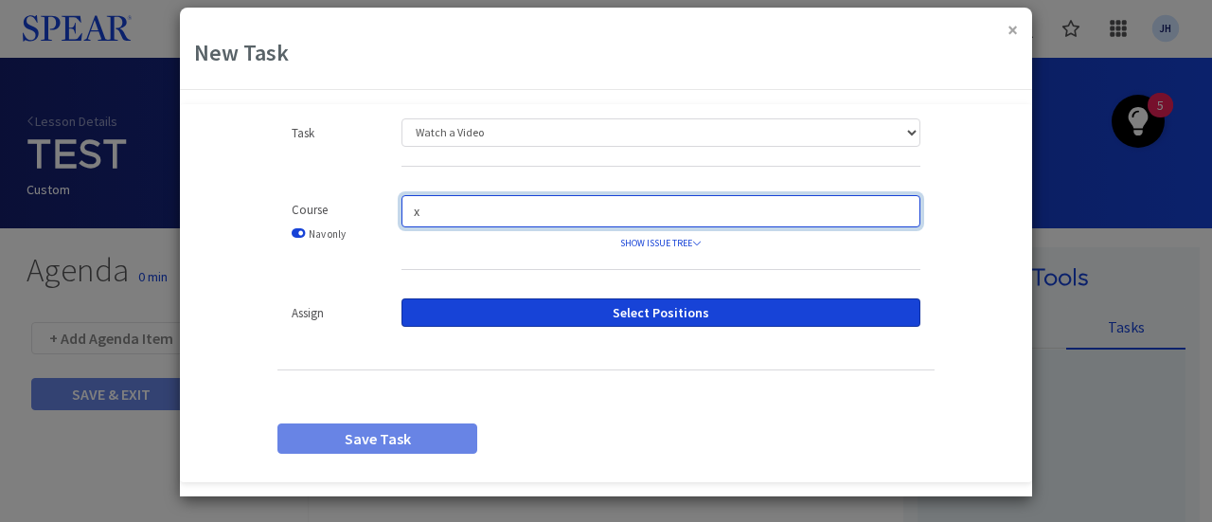
drag, startPoint x: 419, startPoint y: 212, endPoint x: 333, endPoint y: 210, distance: 85.3
click at [333, 210] on div "Course Nav only x SHOW ISSUE TREE Setting Goals for Productivity Driving Growth…" at bounding box center [606, 242] width 686 height 94
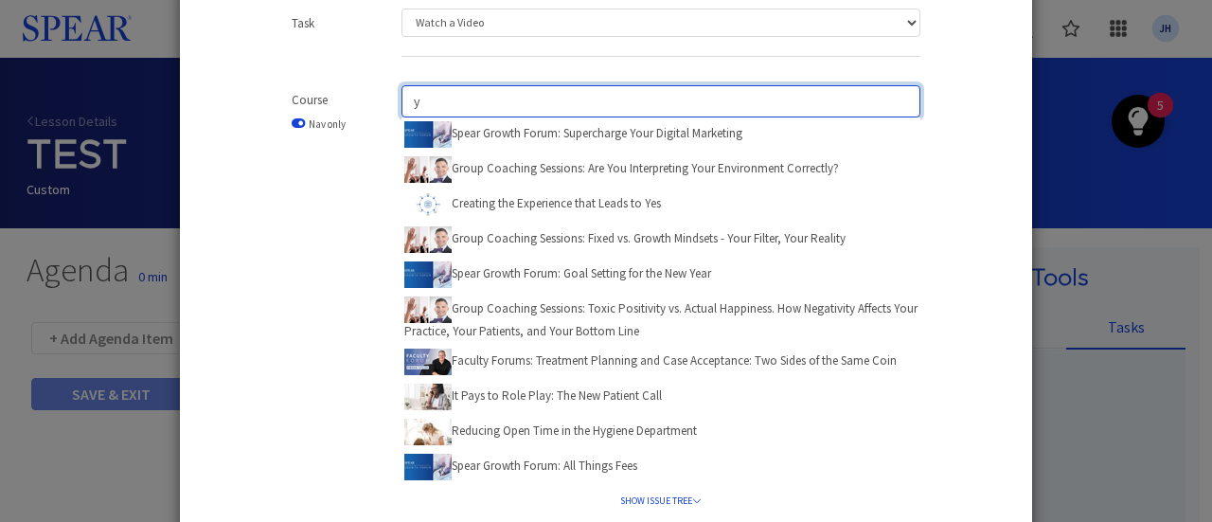
drag, startPoint x: 422, startPoint y: 95, endPoint x: 388, endPoint y: 97, distance: 34.1
click at [388, 97] on div "y Spear Growth Forum: Supercharge Your Digital Marketing Group Coaching Session…" at bounding box center [660, 316] width 547 height 462
type input "z"
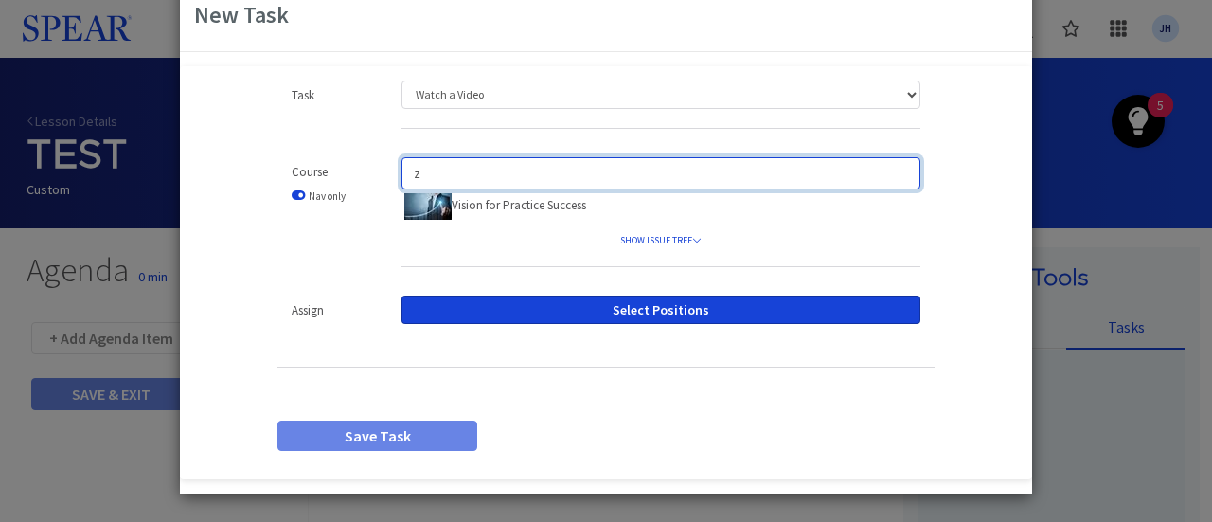
scroll to position [55, 0]
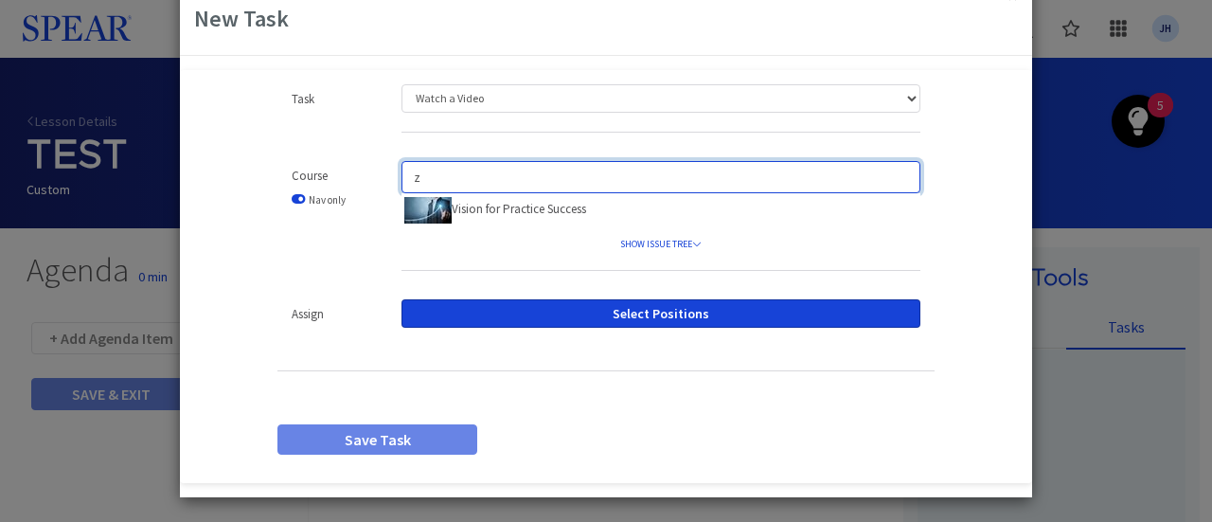
click at [393, 172] on div "z Vision for Practice Success SHOW ISSUE TREE Setting Goals for Productivity Dr…" at bounding box center [660, 225] width 547 height 129
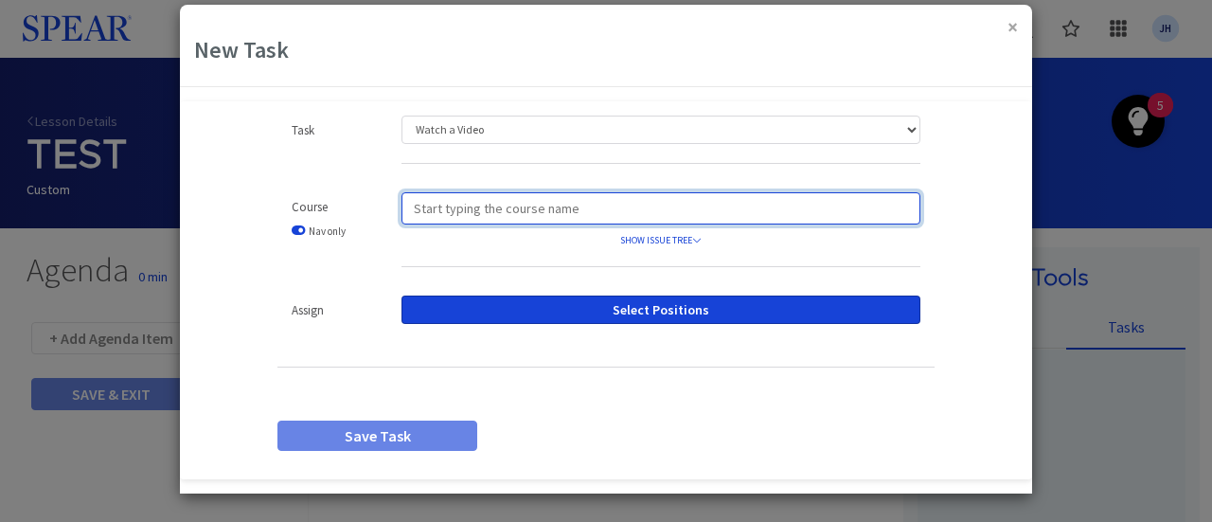
scroll to position [21, 0]
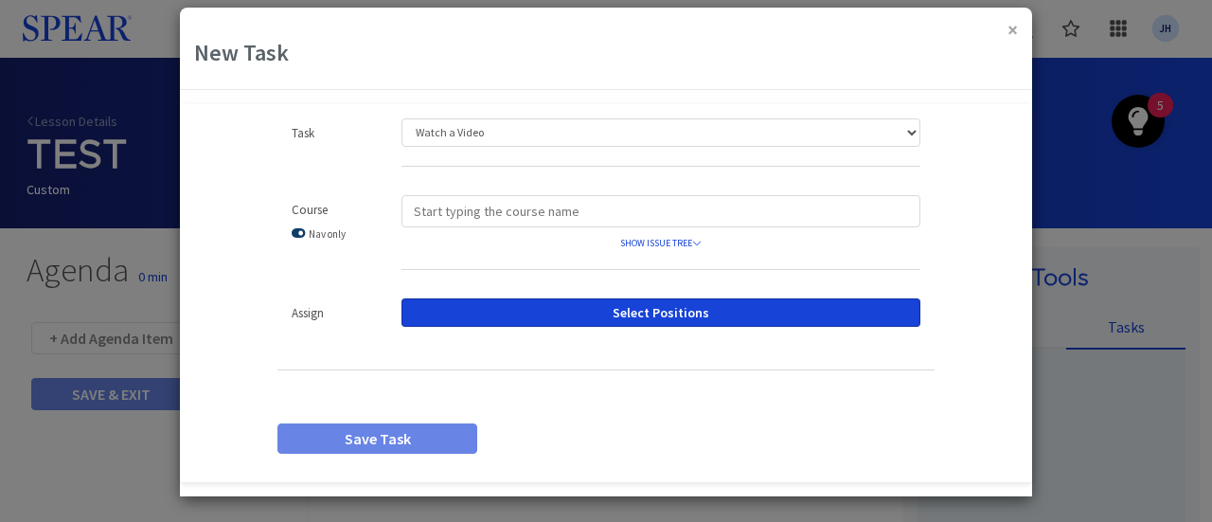
click at [295, 232] on link at bounding box center [299, 233] width 14 height 12
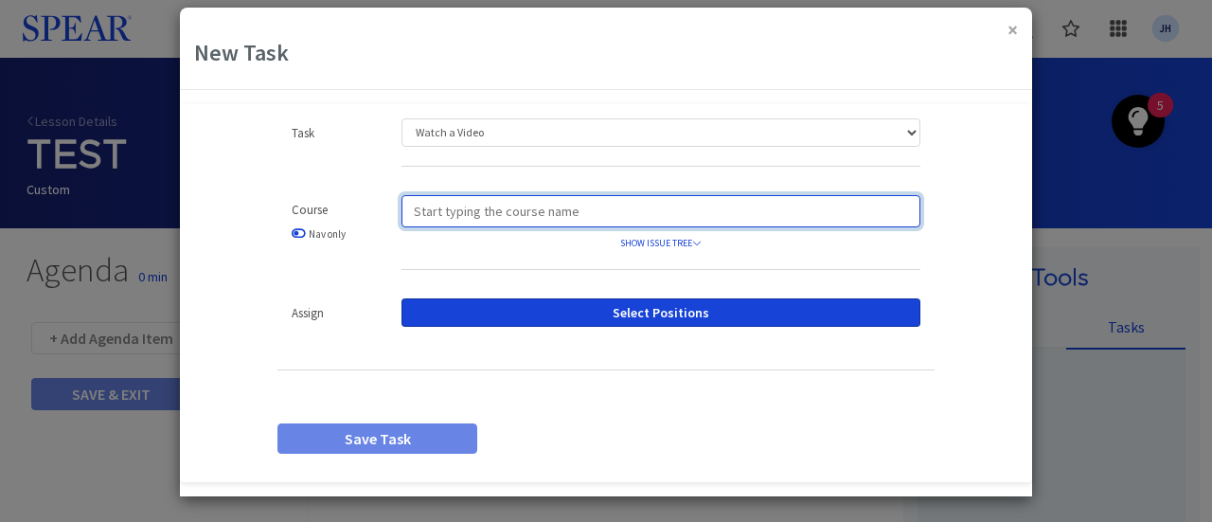
click at [489, 207] on input "search" at bounding box center [661, 211] width 519 height 32
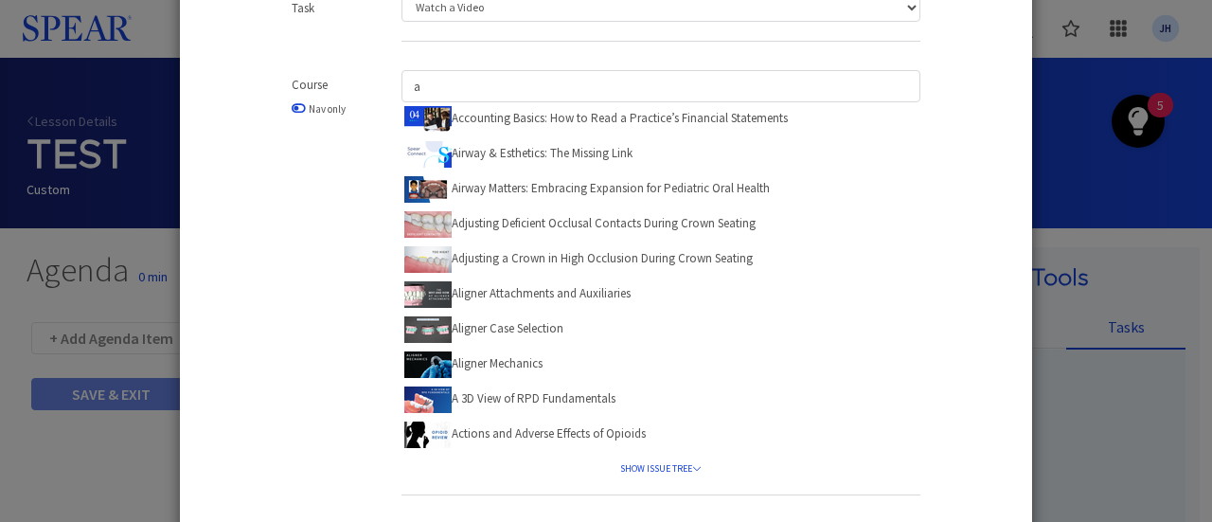
scroll to position [148, 0]
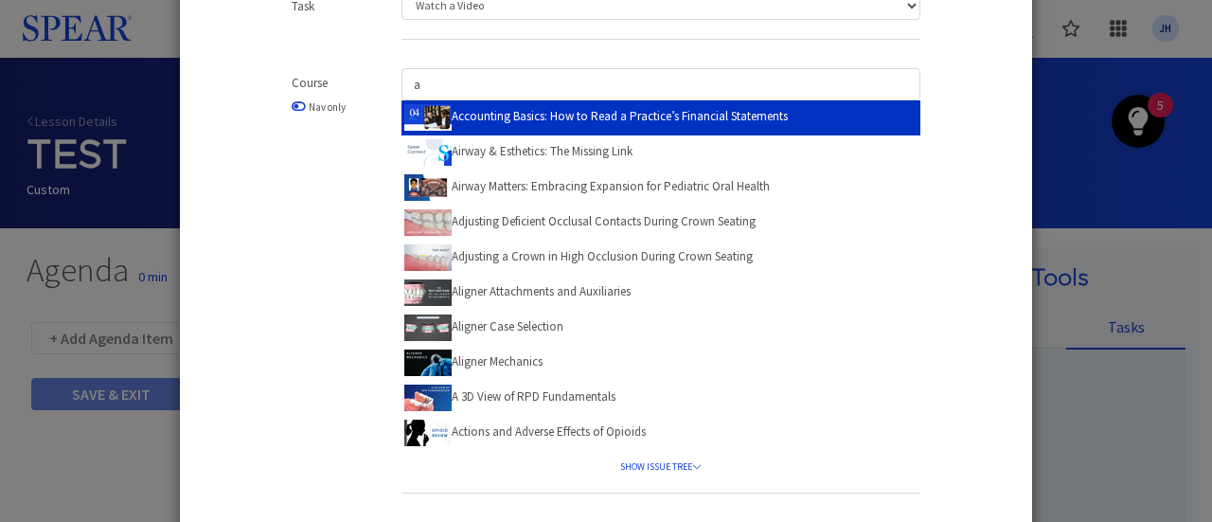
click at [494, 113] on label "Accounting Basics: How to Read a Practice’s Financial Statements" at bounding box center [596, 115] width 384 height 29
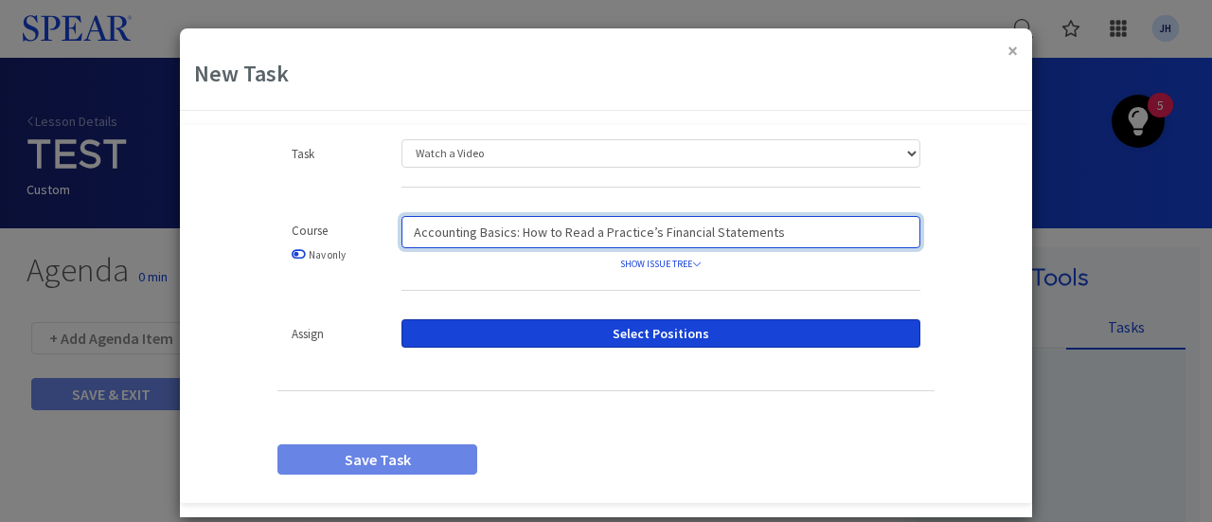
click at [719, 233] on input "Accounting Basics: How to Read a Practice’s Financial Statements" at bounding box center [661, 232] width 519 height 32
drag, startPoint x: 526, startPoint y: 232, endPoint x: 313, endPoint y: 233, distance: 212.1
click at [313, 233] on div "Course Nav only Accounting Basics: How to Read a Practice’s Financial Statement…" at bounding box center [606, 263] width 686 height 94
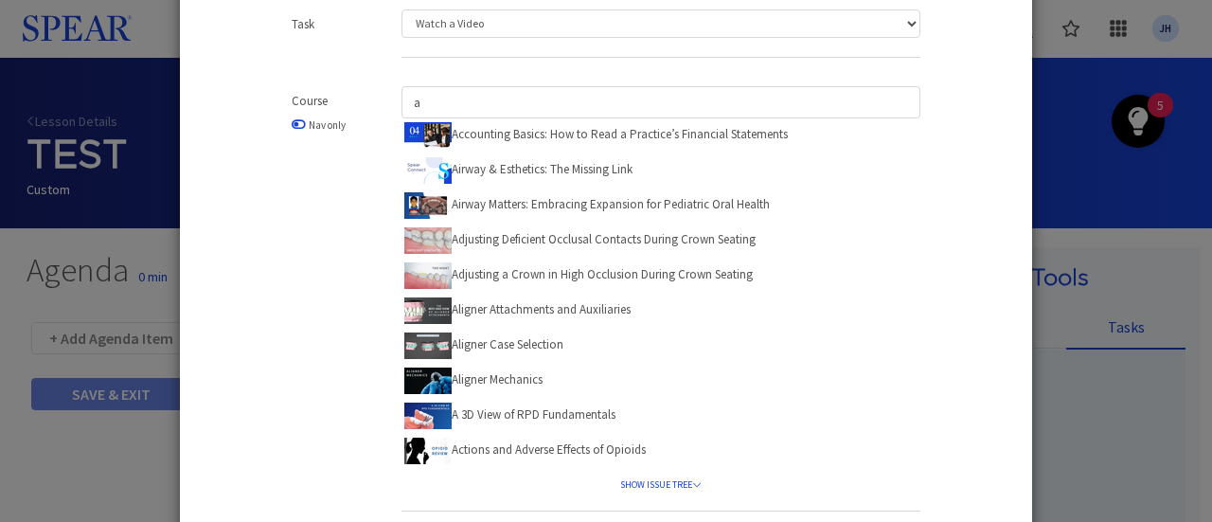
scroll to position [127, 0]
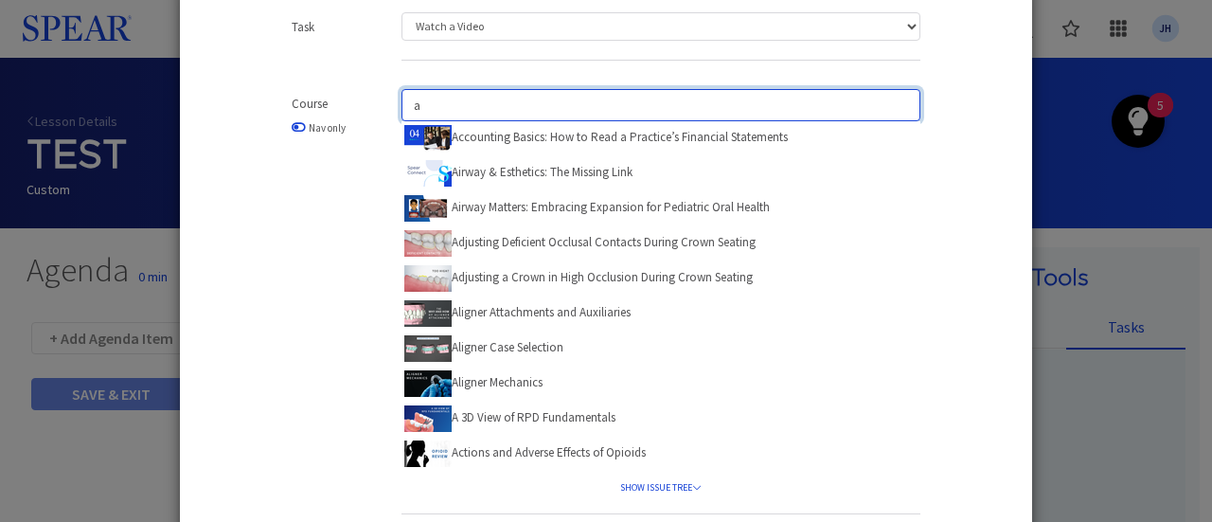
click at [343, 103] on div "Course Nav only a Accounting Basics: How to Read a Practice’s Financial Stateme…" at bounding box center [606, 311] width 686 height 444
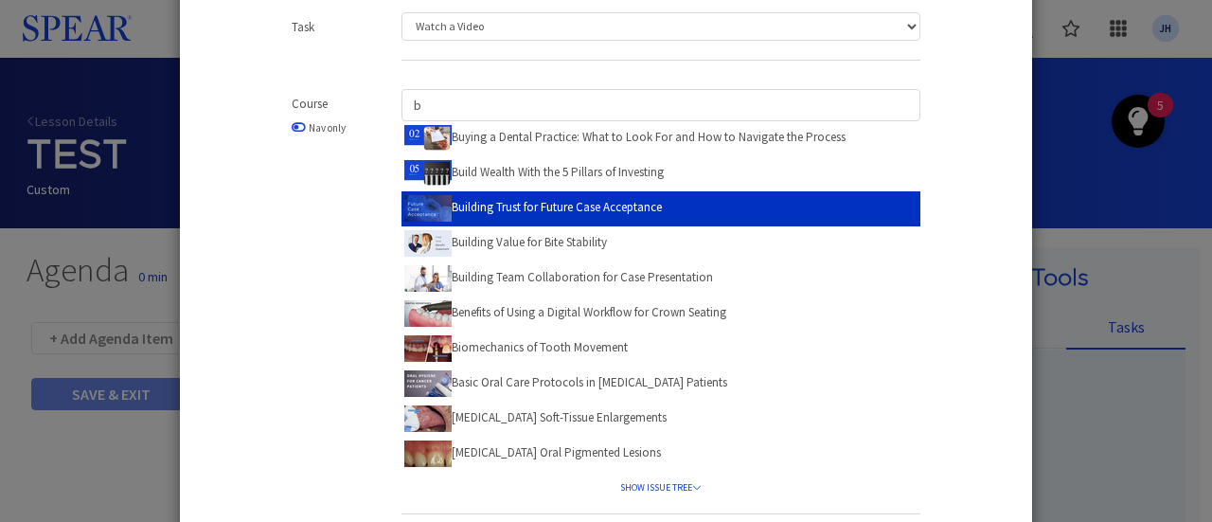
click at [547, 206] on label "Building Trust for Future Case Acceptance" at bounding box center [533, 206] width 258 height 29
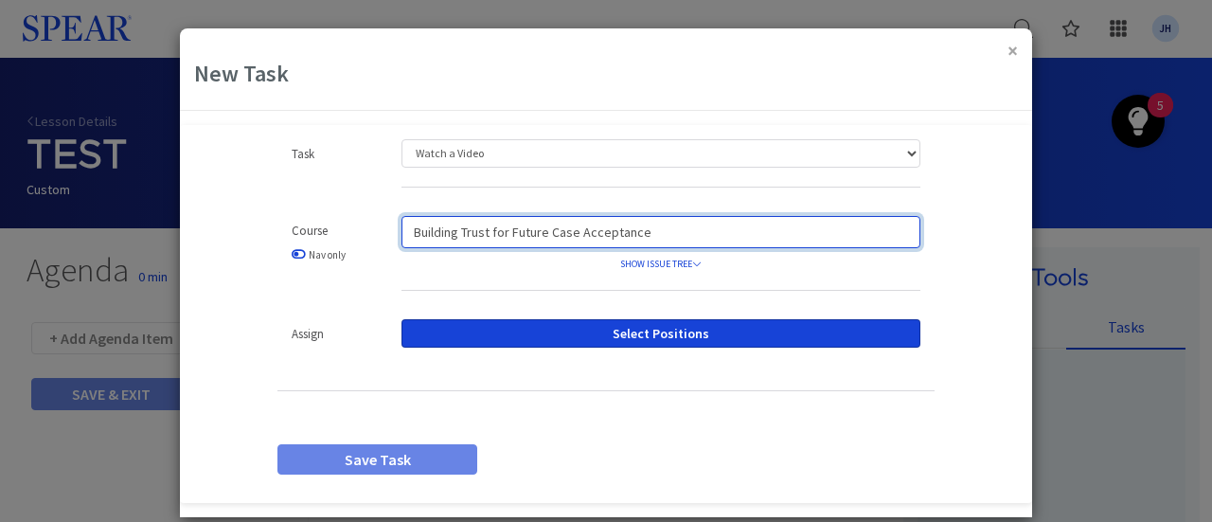
drag, startPoint x: 653, startPoint y: 230, endPoint x: 328, endPoint y: 226, distance: 325.8
click at [328, 226] on div "Course Nav only Building Trust for Future Case Acceptance SHOW ISSUE TREE Build…" at bounding box center [606, 263] width 686 height 94
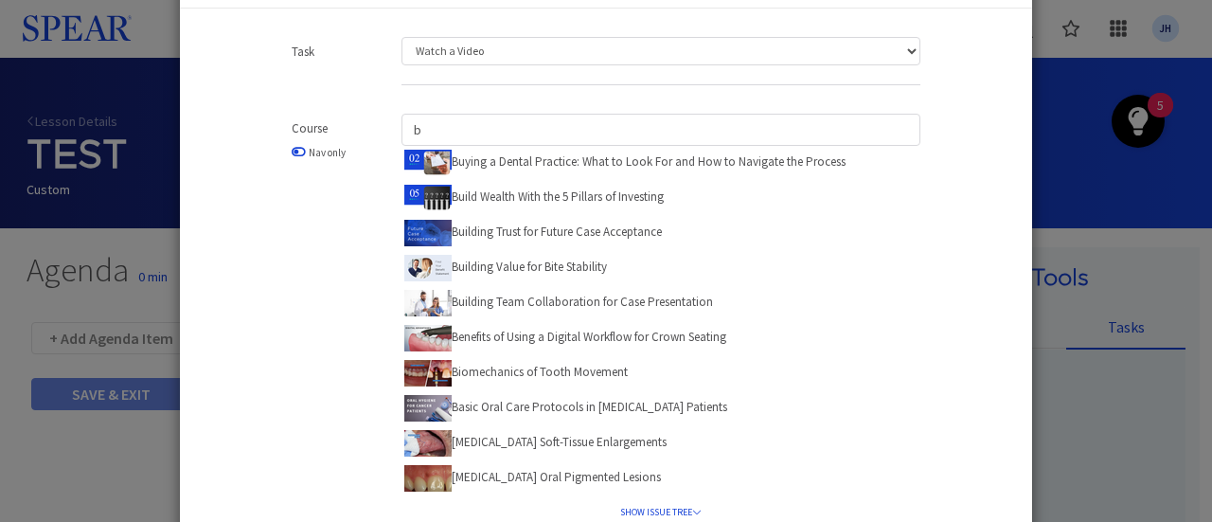
scroll to position [98, 0]
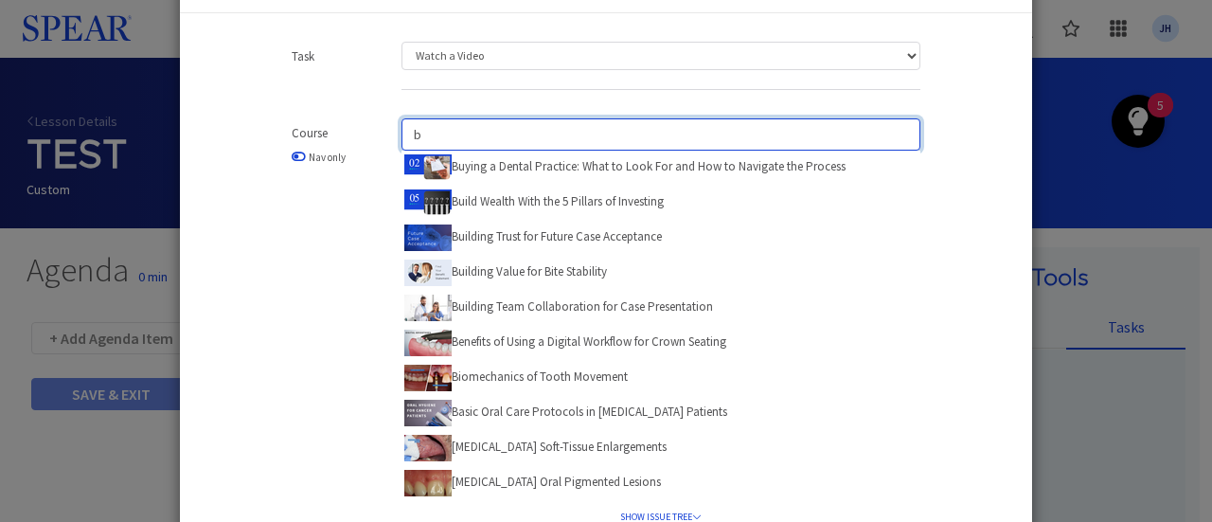
drag, startPoint x: 417, startPoint y: 134, endPoint x: 355, endPoint y: 134, distance: 61.6
click at [355, 134] on div "Course Nav only b Buying a Dental Practice: What to Look For and How to Navigat…" at bounding box center [606, 340] width 686 height 444
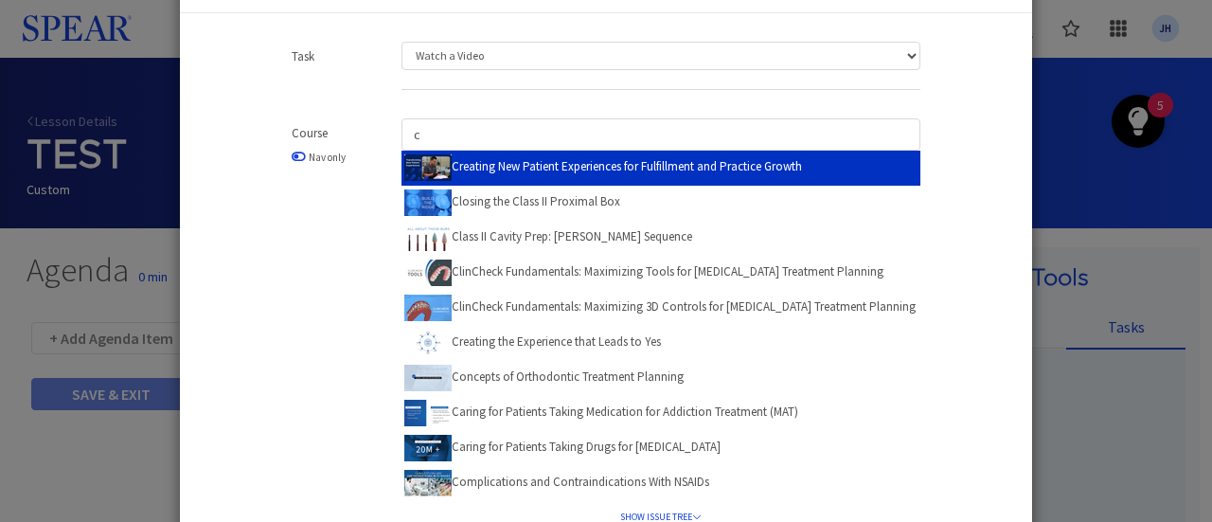
click at [636, 167] on label "Creating New Patient Experiences for Fulfillment and Practice Growth" at bounding box center [603, 166] width 398 height 29
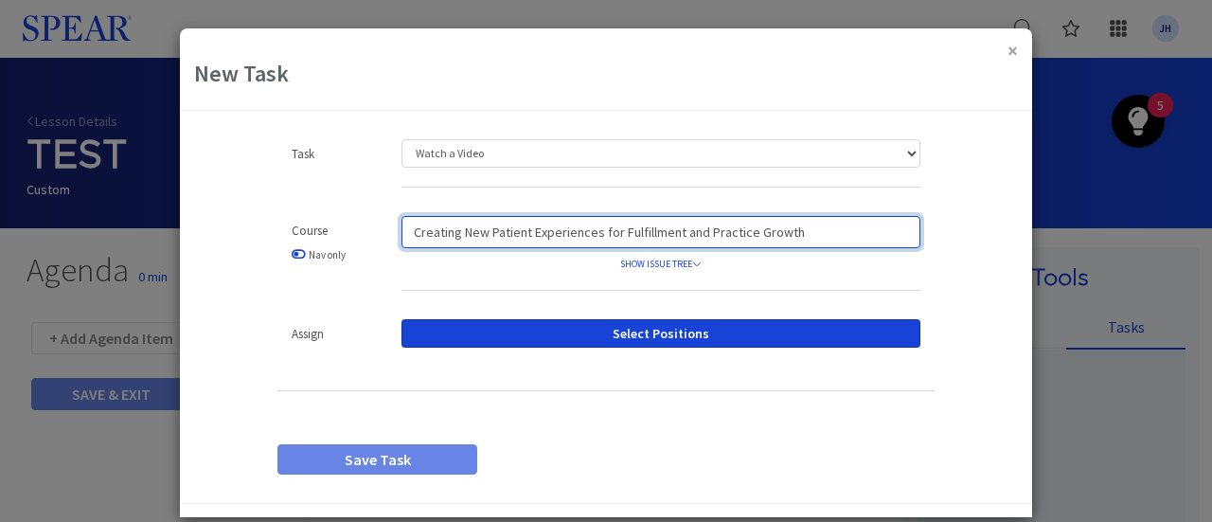
drag, startPoint x: 803, startPoint y: 231, endPoint x: 220, endPoint y: 214, distance: 583.6
click at [220, 214] on div "Task Watch a Video Assign a Document Upload a Document Custom Task Content Drop…" at bounding box center [606, 313] width 852 height 349
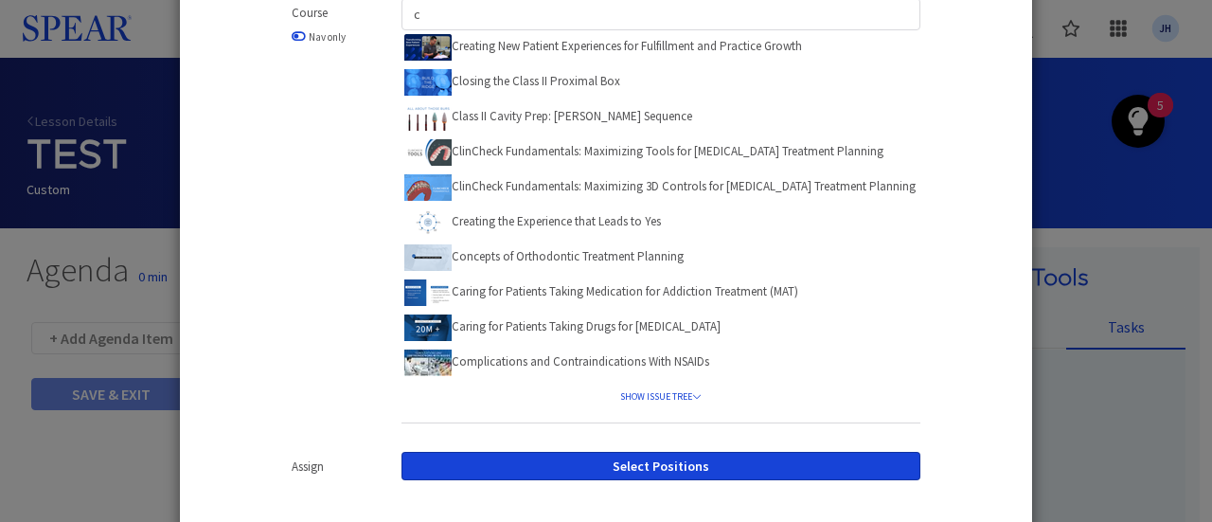
scroll to position [74, 0]
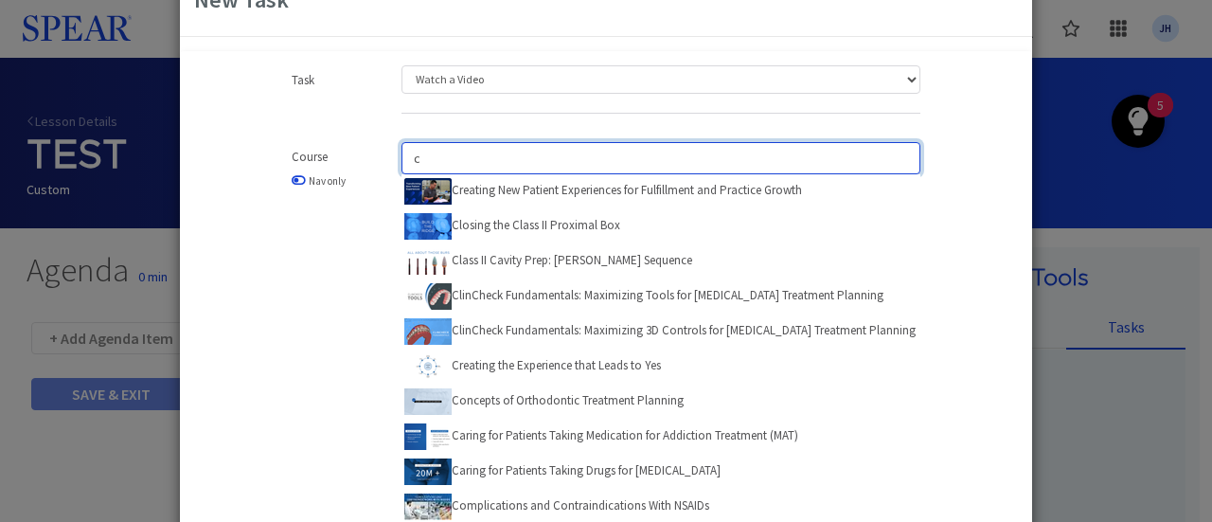
click at [366, 152] on div "Course Nav only c Creating New Patient Experiences for Fulfillment and Practice…" at bounding box center [606, 364] width 686 height 444
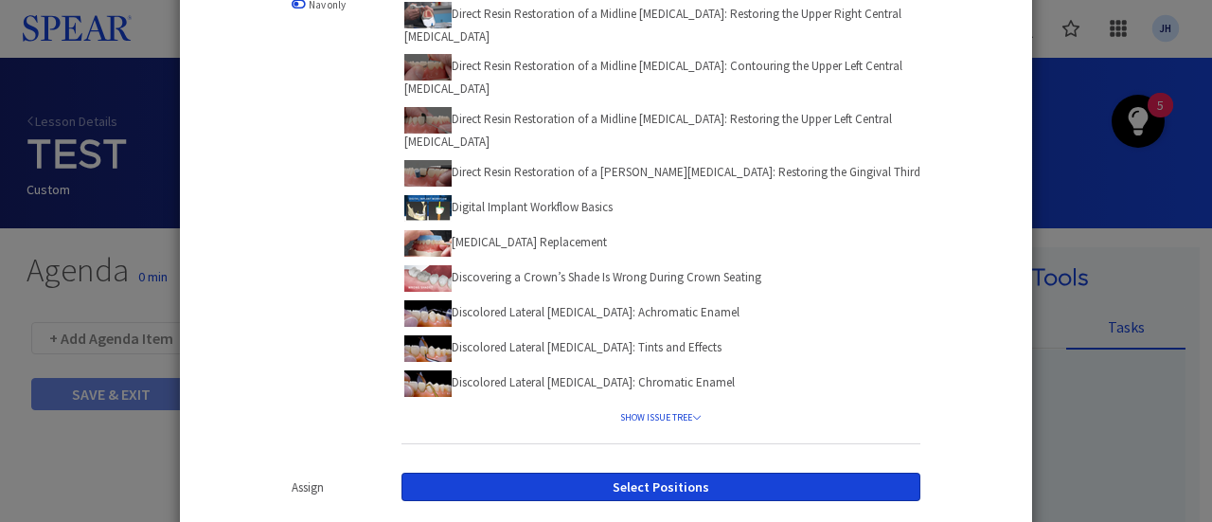
scroll to position [66, 0]
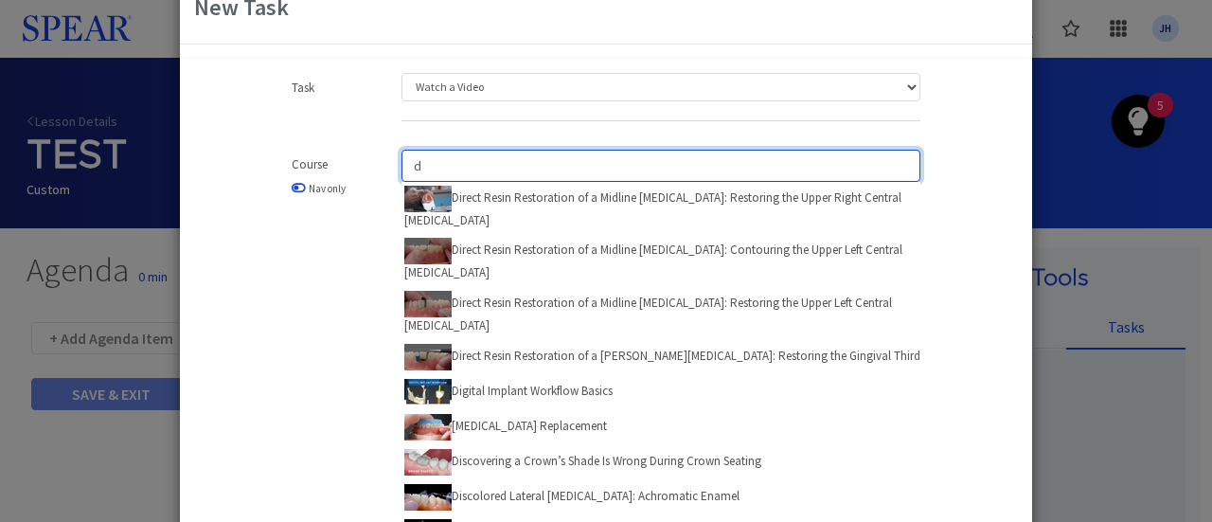
click at [314, 160] on div "Course Nav only d Direct Resin Restoration of a Midline [MEDICAL_DATA]: Restori…" at bounding box center [606, 398] width 686 height 497
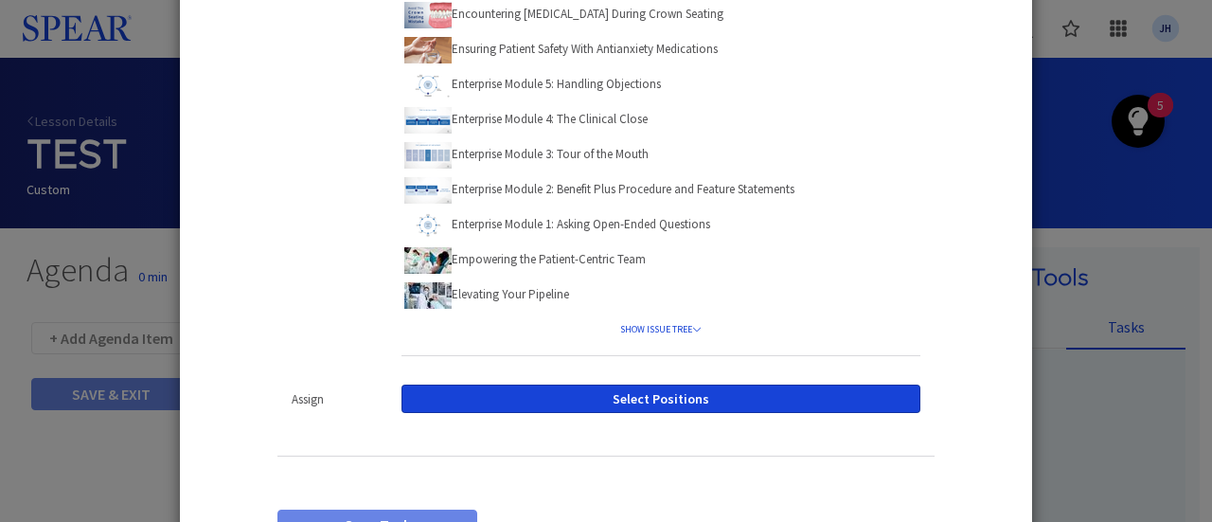
scroll to position [282, 0]
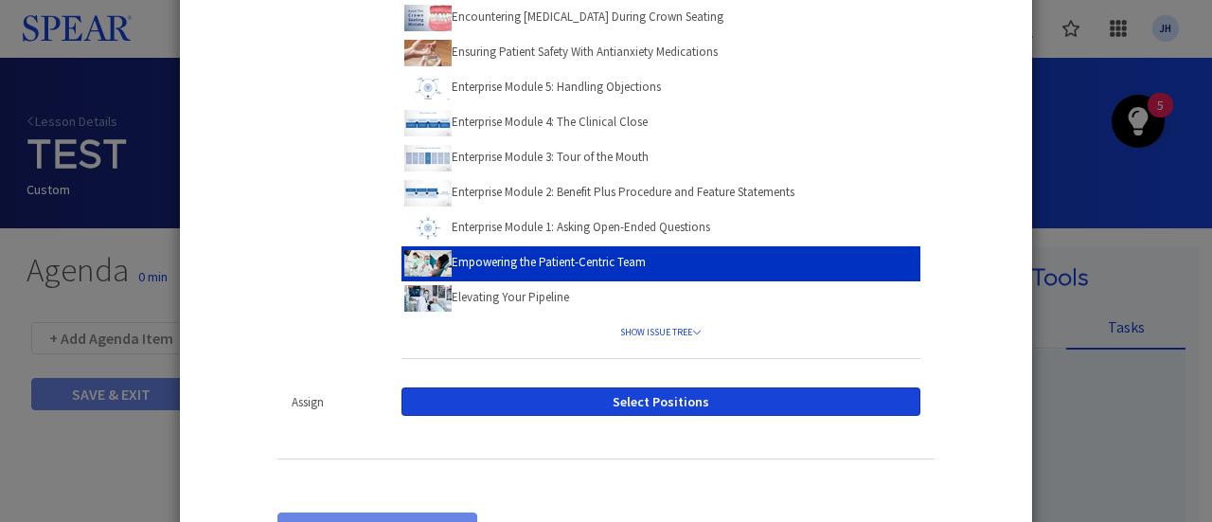
click at [611, 262] on label "Empowering the Patient-Centric Team" at bounding box center [524, 261] width 241 height 29
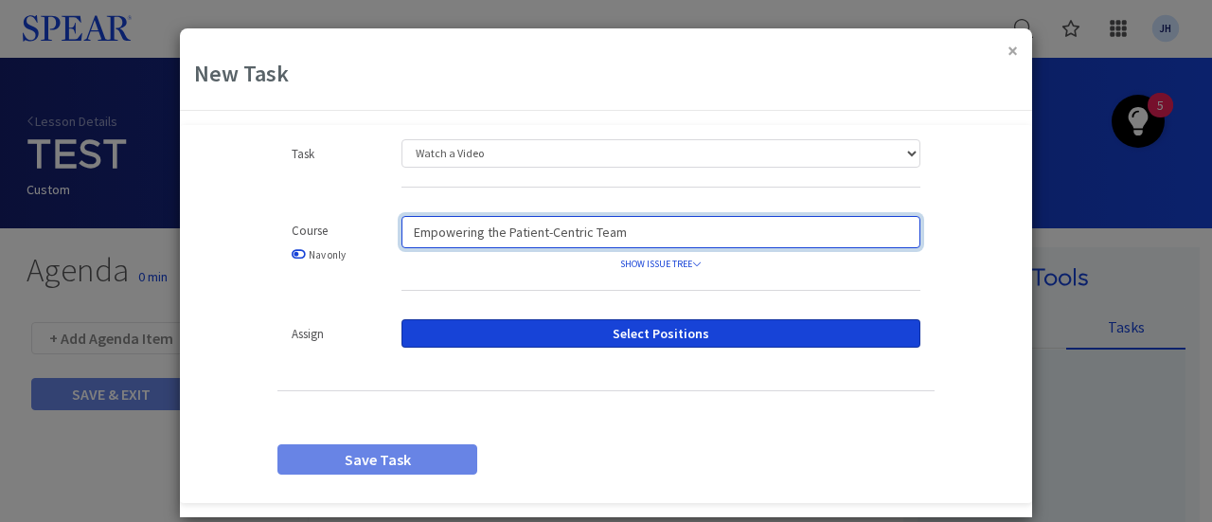
drag, startPoint x: 625, startPoint y: 230, endPoint x: 330, endPoint y: 242, distance: 295.7
click at [330, 242] on div "Course Nav only Empowering the Patient-Centric Team SHOW ISSUE TREE Empowering …" at bounding box center [606, 263] width 686 height 94
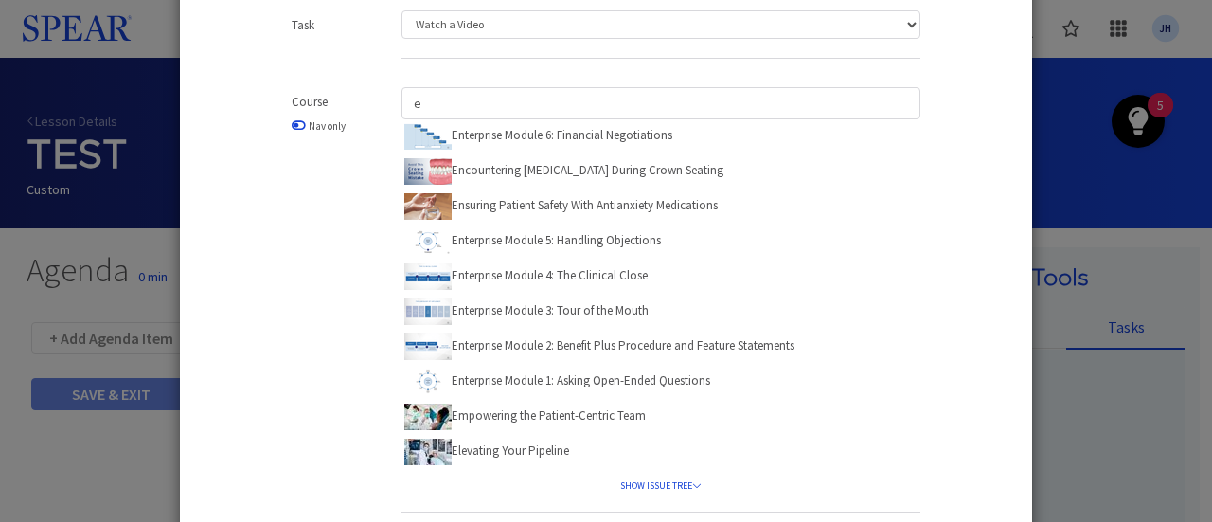
scroll to position [123, 0]
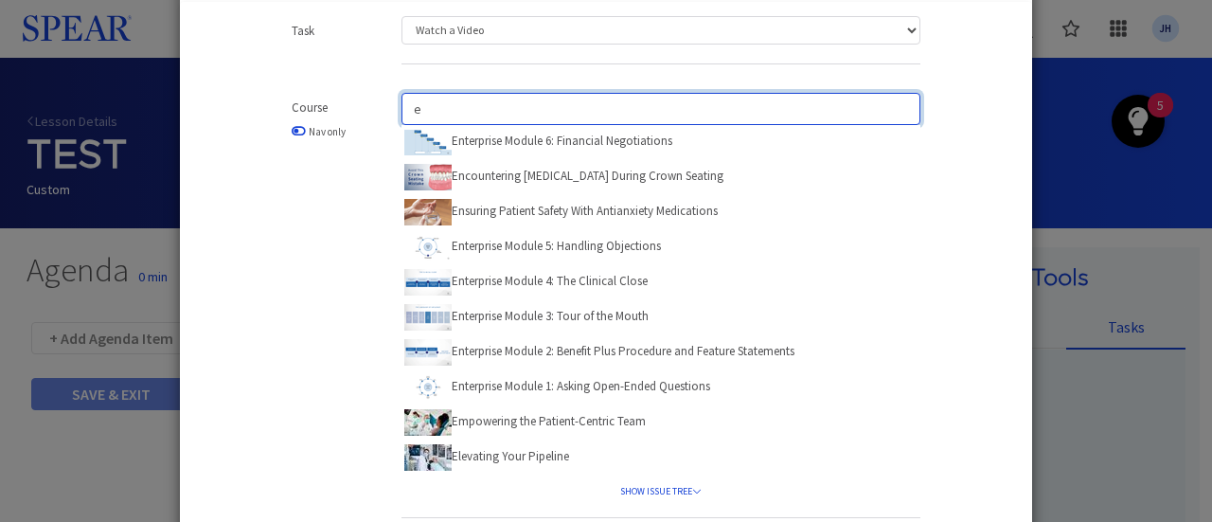
drag, startPoint x: 422, startPoint y: 104, endPoint x: 365, endPoint y: 115, distance: 58.7
click at [365, 115] on div "Course Nav only e Enterprise Module 6: Financial Negotiations Encountering [MED…" at bounding box center [606, 315] width 686 height 444
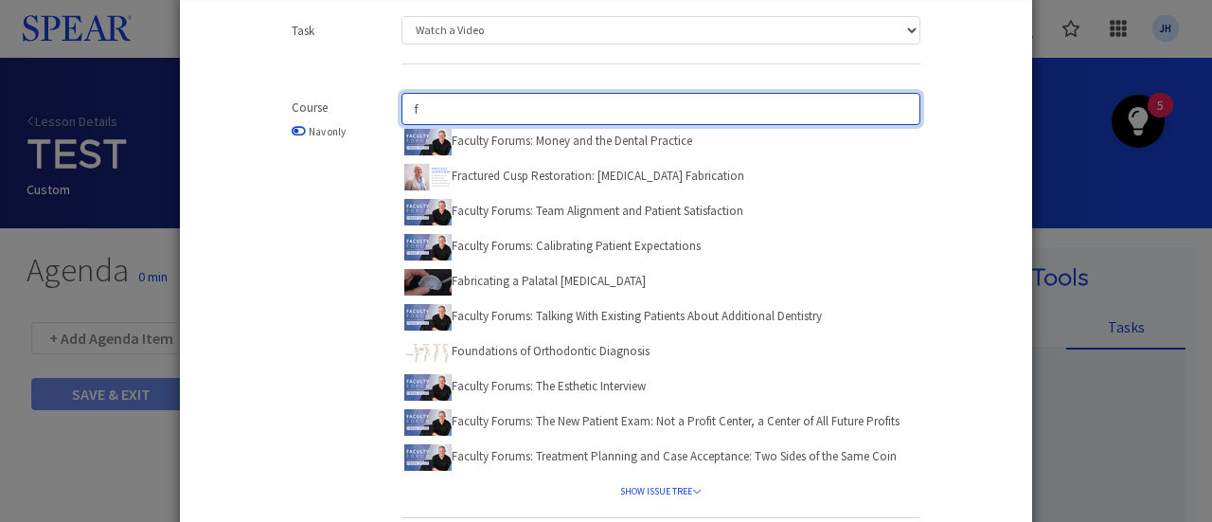
drag, startPoint x: 396, startPoint y: 112, endPoint x: 318, endPoint y: 114, distance: 77.7
click at [318, 114] on div "Course Nav only f Faculty Forums: Money and the Dental Practice Fractured Cusp …" at bounding box center [606, 315] width 686 height 444
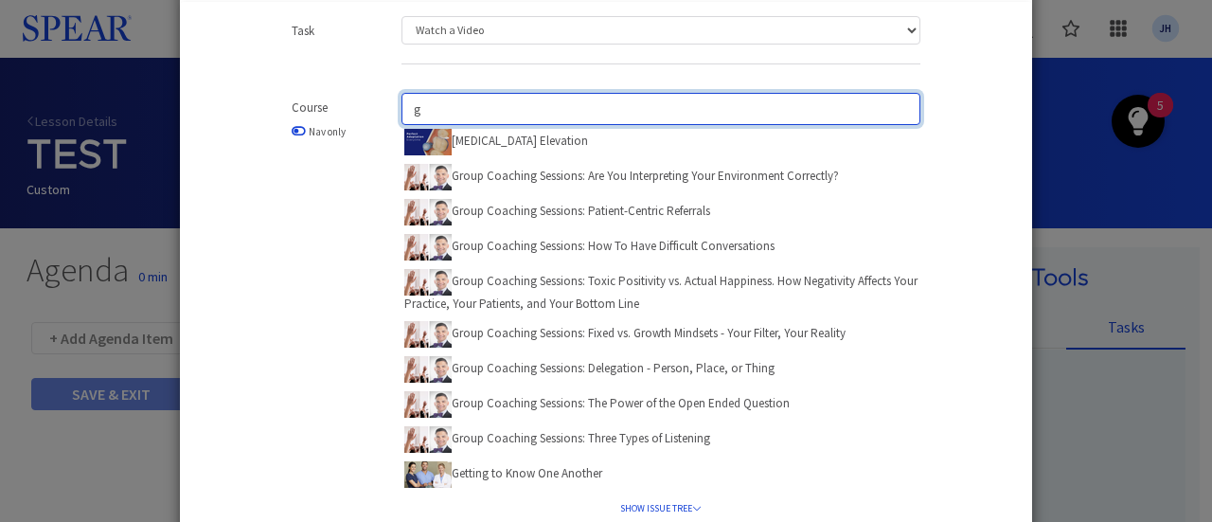
click at [377, 115] on div "Course Nav only [PERSON_NAME][MEDICAL_DATA] Elevation Group Coaching Sessions: …" at bounding box center [606, 324] width 686 height 462
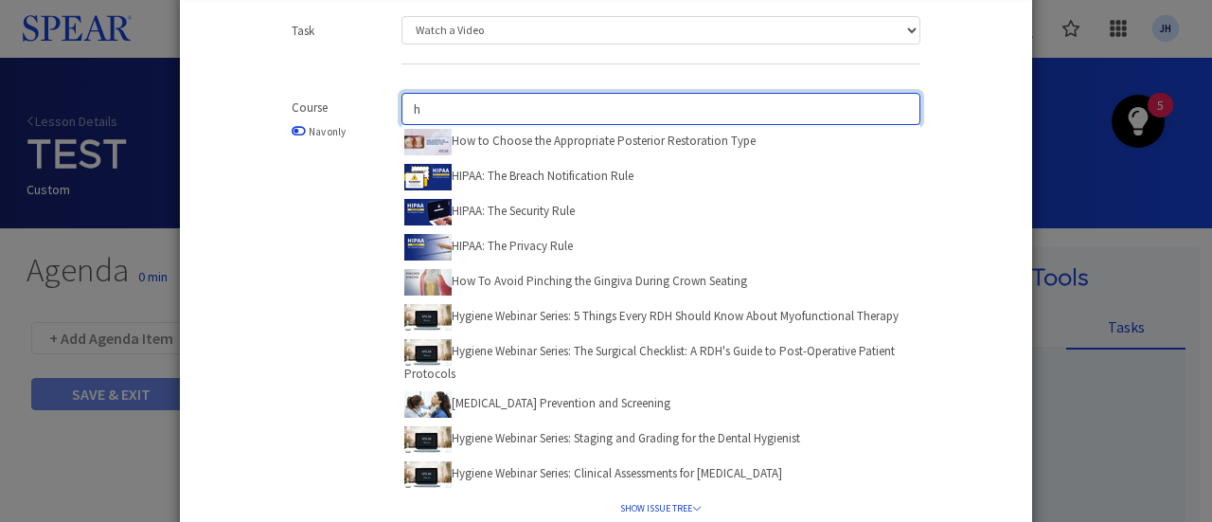
drag, startPoint x: 449, startPoint y: 108, endPoint x: 330, endPoint y: 108, distance: 119.3
click at [330, 108] on div "Course Nav only h How to Choose the Appropriate Posterior Restoration Type HIPA…" at bounding box center [606, 324] width 686 height 462
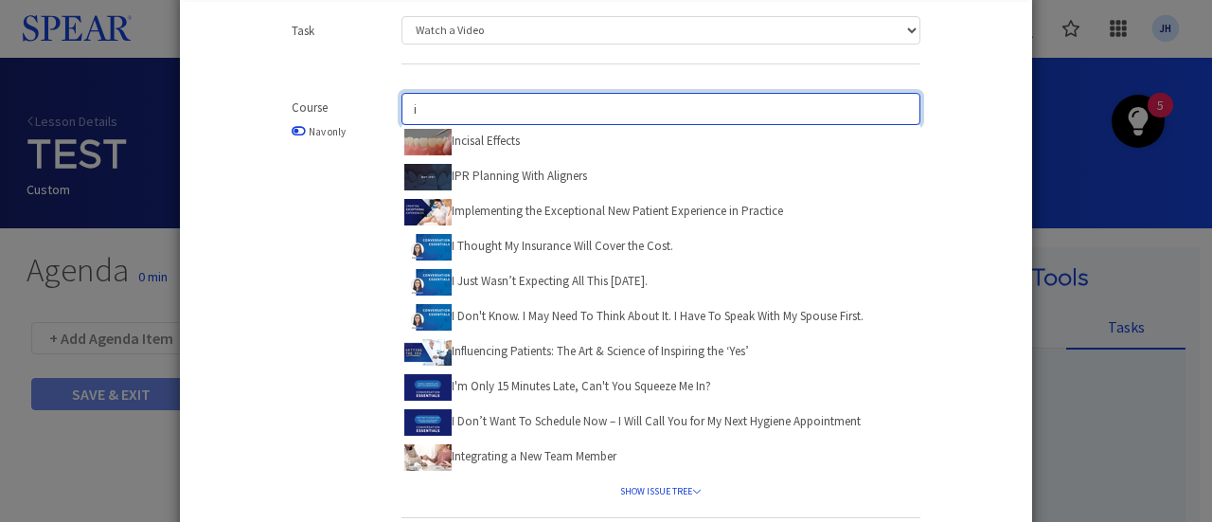
drag, startPoint x: 450, startPoint y: 114, endPoint x: 371, endPoint y: 116, distance: 78.6
click at [371, 116] on div "Course Nav only i Incisal Effects IPR Planning With Aligners Implementing the E…" at bounding box center [606, 315] width 686 height 444
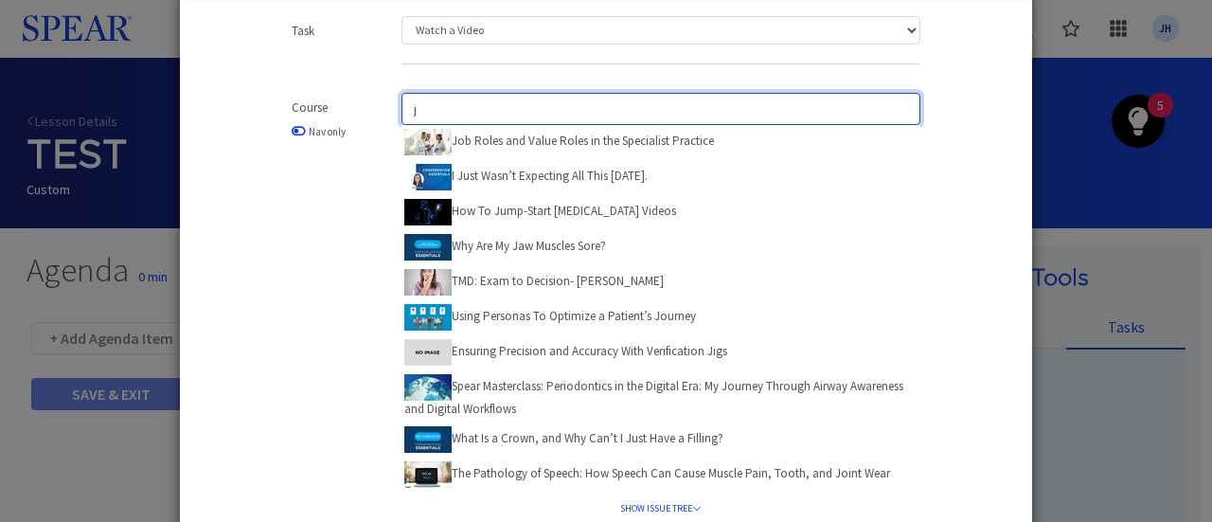
click at [329, 114] on div "Course Nav only j Job Roles and Value Roles in the Specialist Practice I Just W…" at bounding box center [606, 324] width 686 height 462
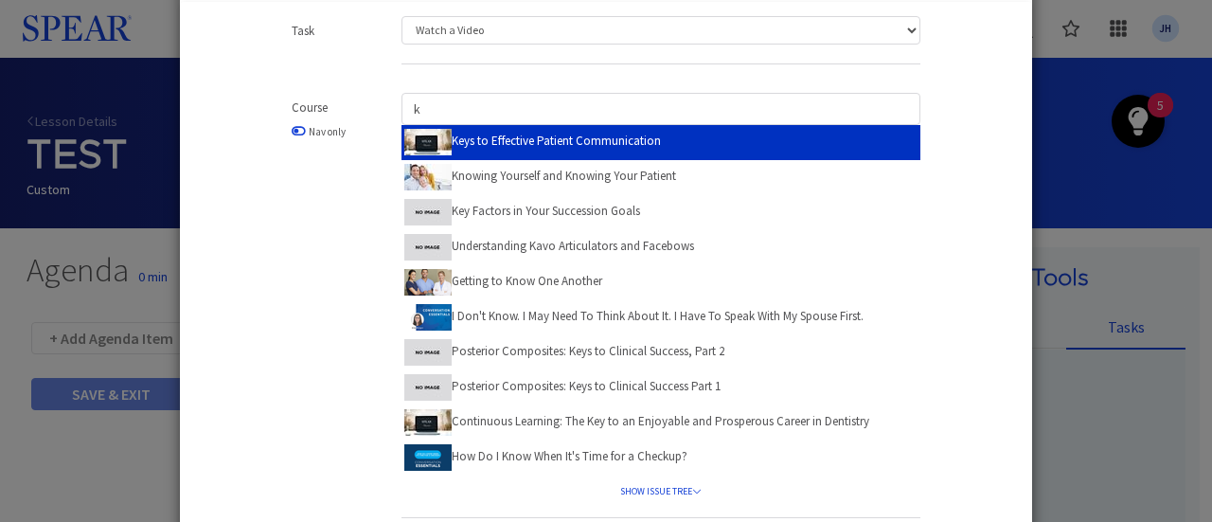
click at [508, 143] on label "Keys to Effective Patient Communication" at bounding box center [532, 140] width 257 height 29
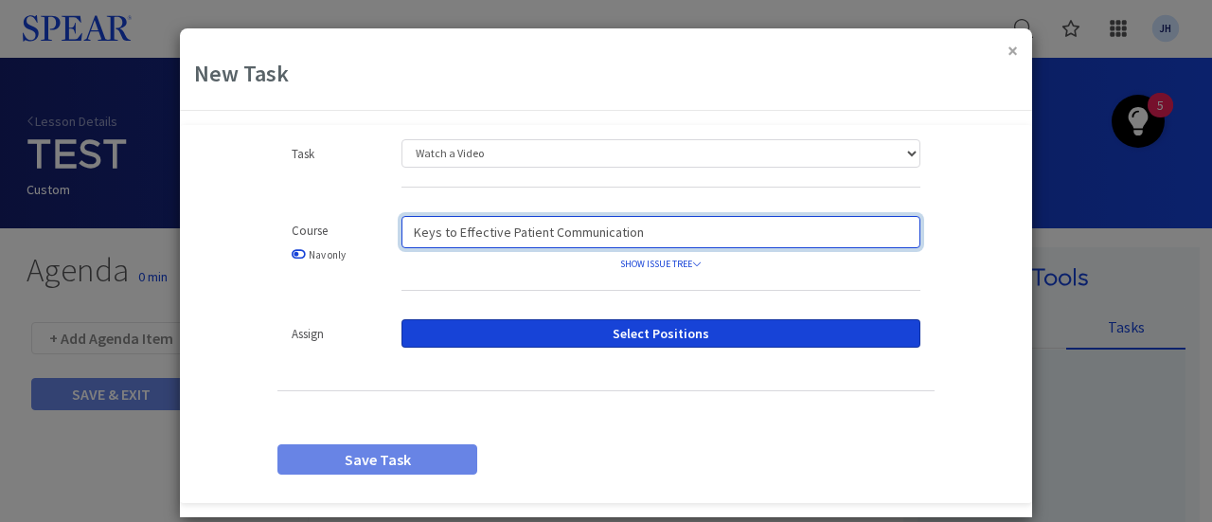
drag, startPoint x: 646, startPoint y: 229, endPoint x: 292, endPoint y: 226, distance: 354.2
click at [281, 230] on div "Course Nav only Keys to Effective Patient Communication SHOW ISSUE TREE Keys to…" at bounding box center [606, 263] width 686 height 94
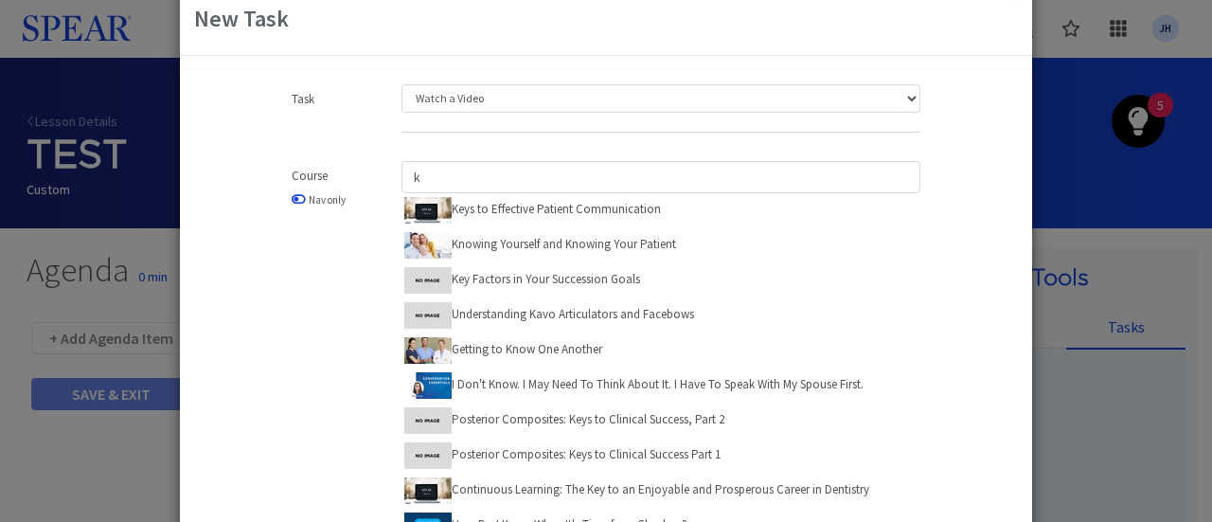
scroll to position [50, 0]
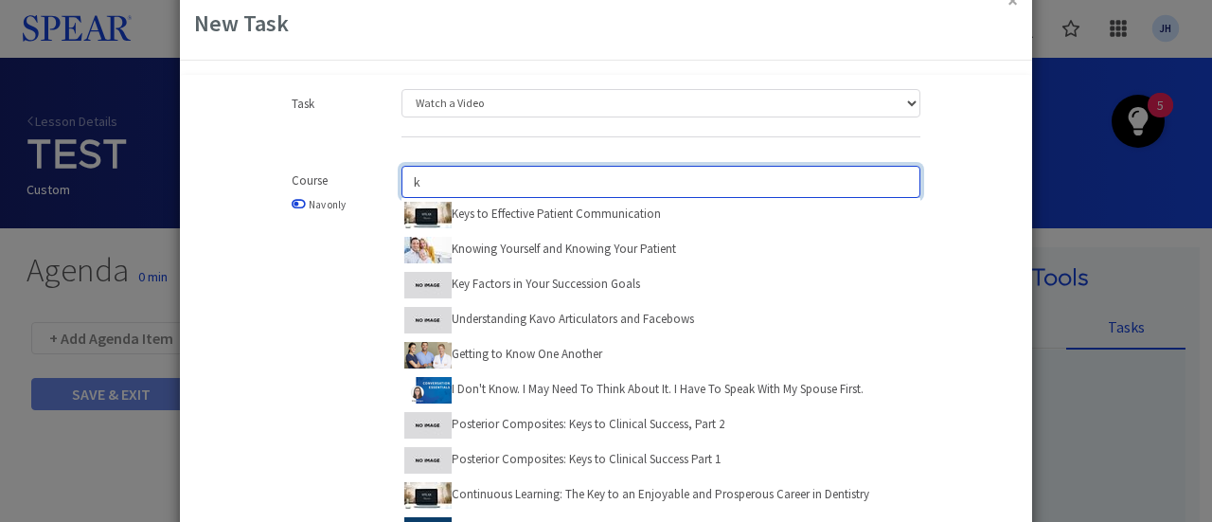
drag, startPoint x: 455, startPoint y: 181, endPoint x: 365, endPoint y: 173, distance: 90.3
click at [366, 173] on div "Course Nav only k Keys to Effective Patient Communication Knowing Yourself and …" at bounding box center [606, 388] width 686 height 444
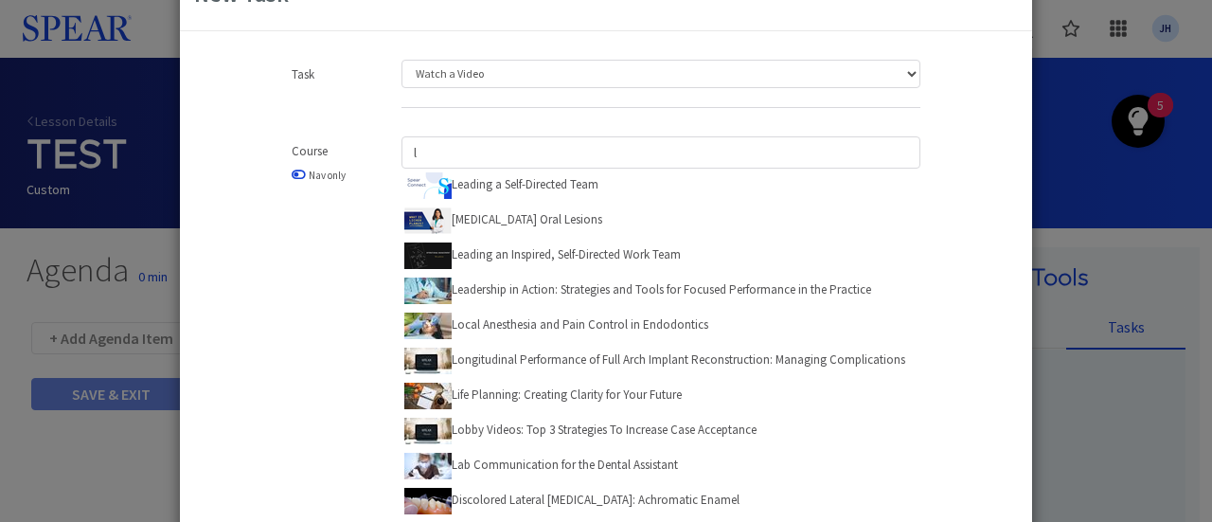
scroll to position [76, 0]
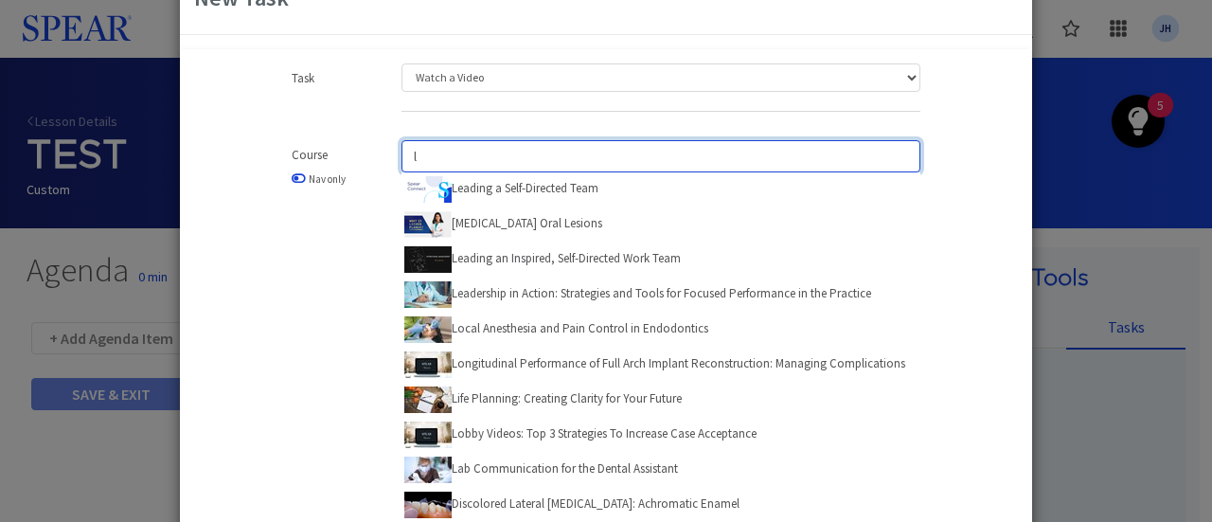
drag, startPoint x: 456, startPoint y: 154, endPoint x: 348, endPoint y: 151, distance: 109.0
click at [348, 151] on div "Course Nav only l Leading a Self-Directed Team [MEDICAL_DATA] Oral Lesions Lead…" at bounding box center [606, 362] width 686 height 444
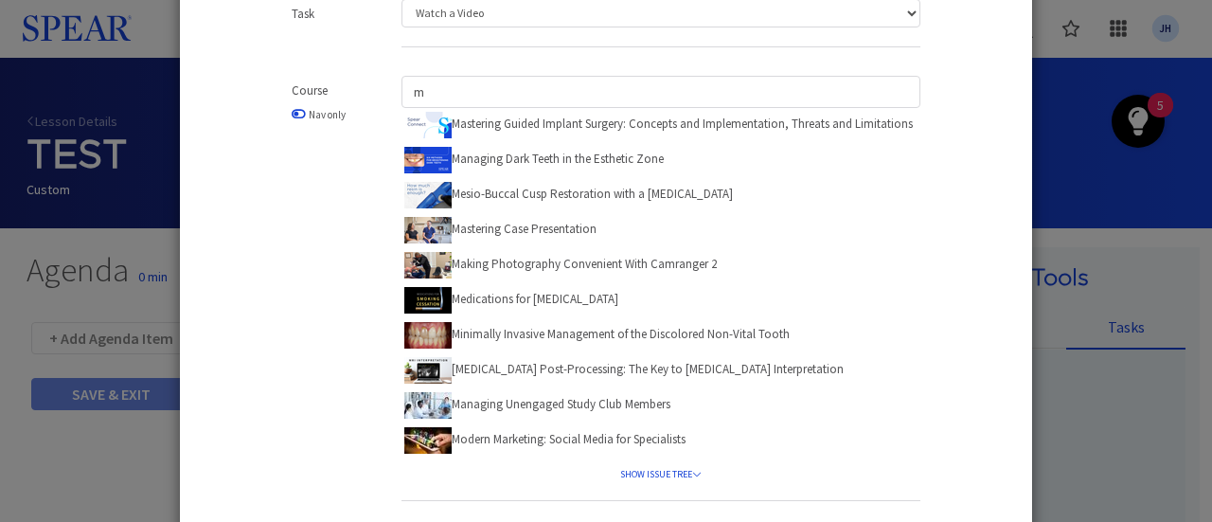
scroll to position [108, 0]
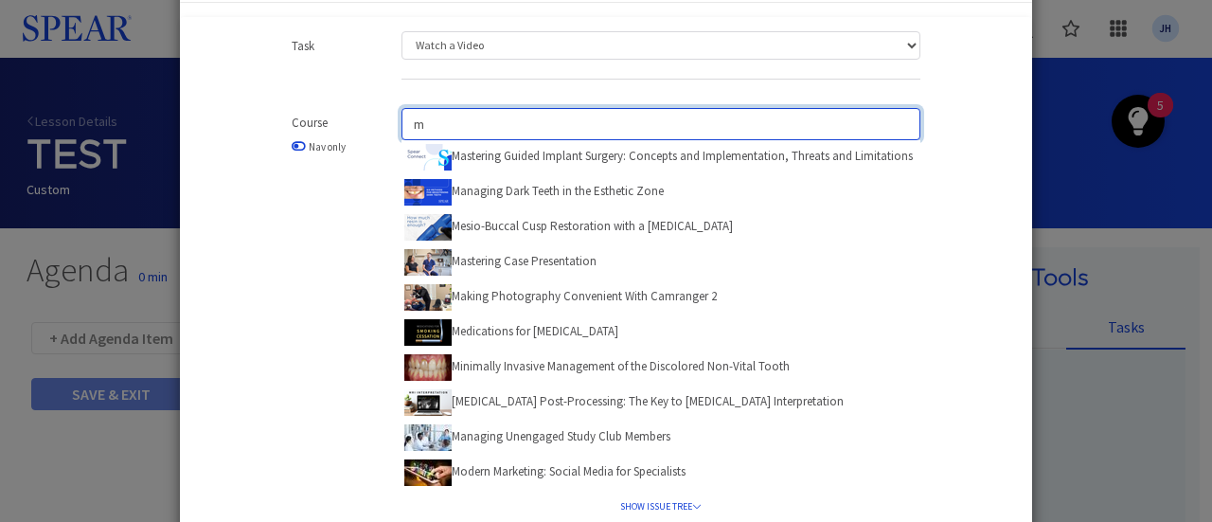
drag, startPoint x: 456, startPoint y: 118, endPoint x: 393, endPoint y: 120, distance: 62.5
click at [393, 120] on div "m Mastering Guided Implant Surgery: Concepts and Implementation, Threats and Li…" at bounding box center [660, 330] width 547 height 444
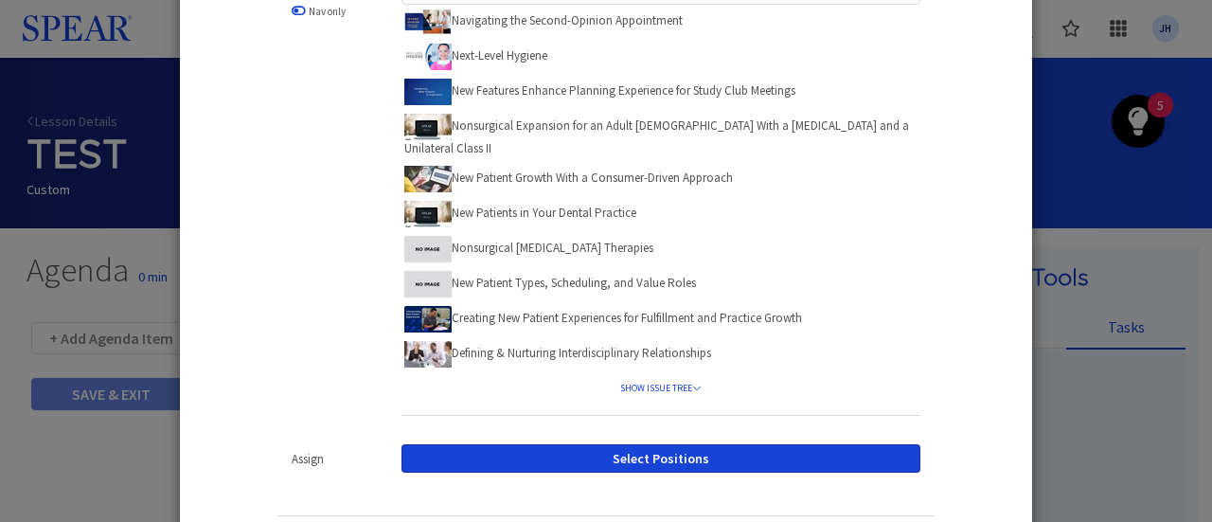
scroll to position [241, 0]
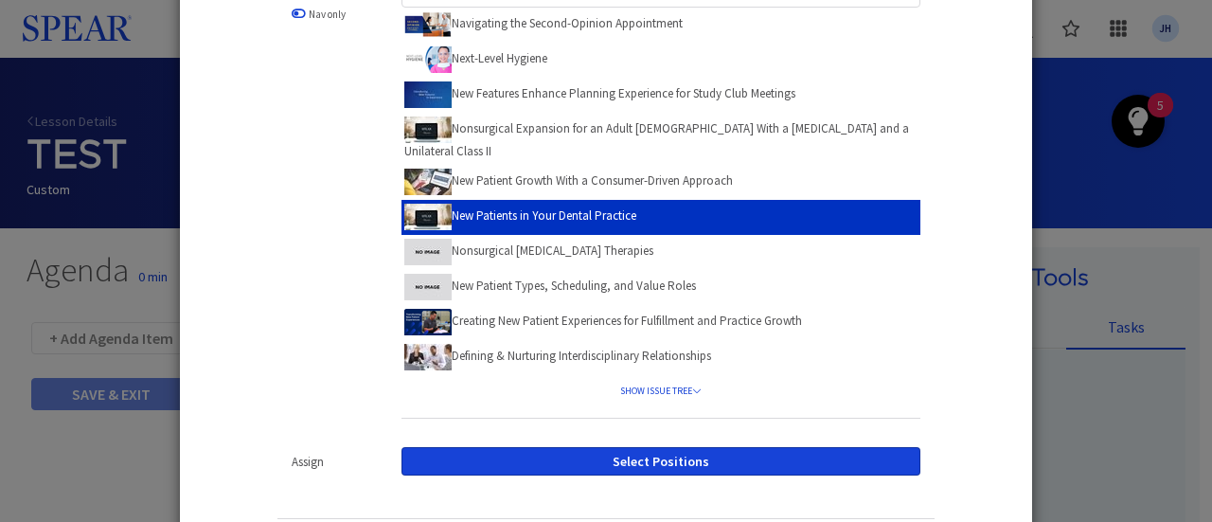
click at [597, 201] on label "New Patients in Your Dental Practice" at bounding box center [520, 215] width 232 height 29
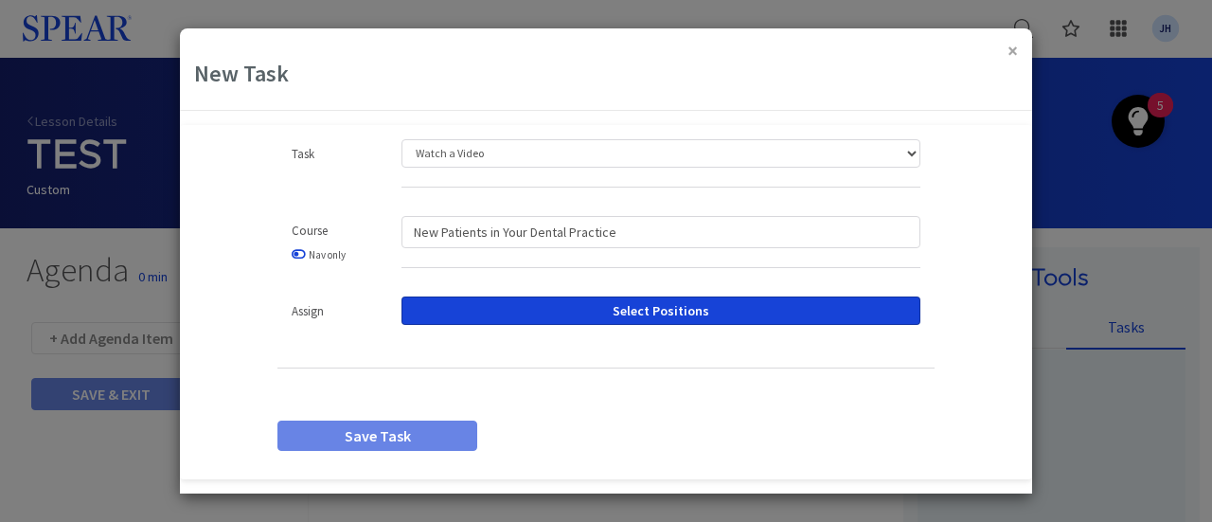
scroll to position [0, 0]
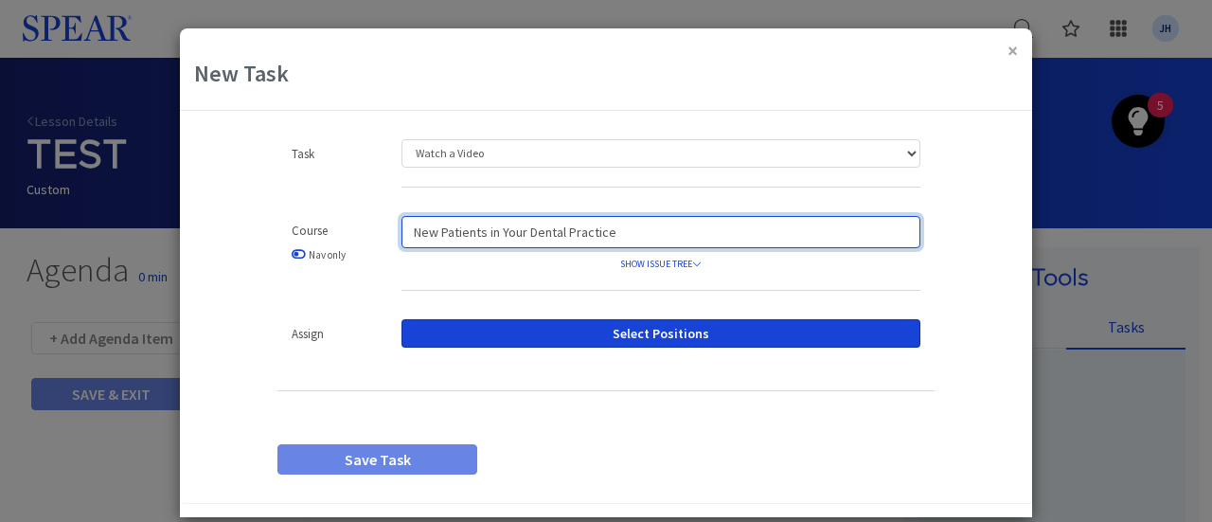
drag, startPoint x: 615, startPoint y: 232, endPoint x: 343, endPoint y: 211, distance: 272.6
click at [343, 211] on div "Task Watch a Video Assign a Document Upload a Document Custom Task Content Drop…" at bounding box center [605, 313] width 691 height 349
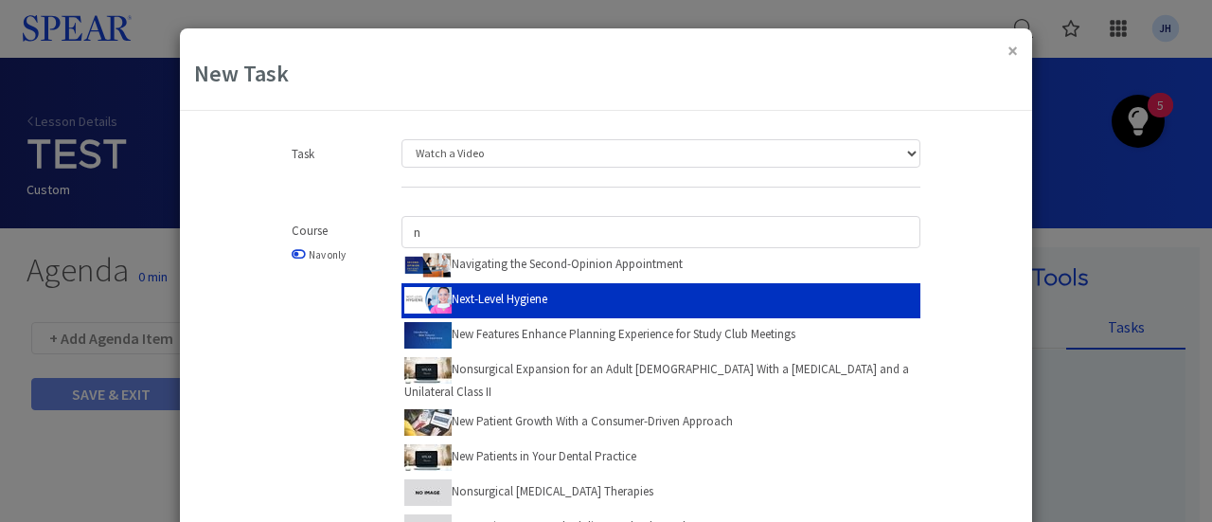
click at [493, 299] on label "Next-Level Hygiene" at bounding box center [475, 298] width 143 height 29
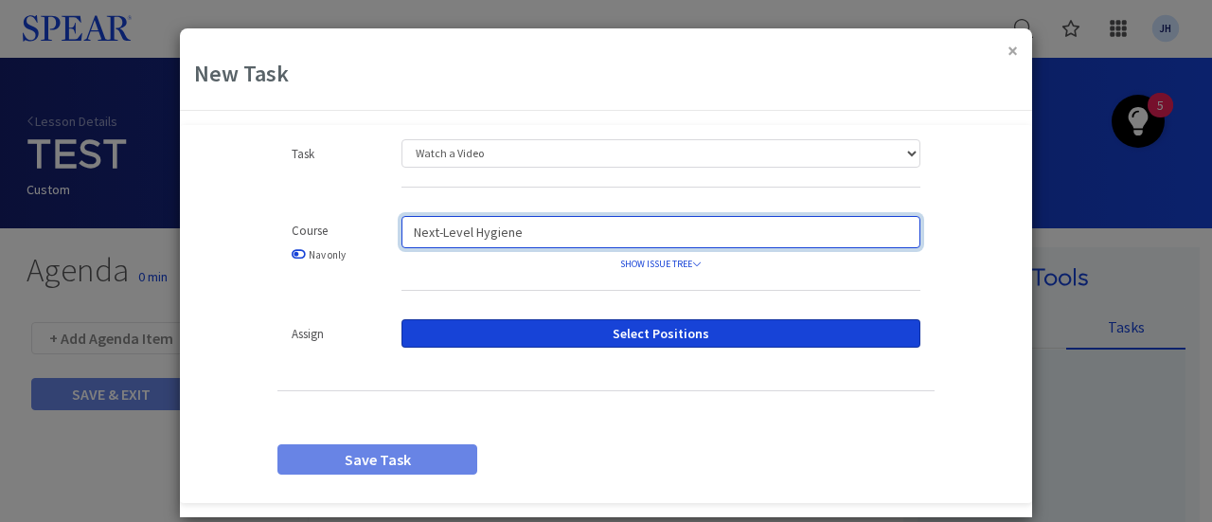
drag, startPoint x: 512, startPoint y: 238, endPoint x: 329, endPoint y: 239, distance: 183.7
click at [329, 239] on div "Course Nav only Next-Level Hygiene SHOW ISSUE TREE Next-Level Hygiene Your Hygi…" at bounding box center [606, 263] width 686 height 94
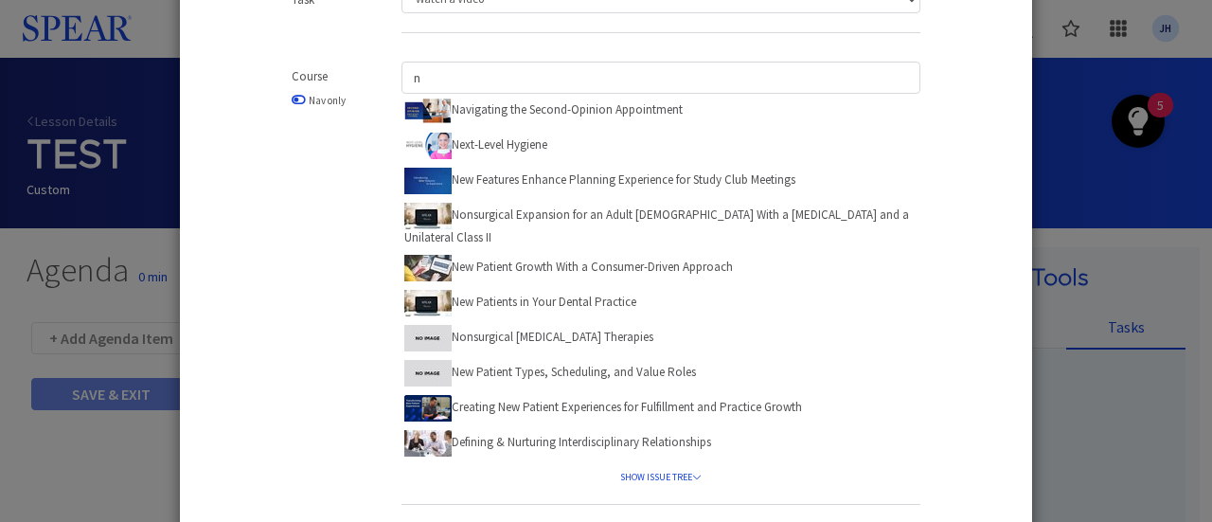
scroll to position [156, 0]
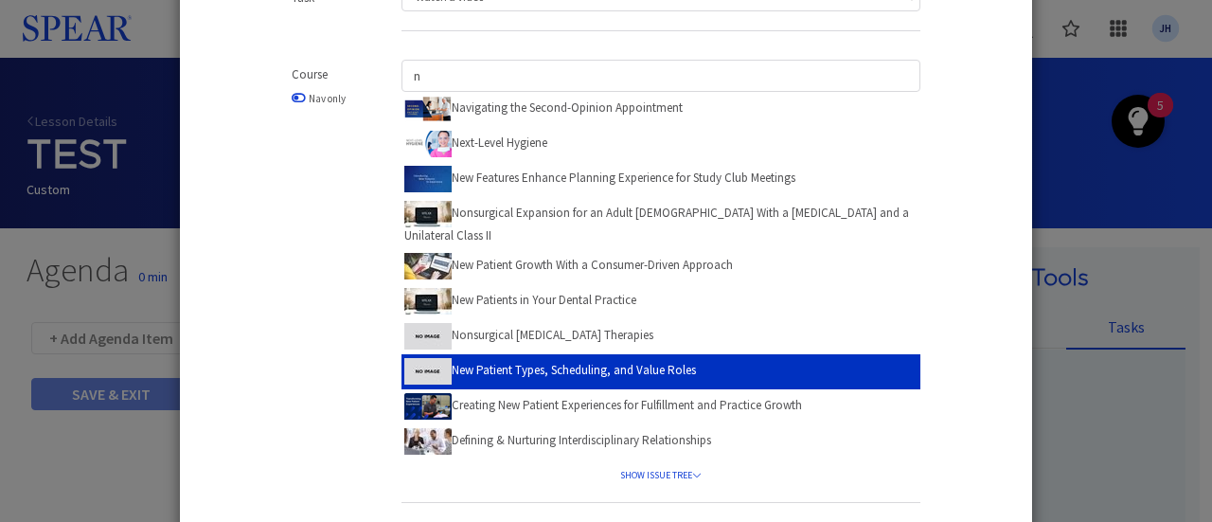
click at [635, 355] on label "New Patient Types, Scheduling, and Value Roles" at bounding box center [550, 369] width 292 height 29
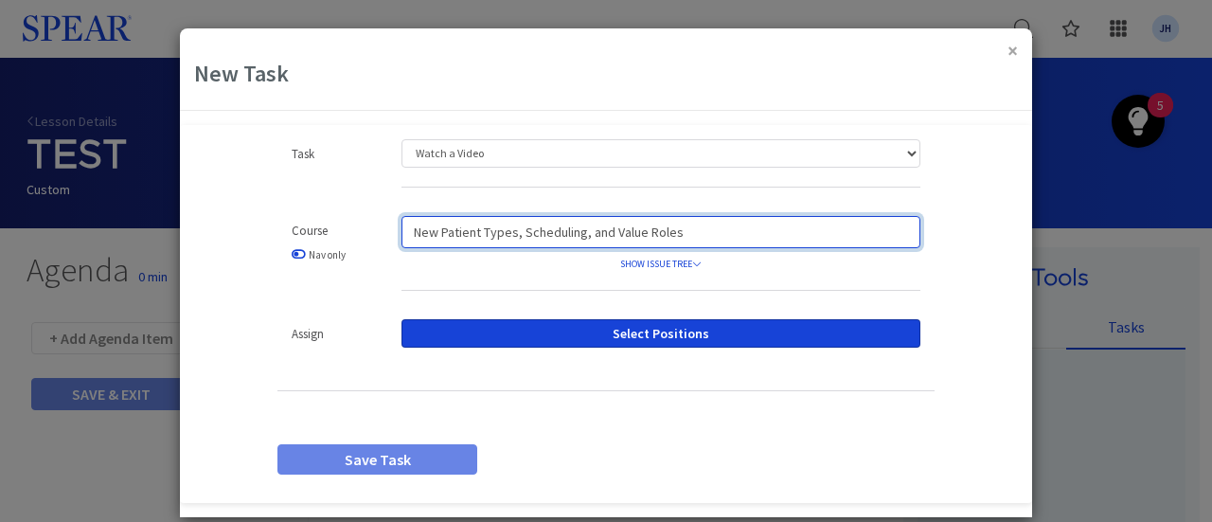
drag, startPoint x: 722, startPoint y: 232, endPoint x: 209, endPoint y: 217, distance: 512.6
click at [191, 226] on div "Task Watch a Video Assign a Document Upload a Document Custom Task Content Drop…" at bounding box center [606, 313] width 852 height 349
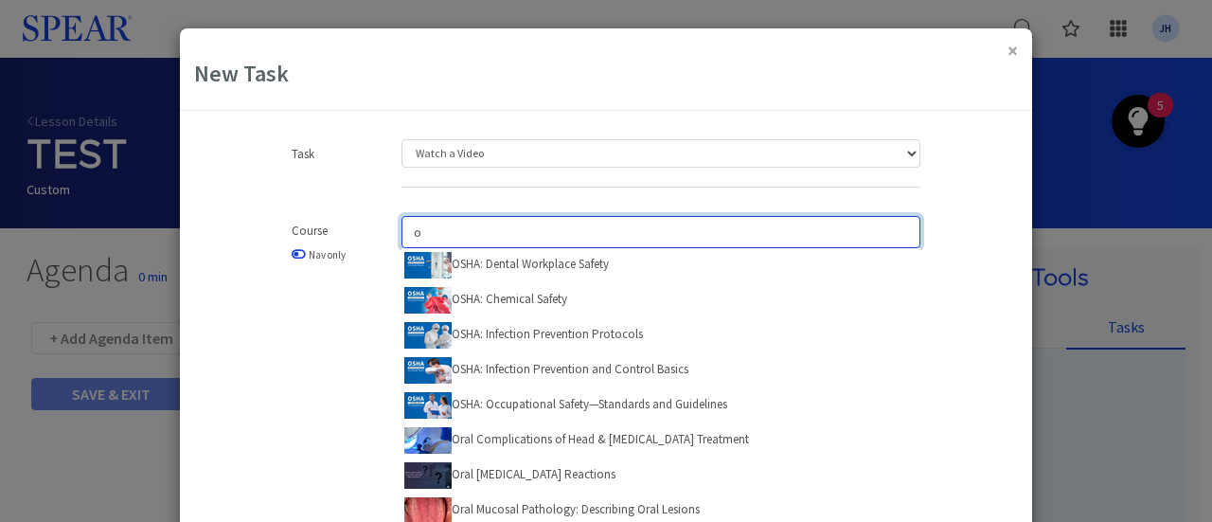
type input "o"
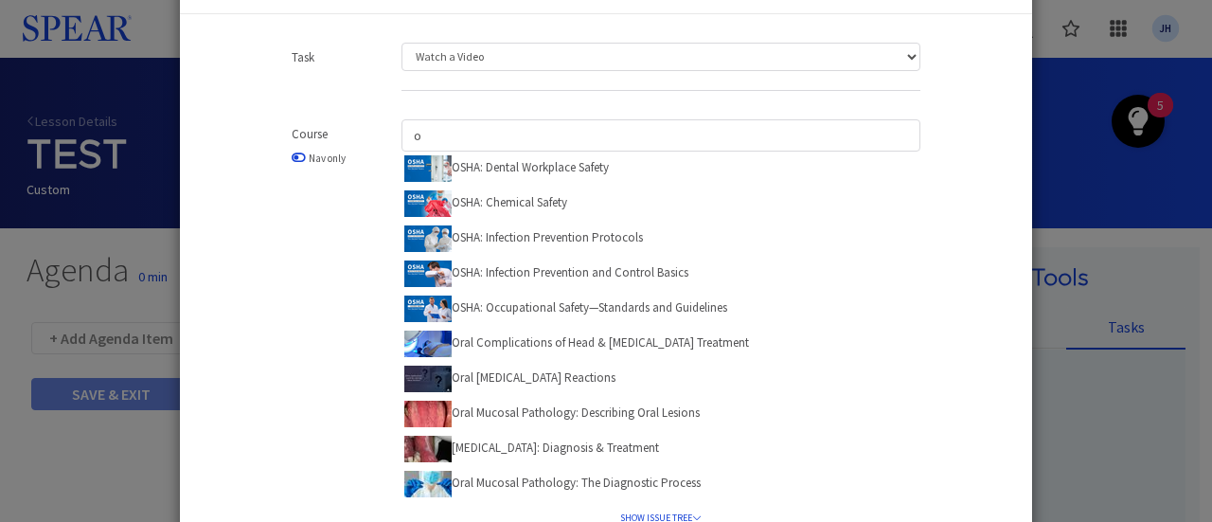
scroll to position [61, 0]
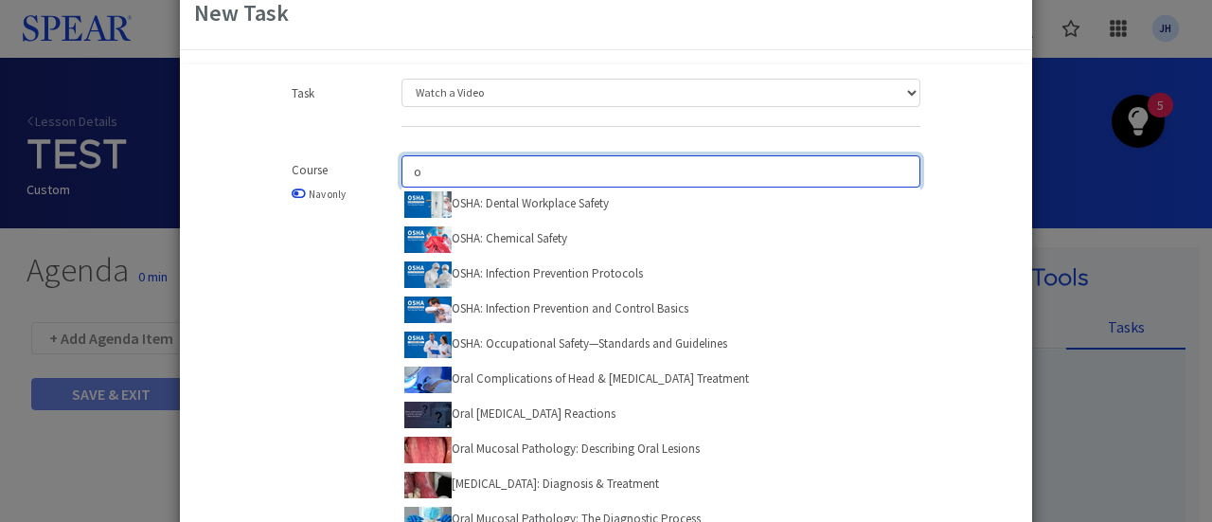
click at [446, 169] on input "o" at bounding box center [661, 171] width 519 height 32
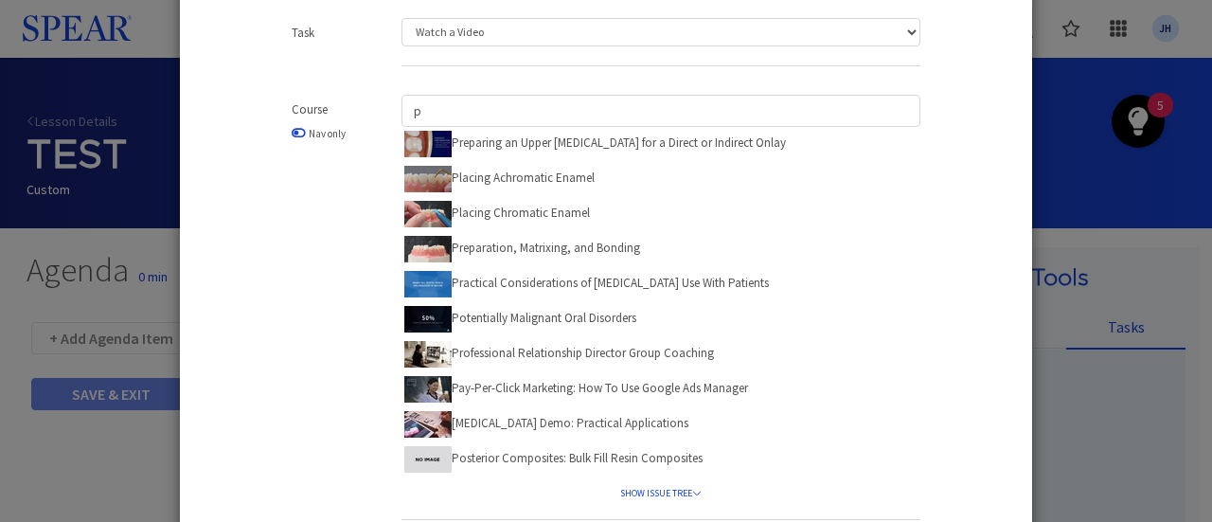
scroll to position [120, 0]
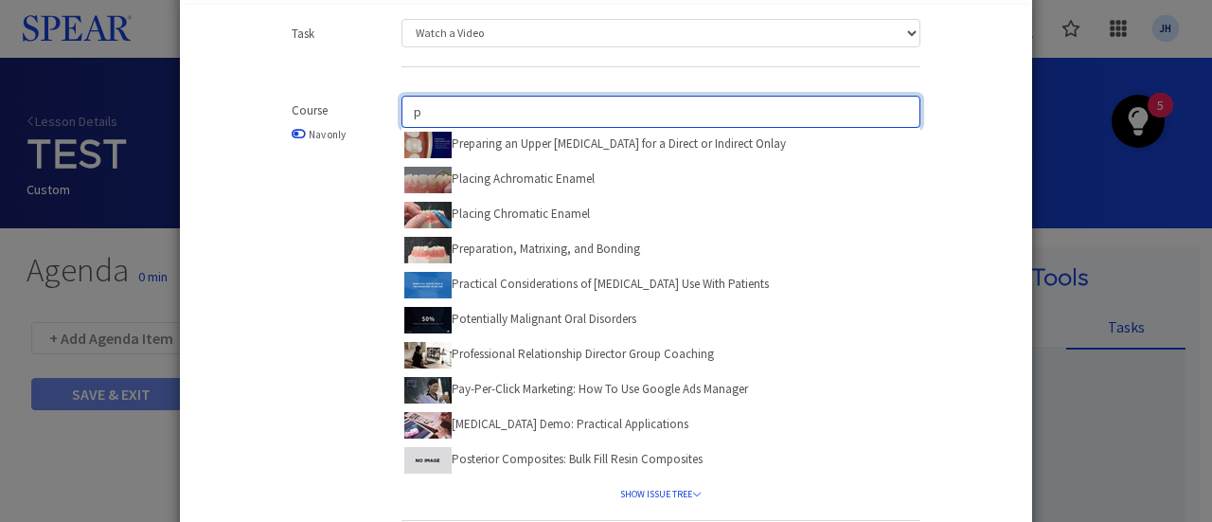
drag, startPoint x: 444, startPoint y: 117, endPoint x: 343, endPoint y: 120, distance: 101.4
click at [344, 120] on div "Course Nav only p Preparing an Upper [MEDICAL_DATA] for a Direct or Indirect On…" at bounding box center [606, 318] width 686 height 444
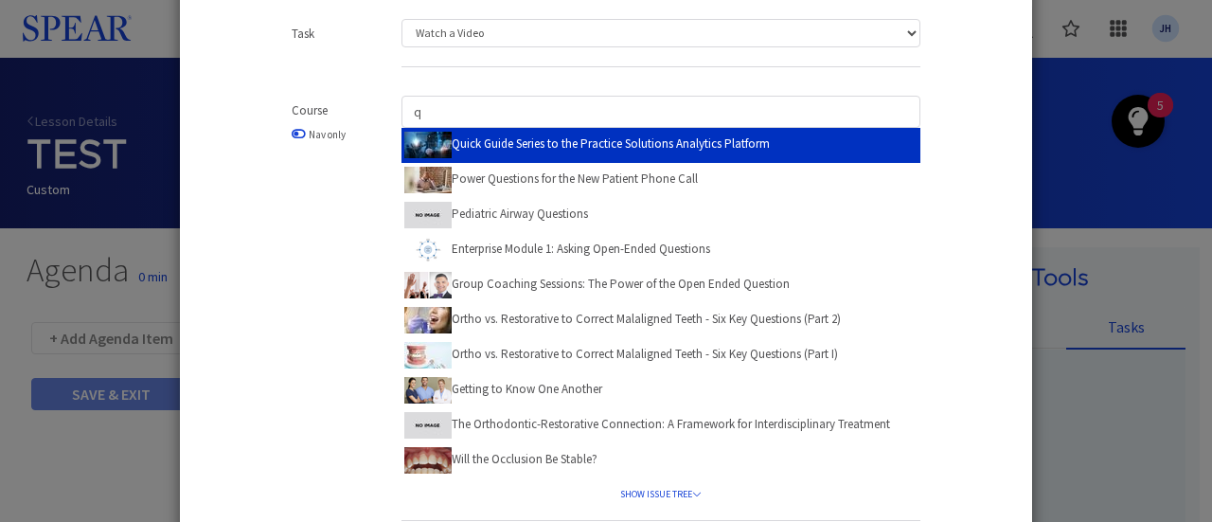
click at [586, 142] on label "Quick Guide Series to the Practice Solutions Analytics Platform" at bounding box center [587, 143] width 366 height 29
type input "Quick Guide Series to the Practice Solutions Analytics Platform"
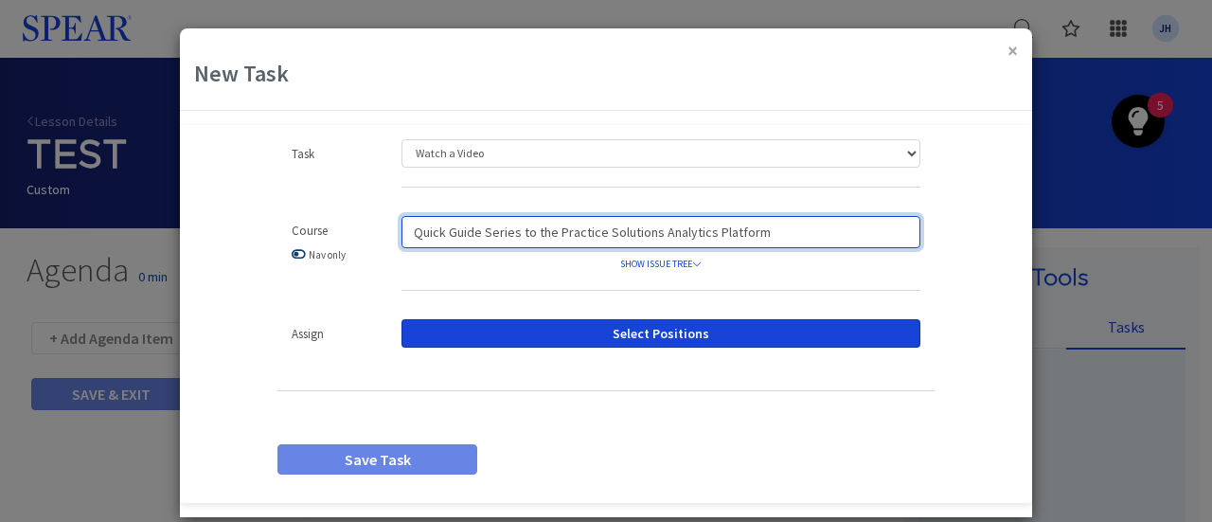
drag, startPoint x: 767, startPoint y: 231, endPoint x: 288, endPoint y: 255, distance: 479.8
click at [288, 255] on div "Course Nav only Quick Guide Series to the Practice Solutions Analytics Platform…" at bounding box center [606, 263] width 686 height 94
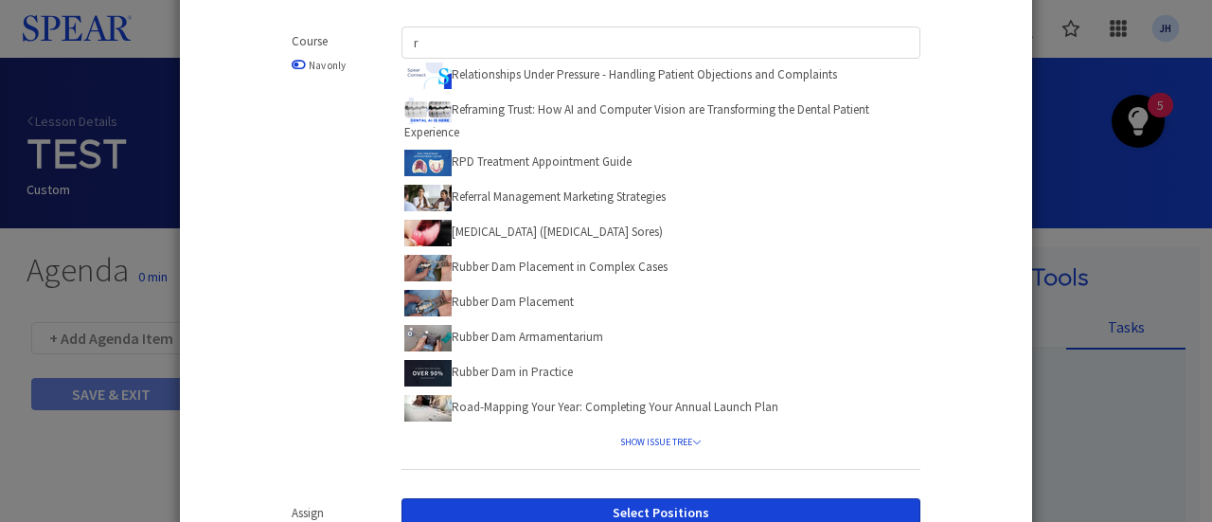
scroll to position [188, 0]
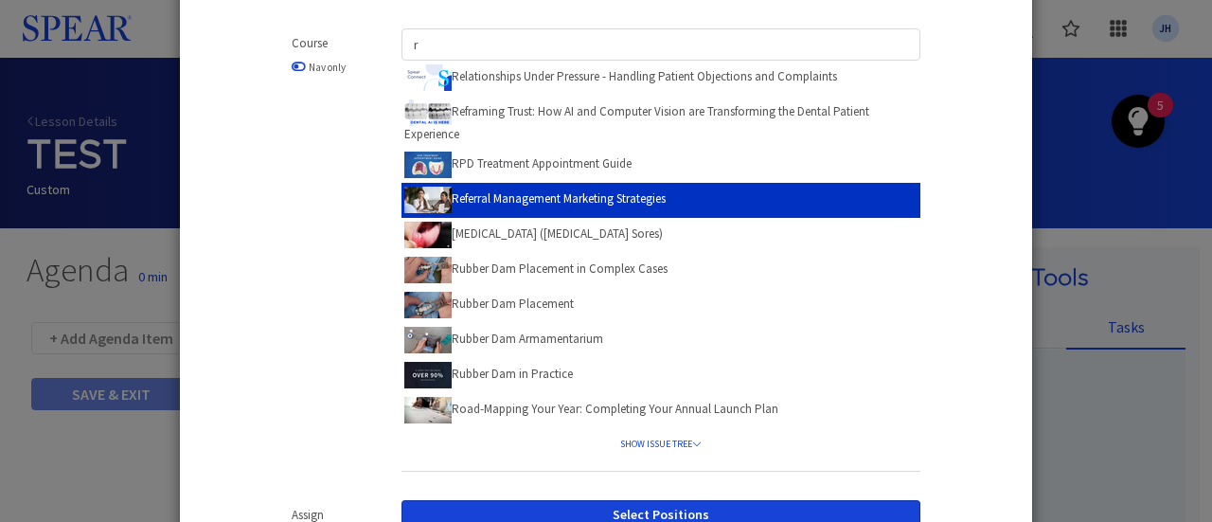
click at [599, 198] on label "Referral Management Marketing Strategies" at bounding box center [534, 198] width 261 height 29
type input "Referral Management Marketing Strategies"
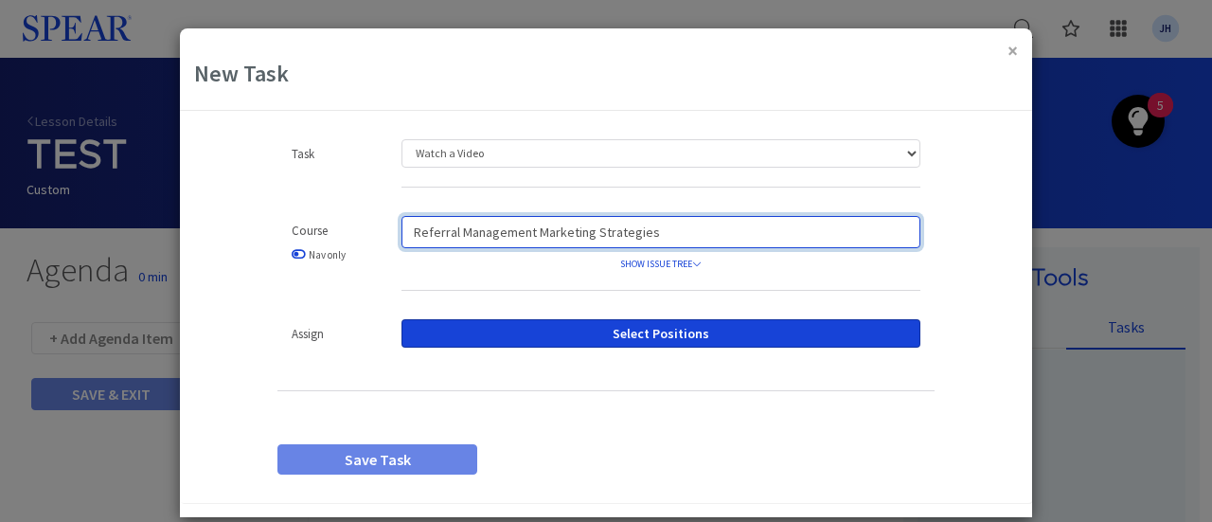
drag, startPoint x: 660, startPoint y: 236, endPoint x: 166, endPoint y: 230, distance: 494.4
click at [166, 230] on div "× New Task Loading Success! A new task has been created. Task Watch a Video Ass…" at bounding box center [606, 261] width 1212 height 522
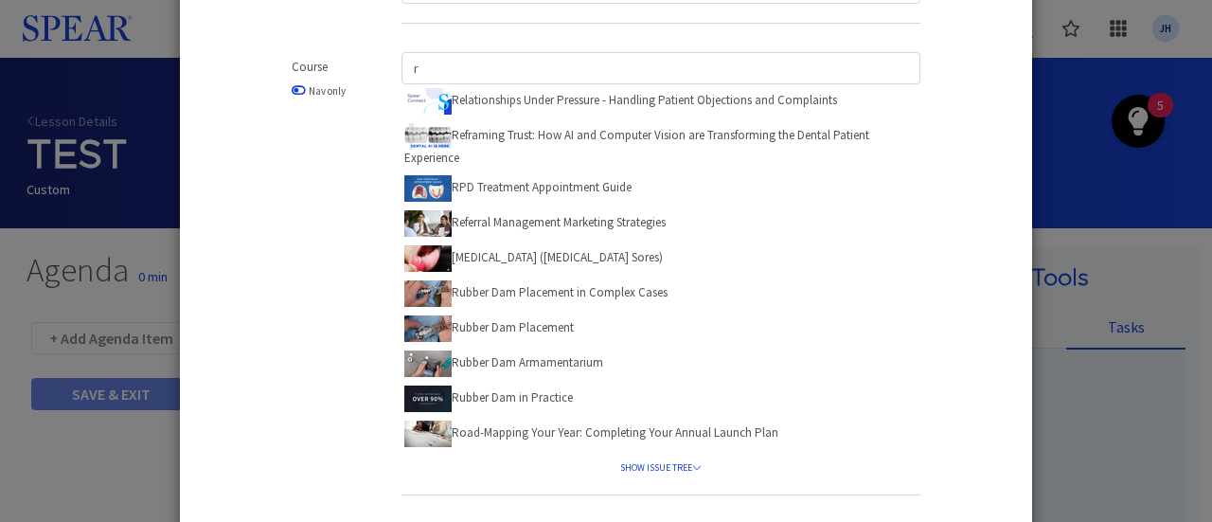
scroll to position [167, 0]
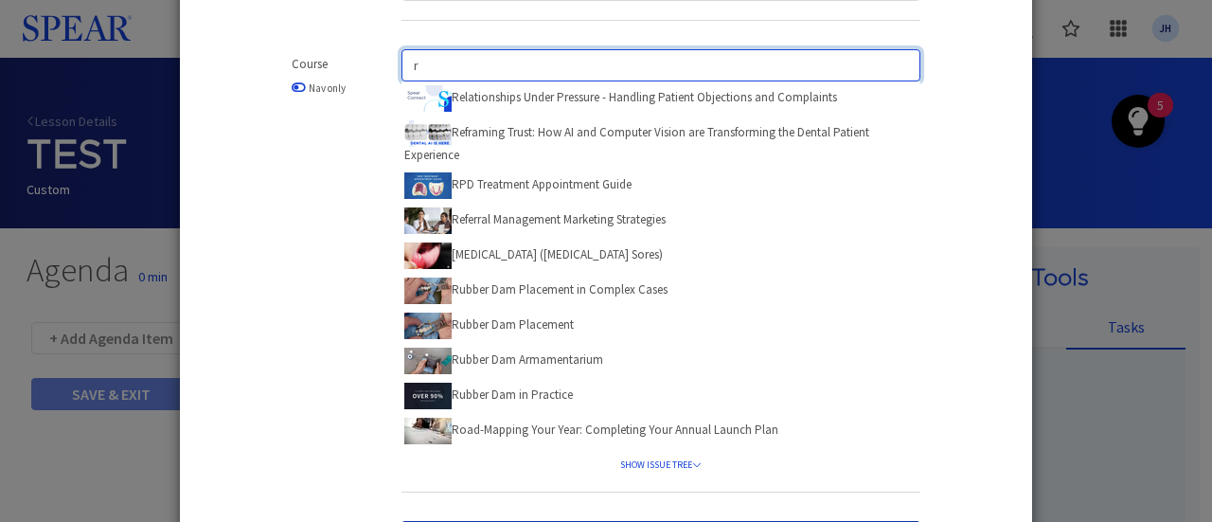
click at [318, 58] on div "Course Nav only r Relationships Under Pressure - Handling Patient Objections an…" at bounding box center [606, 280] width 686 height 462
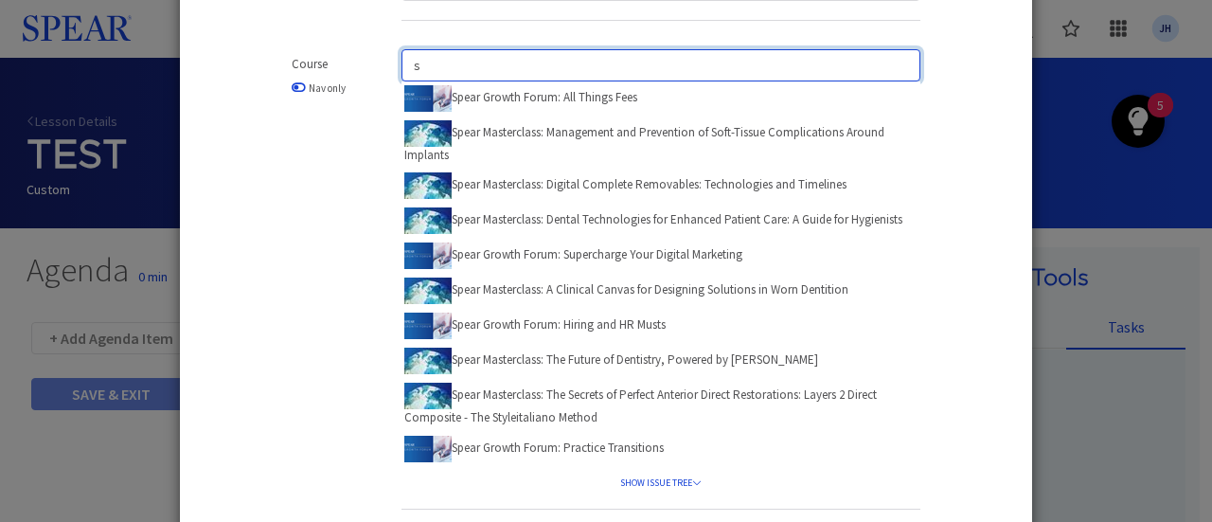
drag, startPoint x: 455, startPoint y: 60, endPoint x: 394, endPoint y: 60, distance: 60.6
click at [402, 60] on input "s" at bounding box center [661, 65] width 519 height 32
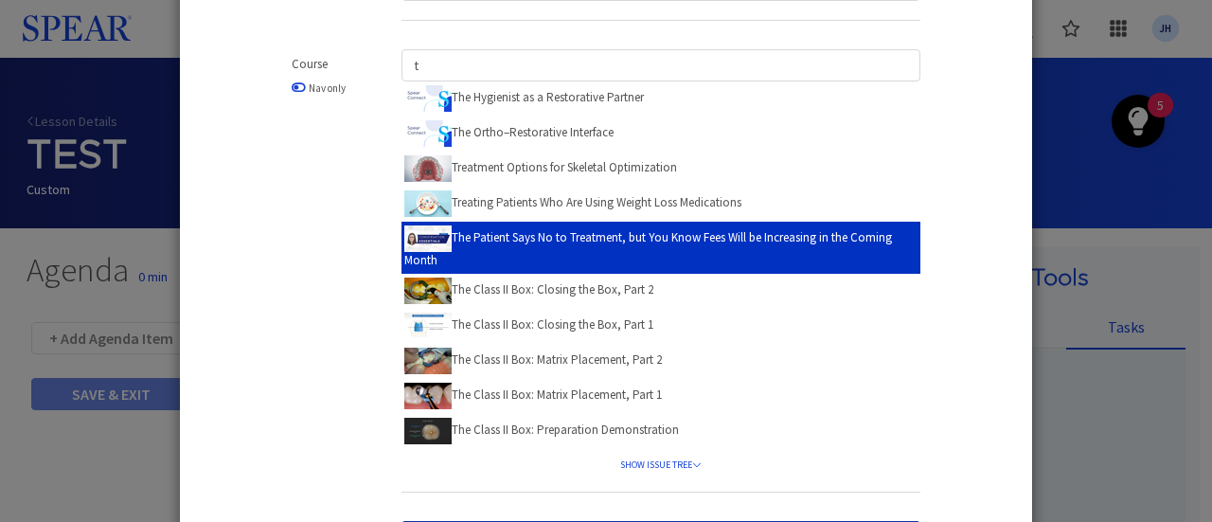
click at [773, 238] on label "The Patient Says No to Treatment, but You Know Fees Will be Increasing in the C…" at bounding box center [662, 246] width 516 height 47
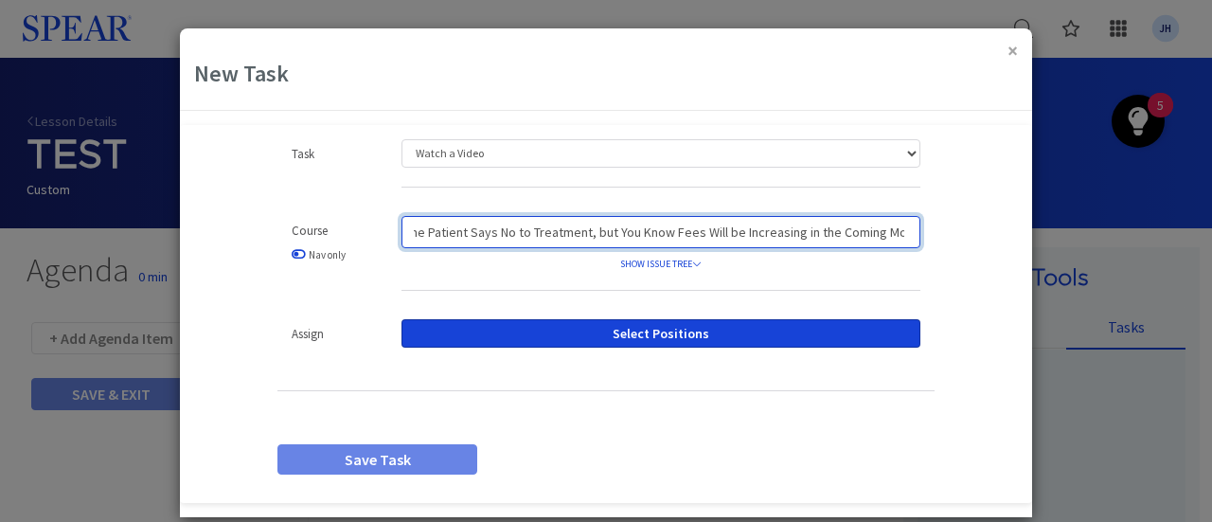
scroll to position [0, 0]
drag, startPoint x: 900, startPoint y: 233, endPoint x: 354, endPoint y: 249, distance: 545.7
click at [349, 260] on div "Course Nav only The Patient Says No to Treatment, but You Know Fees Will be Inc…" at bounding box center [606, 263] width 686 height 94
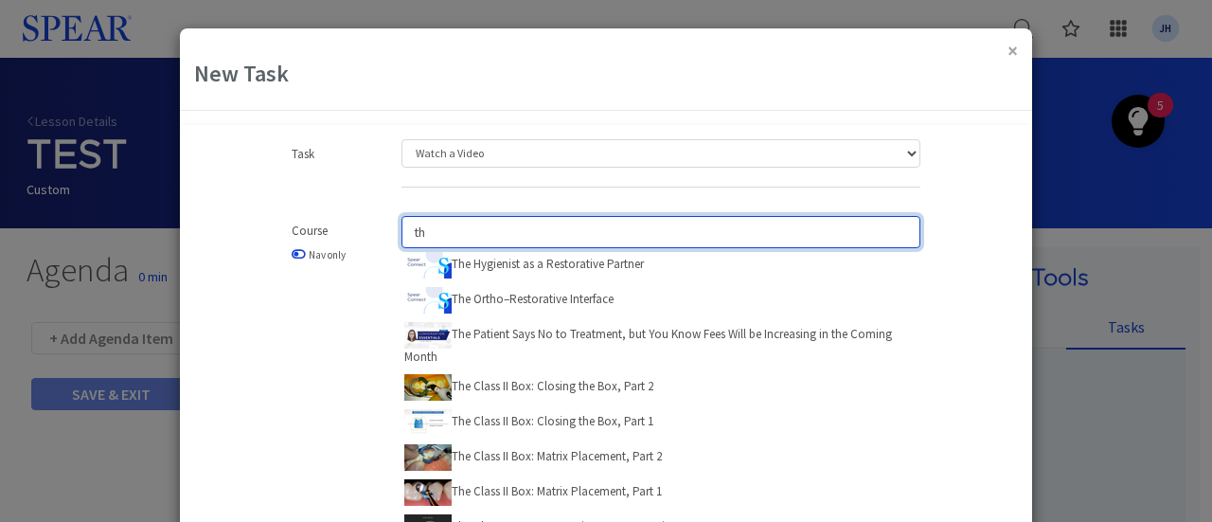
type input "h"
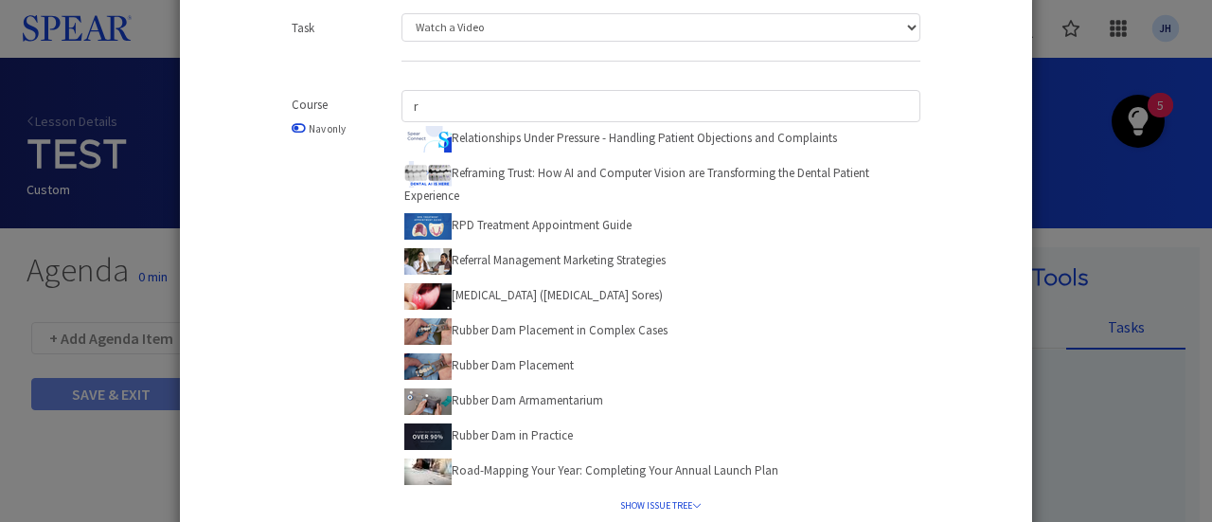
scroll to position [123, 0]
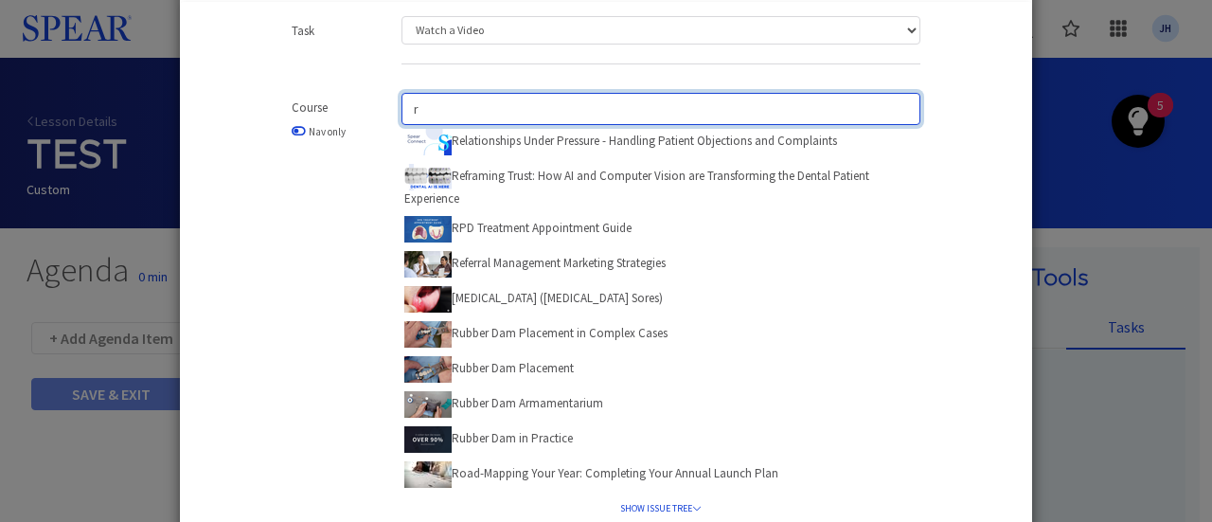
drag, startPoint x: 426, startPoint y: 113, endPoint x: 399, endPoint y: 116, distance: 27.6
click at [387, 116] on div "r Relationships Under Pressure - Handling Patient Objections and Complaints Ref…" at bounding box center [660, 324] width 547 height 462
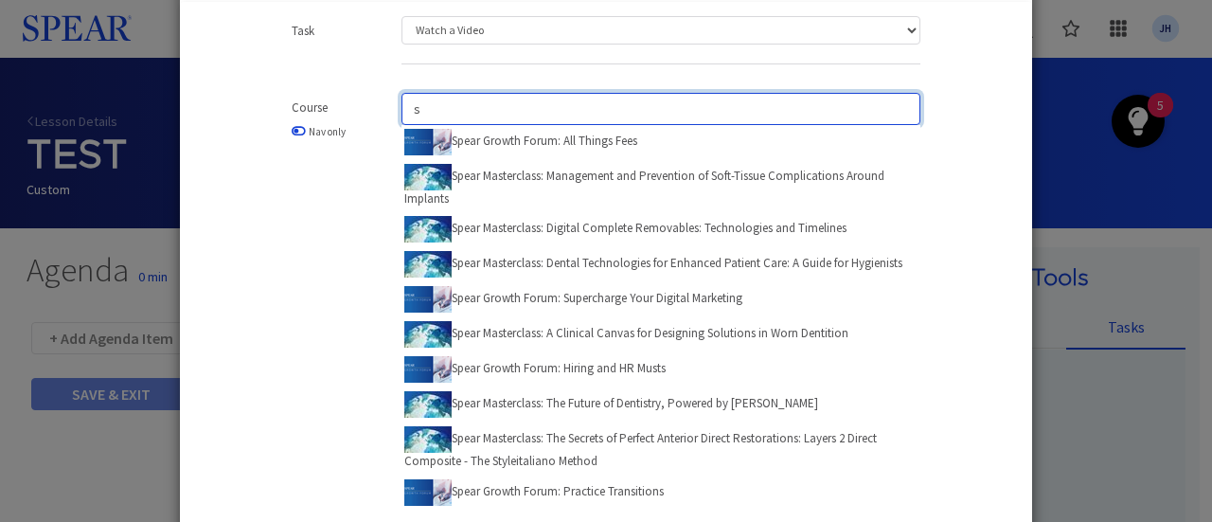
drag, startPoint x: 456, startPoint y: 116, endPoint x: 301, endPoint y: 103, distance: 154.9
click at [301, 103] on div "Course Nav only s Spear Growth Forum: All Things Fees Spear Masterclass: Manage…" at bounding box center [606, 332] width 686 height 479
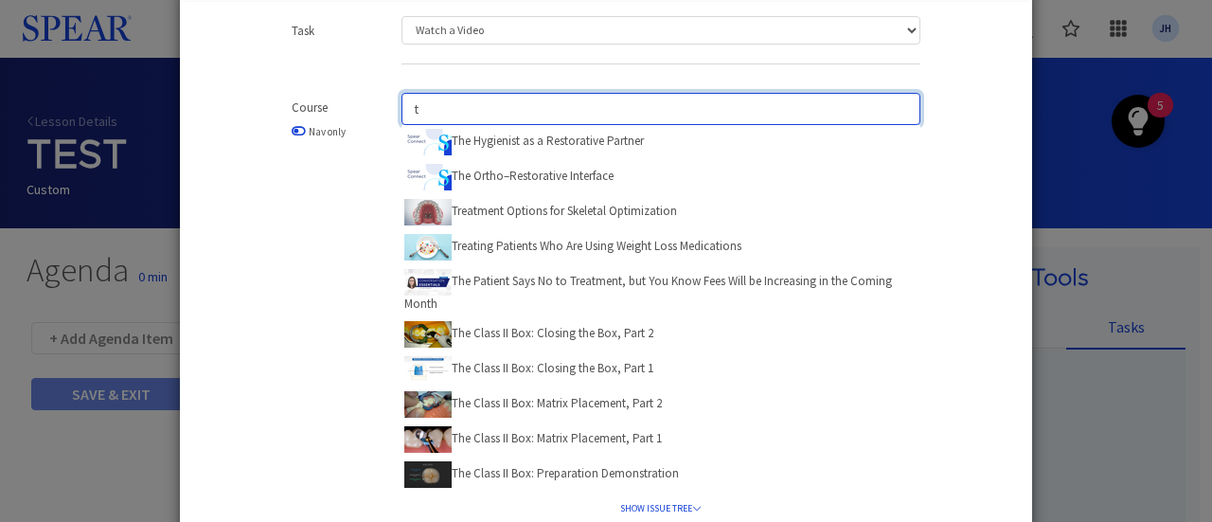
drag, startPoint x: 421, startPoint y: 100, endPoint x: 367, endPoint y: 109, distance: 55.6
click at [367, 109] on div "Course Nav only t The Hygienist as a Restorative Partner The Ortho–Restorative …" at bounding box center [606, 324] width 686 height 462
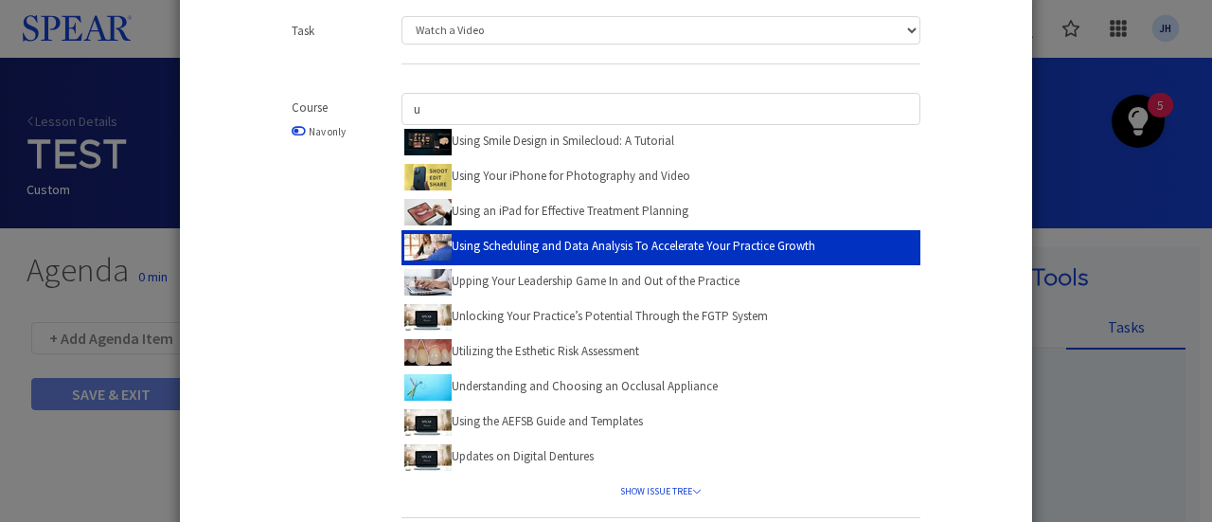
click at [614, 246] on label "Using Scheduling and Data Analysis To Accelerate Your Practice Growth" at bounding box center [609, 245] width 411 height 29
type input "Using Scheduling and Data Analysis To Accelerate Your Practice Growth"
